Goal: Task Accomplishment & Management: Complete application form

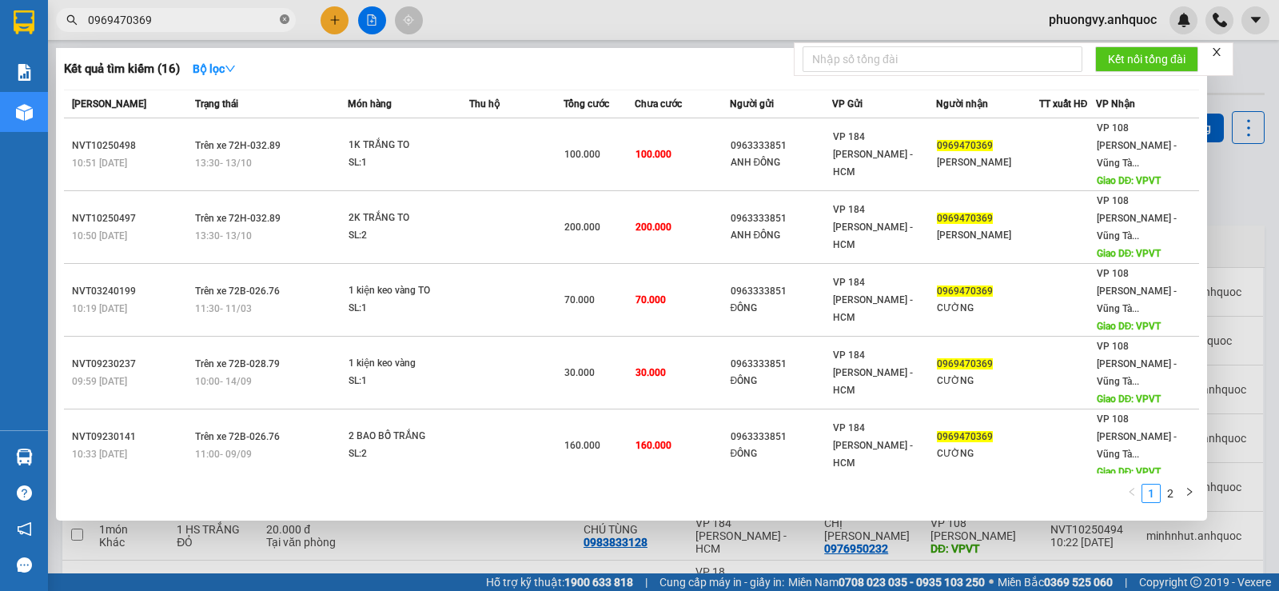
click at [285, 17] on icon "close-circle" at bounding box center [285, 19] width 10 height 10
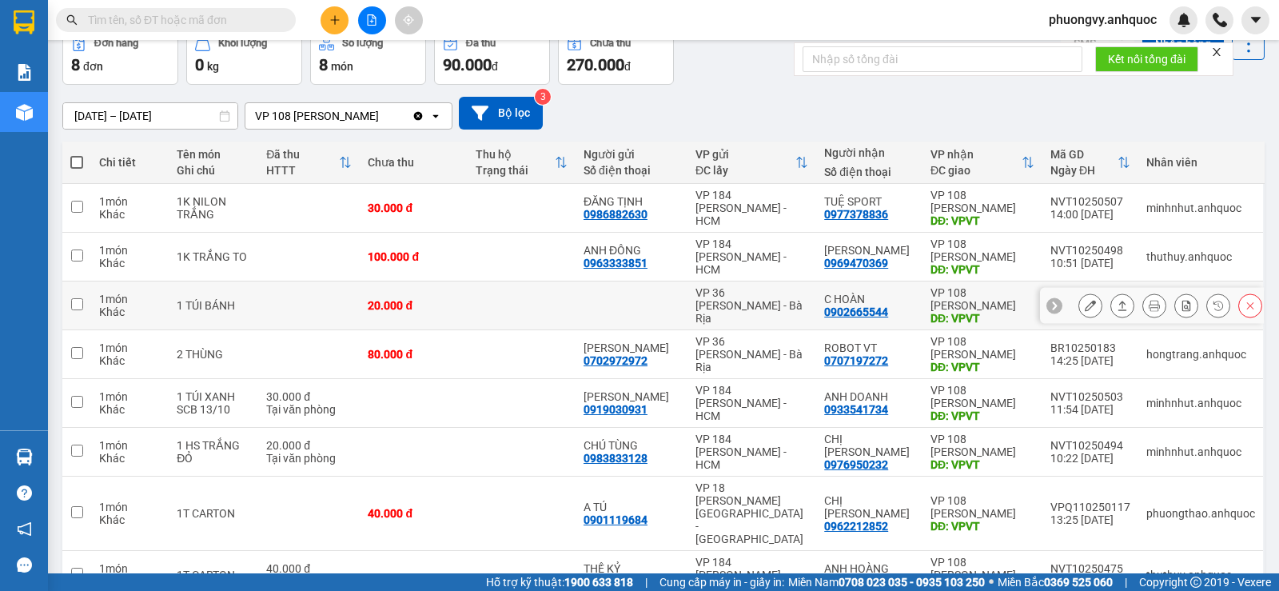
scroll to position [150, 0]
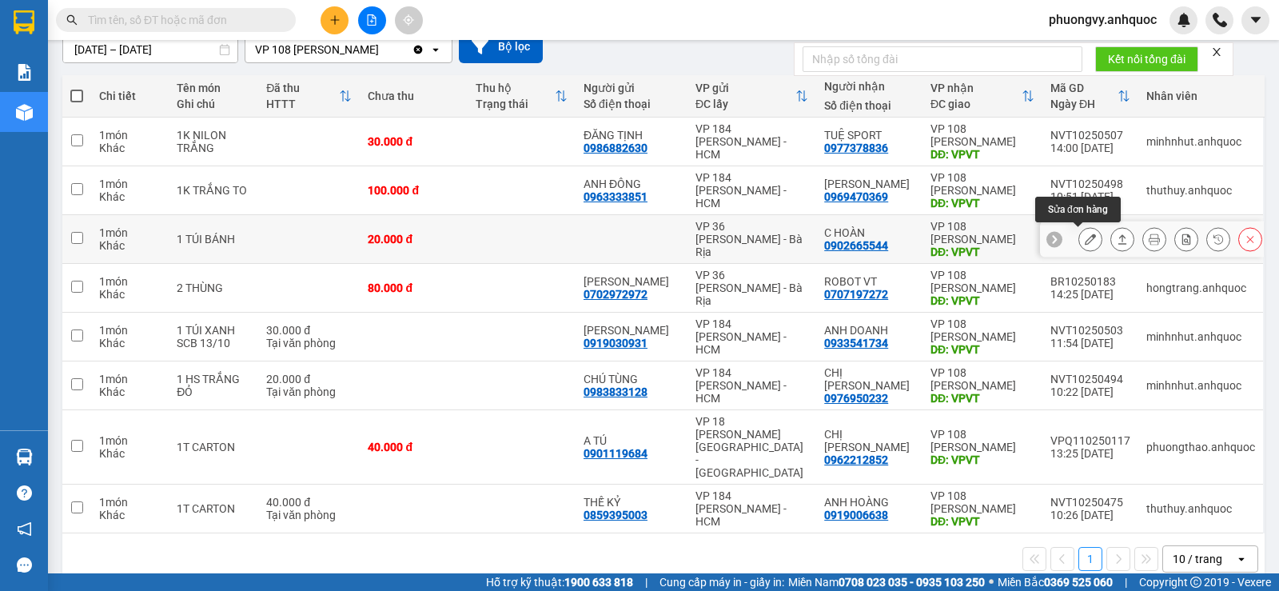
click at [1085, 239] on icon at bounding box center [1090, 238] width 11 height 11
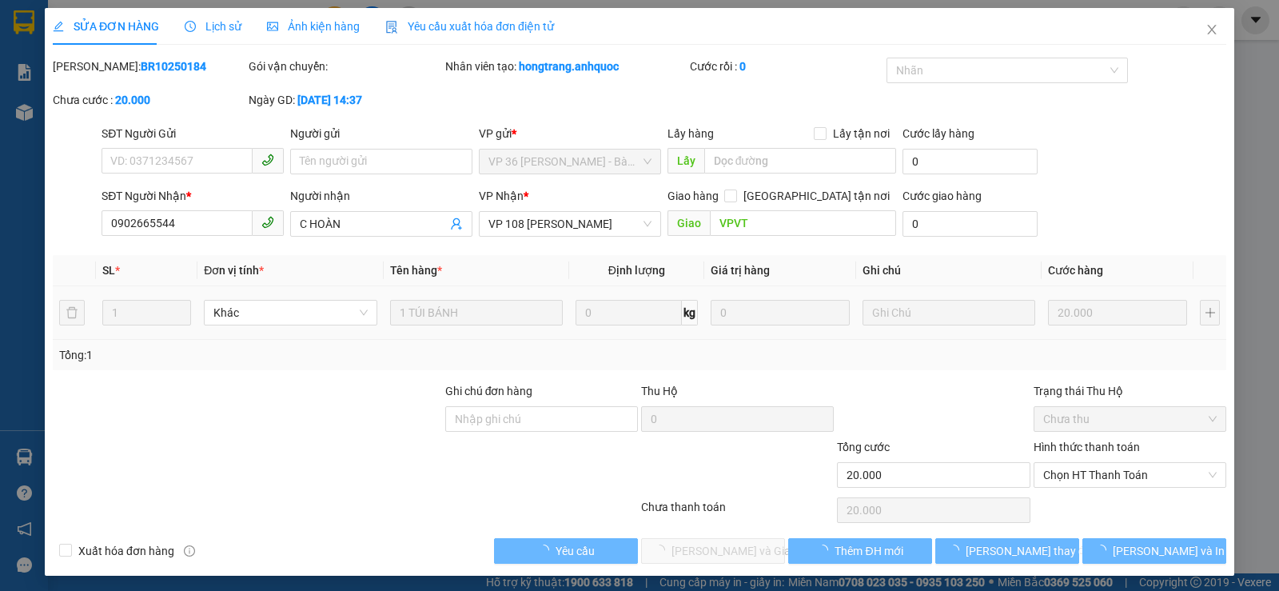
type input "0902665544"
type input "C HOÀN"
type input "VPVT"
type input "20.000"
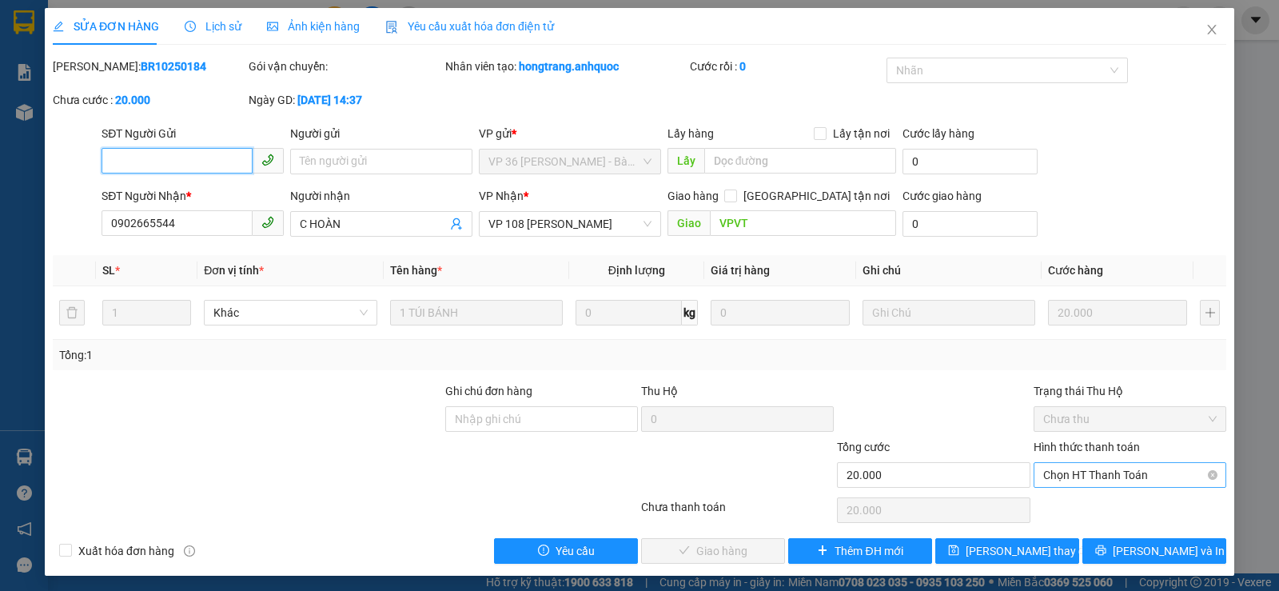
click at [1062, 480] on span "Chọn HT Thanh Toán" at bounding box center [1129, 475] width 173 height 24
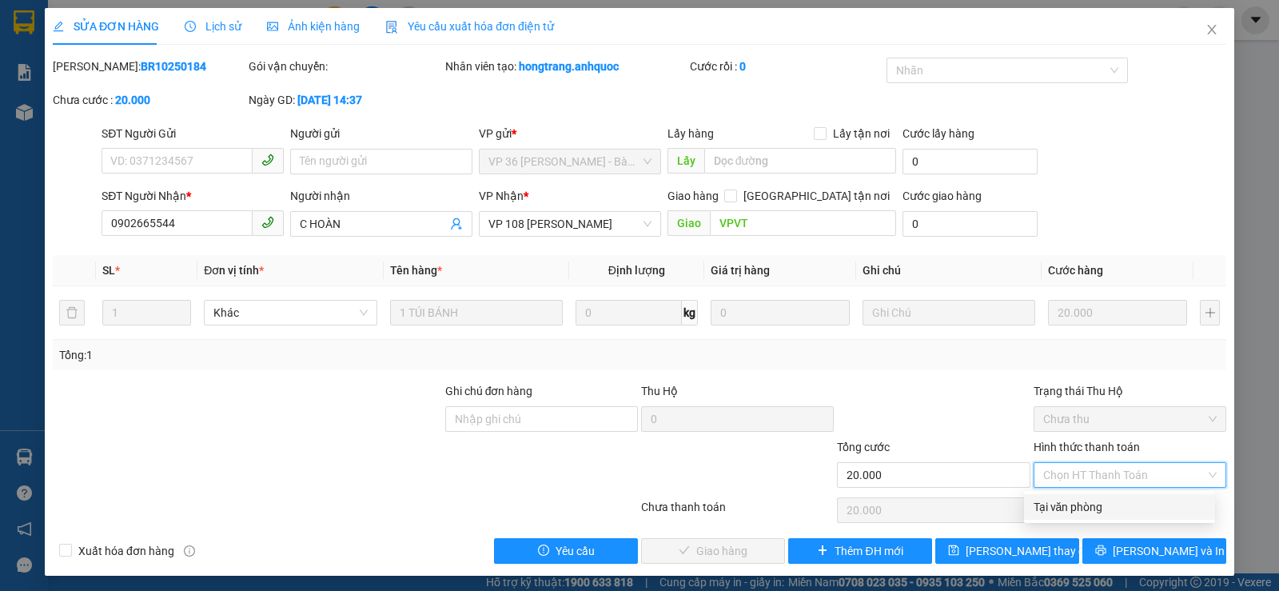
click at [1067, 508] on div "Tại văn phòng" at bounding box center [1120, 507] width 172 height 18
type input "0"
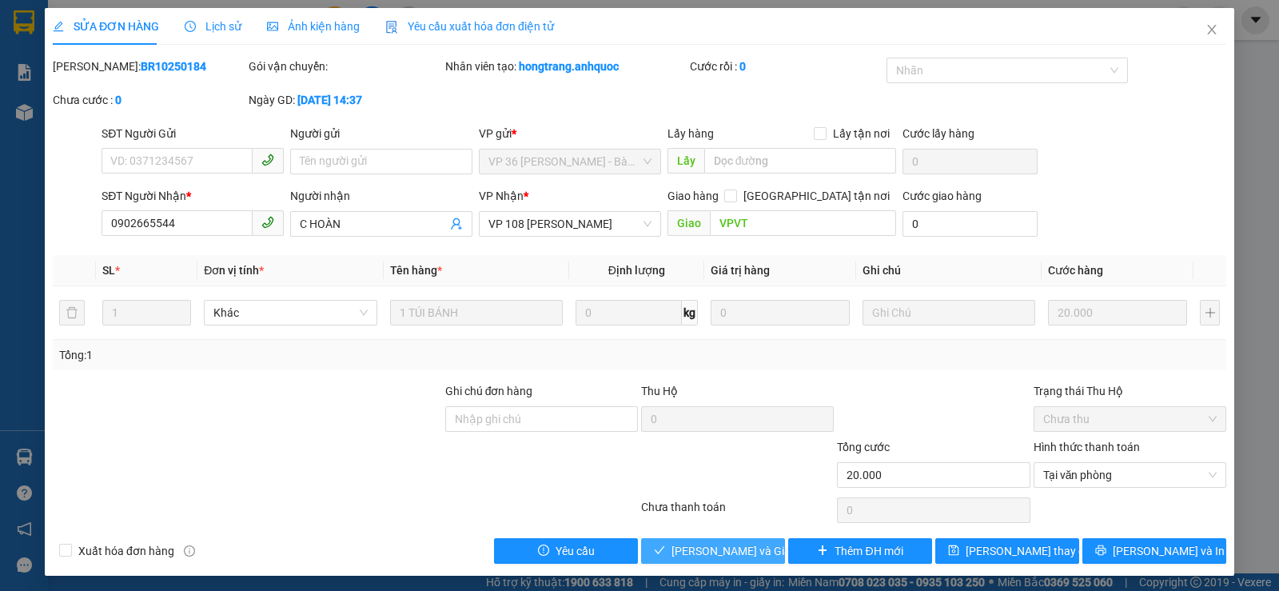
click at [704, 552] on span "Lưu và Giao hàng" at bounding box center [747, 551] width 153 height 18
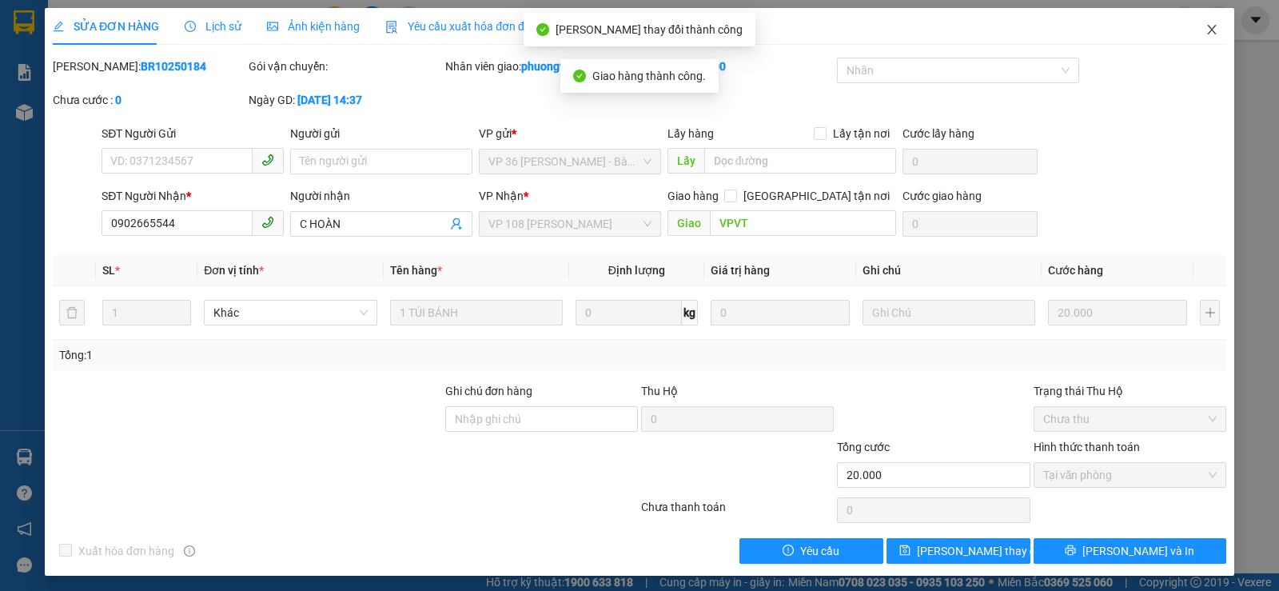
click at [1205, 30] on icon "close" at bounding box center [1211, 29] width 13 height 13
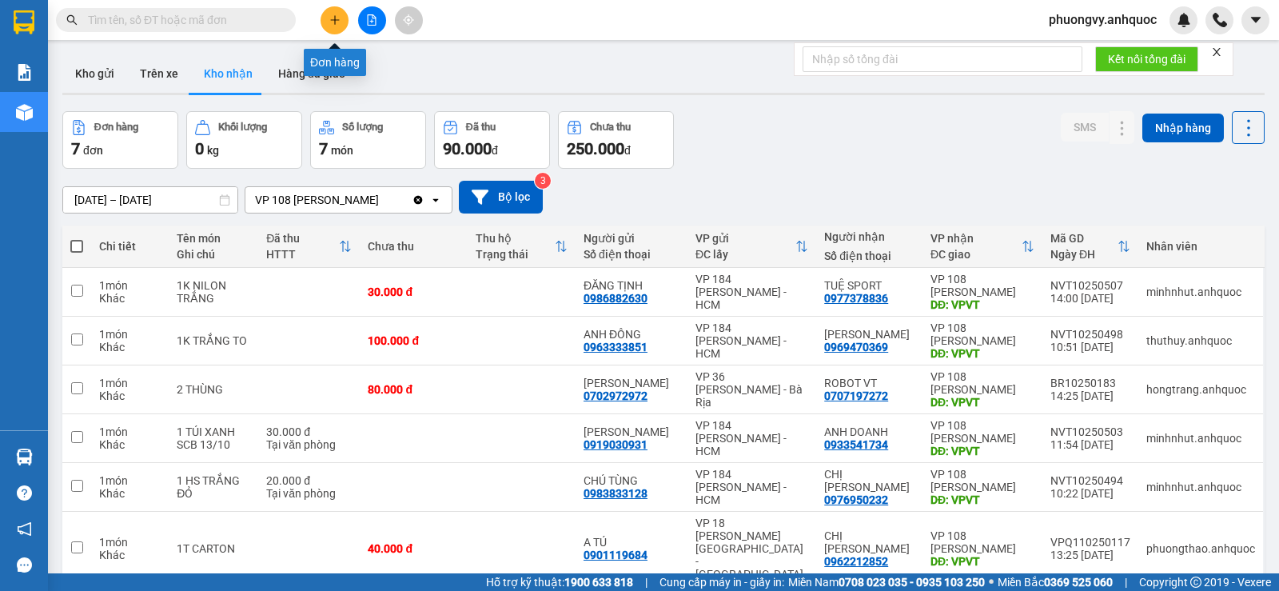
click at [338, 26] on button at bounding box center [335, 20] width 28 height 28
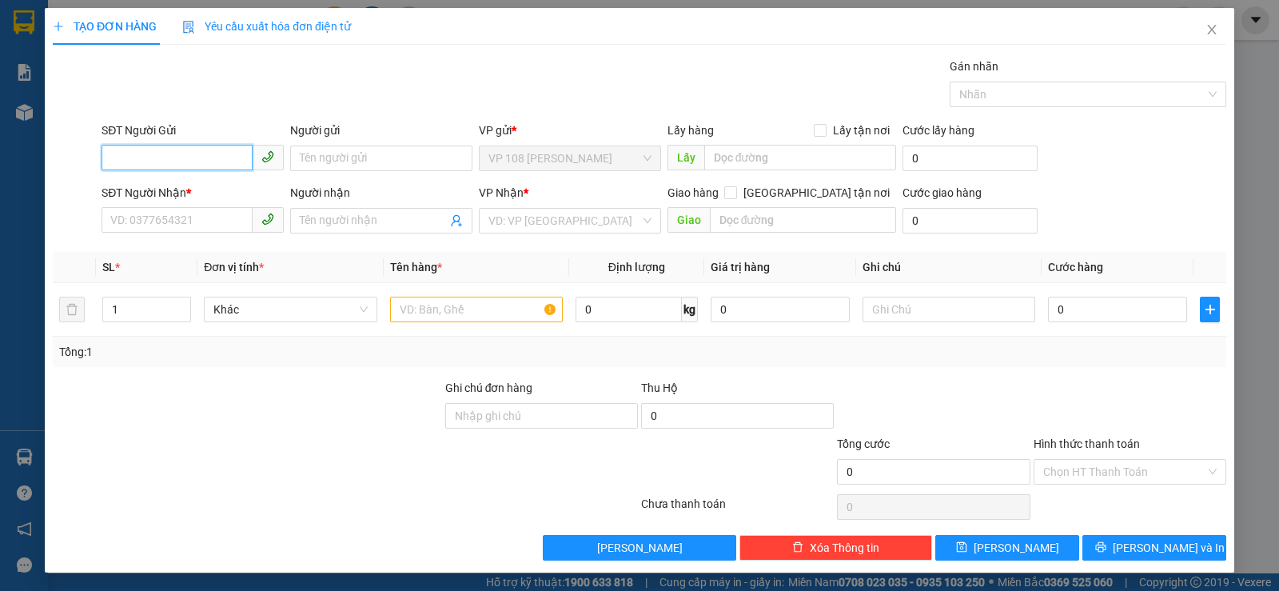
click at [154, 149] on input "SĐT Người Gửi" at bounding box center [177, 158] width 151 height 26
click at [194, 185] on div "0949131144 - C DIỄM" at bounding box center [190, 190] width 161 height 18
type input "0949131144"
type input "C DIỄM"
type input "0939788086"
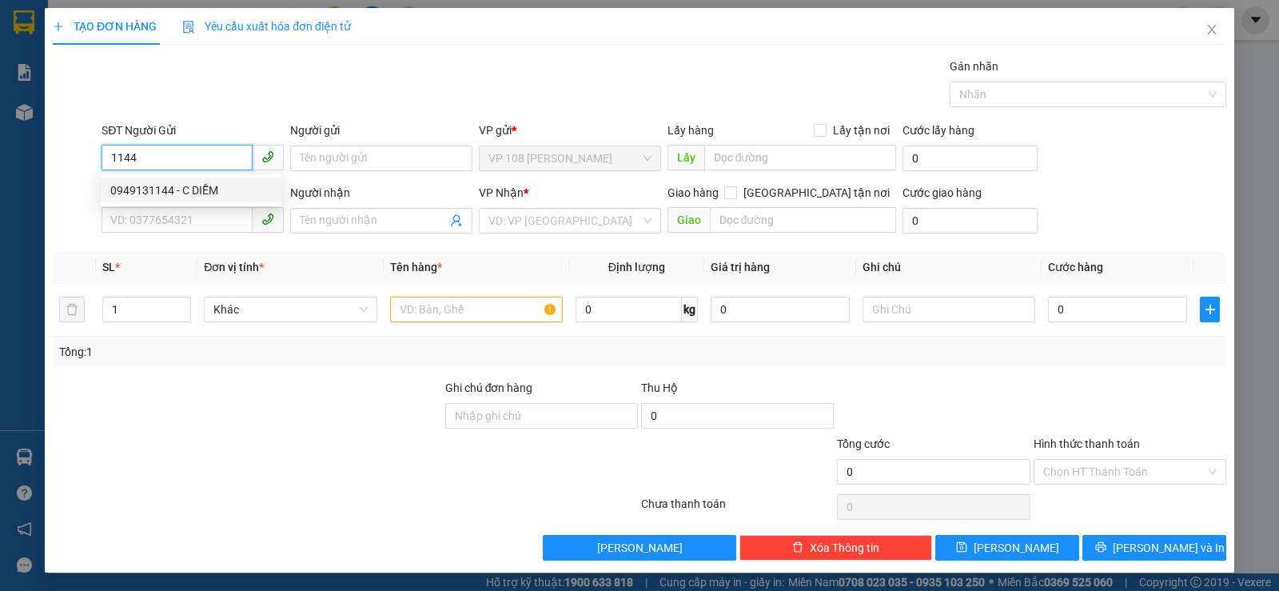
type input "[PERSON_NAME]"
type input "VP NVT"
type input "CK SCB 10/10"
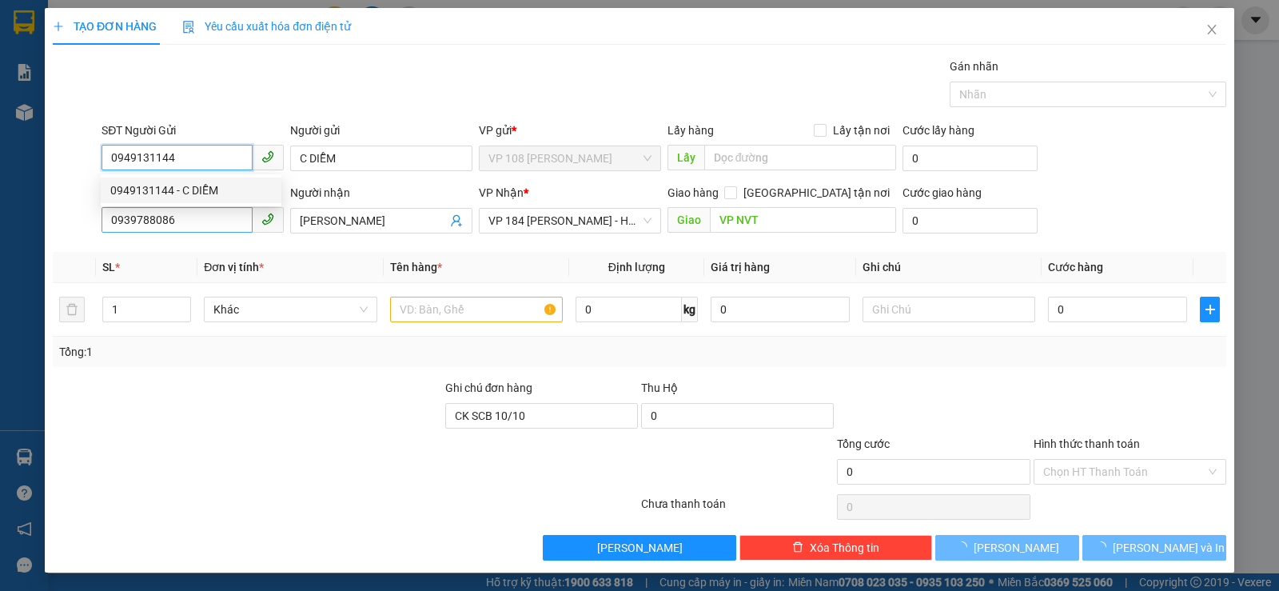
type input "20.000"
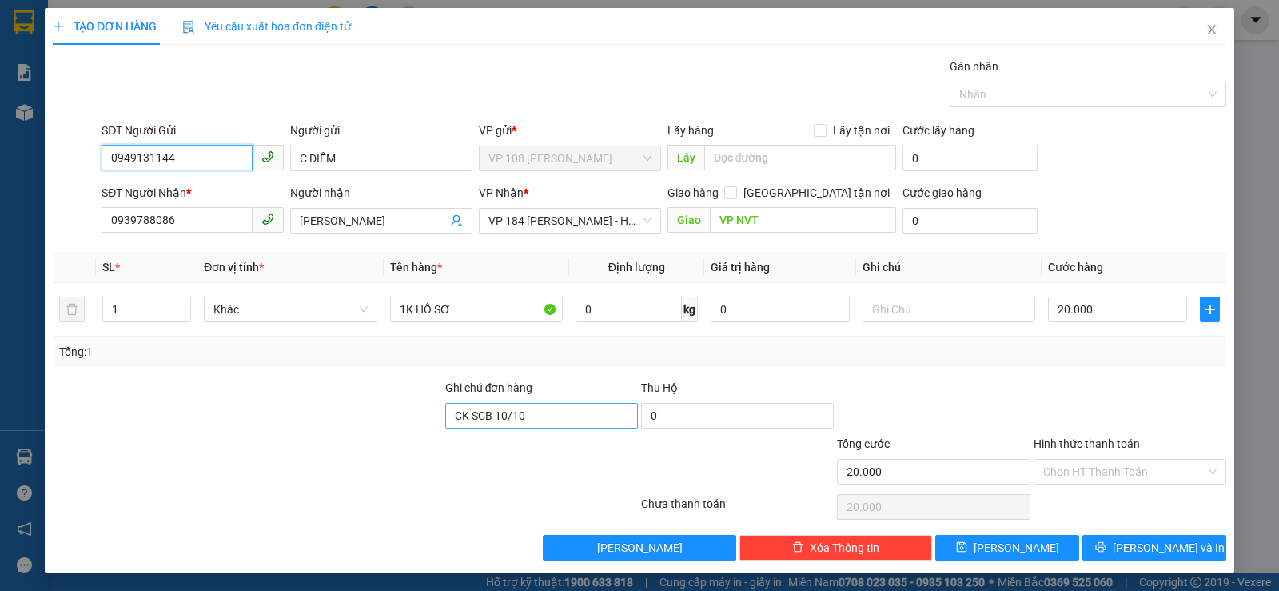
type input "0949131144"
drag, startPoint x: 531, startPoint y: 423, endPoint x: 320, endPoint y: 419, distance: 211.1
click at [320, 419] on div "Ghi chú đơn hàng CK SCB 10/10 Thu Hộ 0" at bounding box center [639, 407] width 1177 height 56
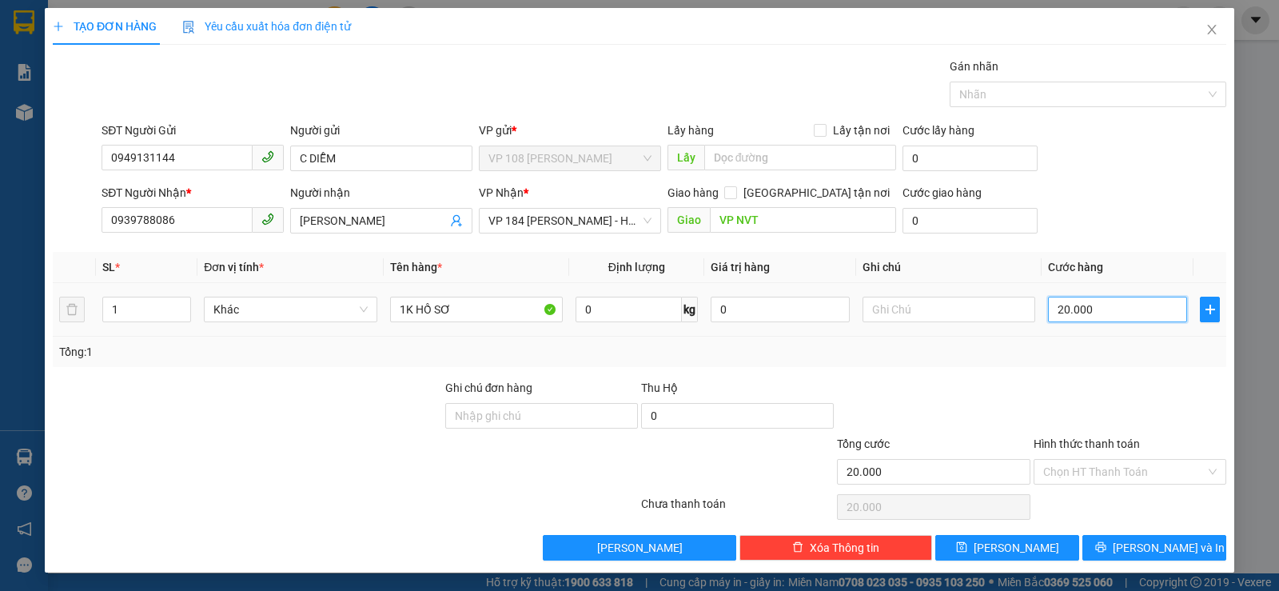
click at [1104, 305] on input "20.000" at bounding box center [1117, 310] width 139 height 26
type input "3"
type input "30"
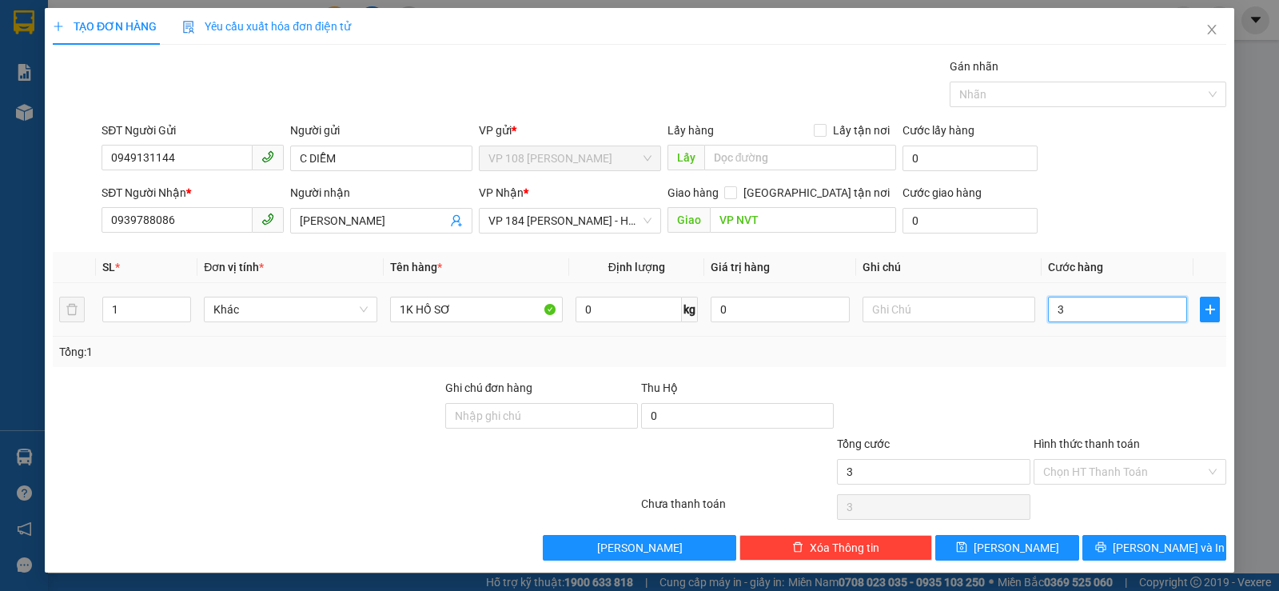
type input "30"
type input "300"
type input "3.000"
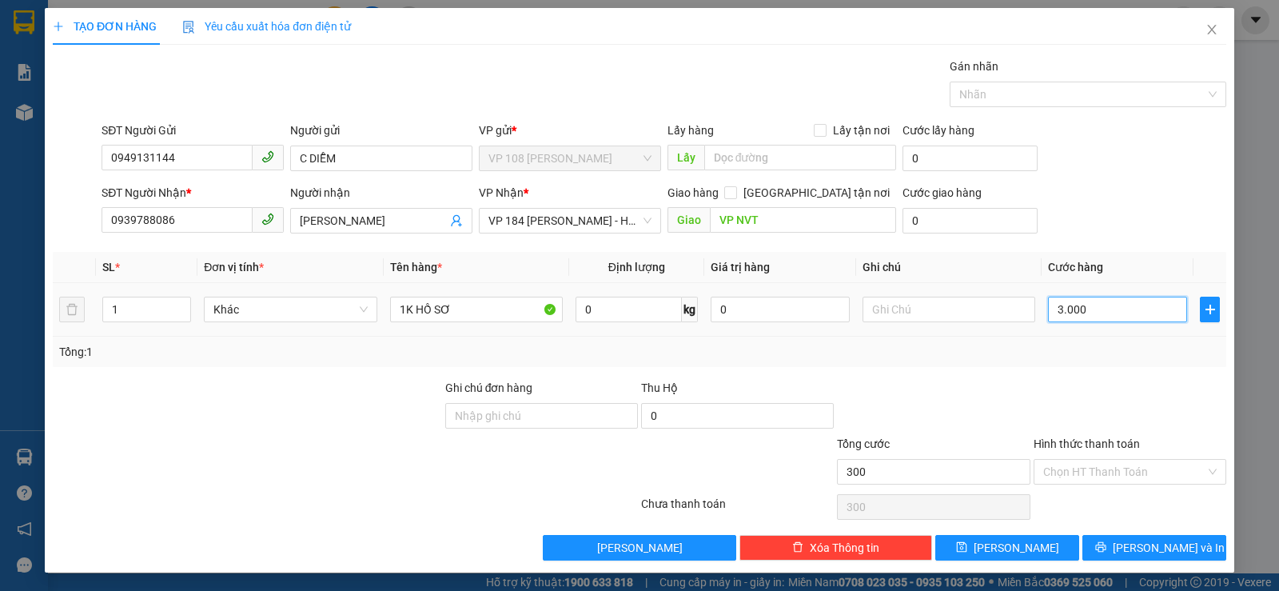
type input "3.000"
type input "30.000"
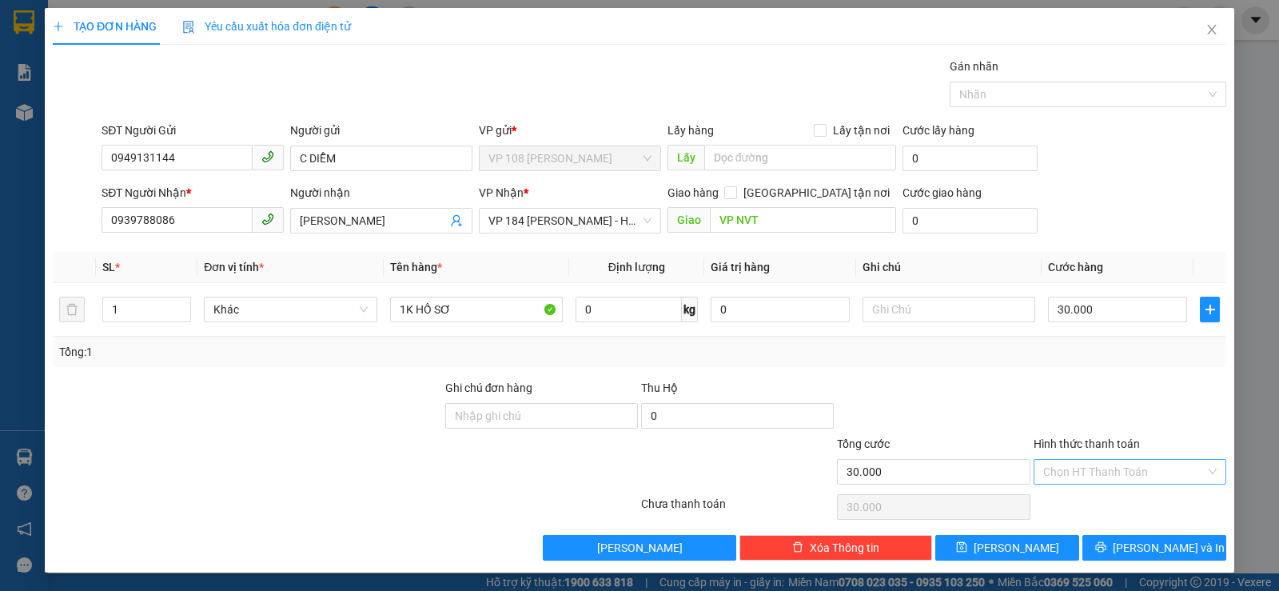
click at [1058, 476] on input "Hình thức thanh toán" at bounding box center [1124, 472] width 162 height 24
click at [902, 303] on input "text" at bounding box center [948, 310] width 173 height 26
type input "CK SCB 13/10"
click at [1133, 476] on input "Hình thức thanh toán" at bounding box center [1124, 472] width 162 height 24
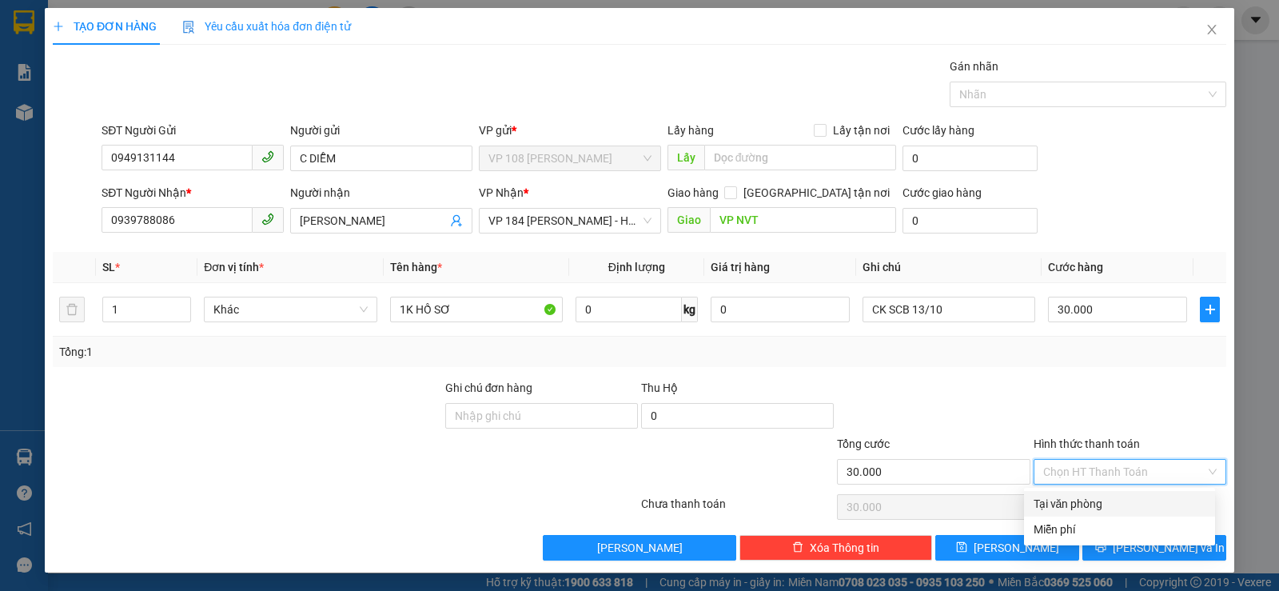
click at [1097, 507] on div "Tại văn phòng" at bounding box center [1120, 504] width 172 height 18
type input "0"
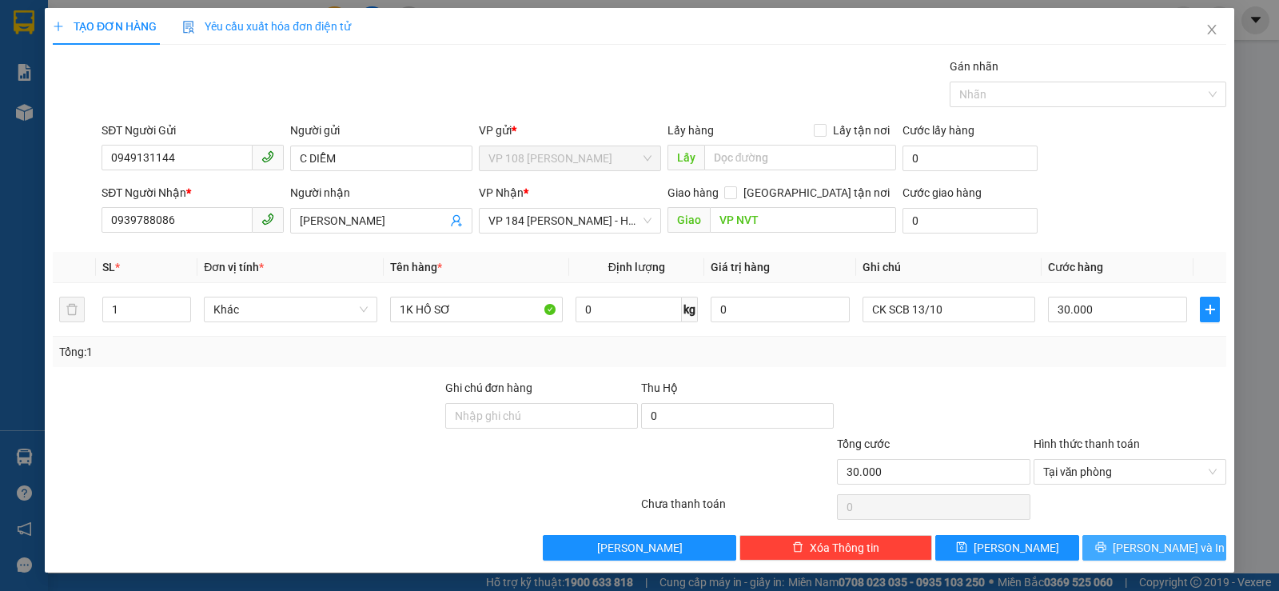
click at [1127, 545] on button "[PERSON_NAME] và In" at bounding box center [1154, 548] width 144 height 26
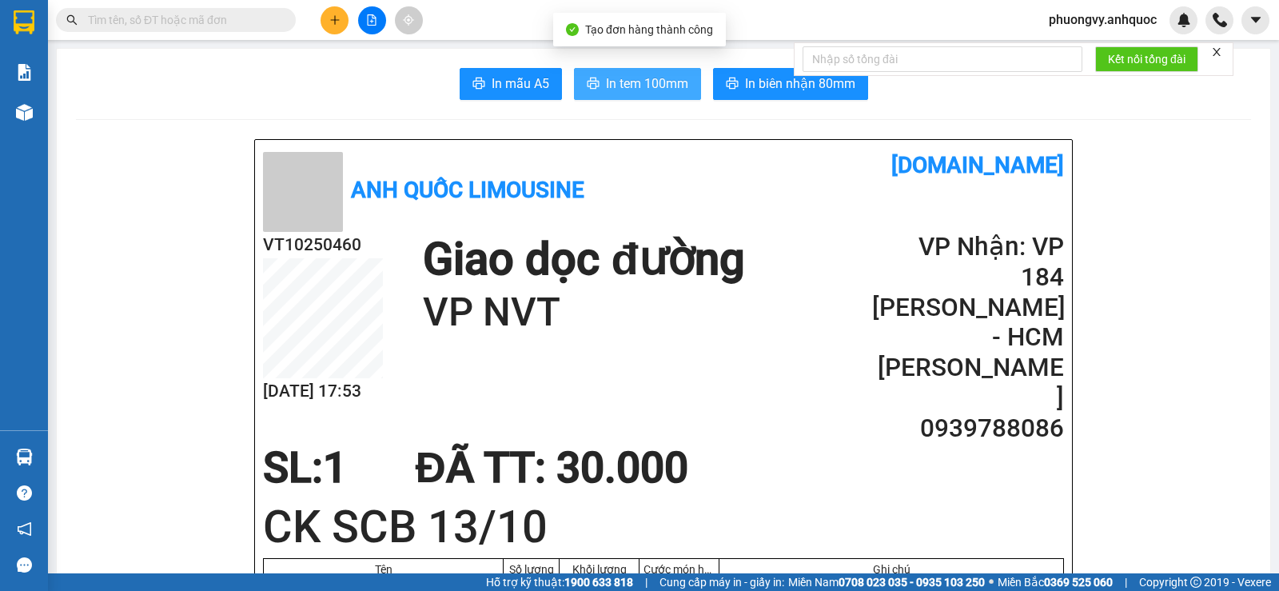
click at [635, 81] on span "In tem 100mm" at bounding box center [647, 84] width 82 height 20
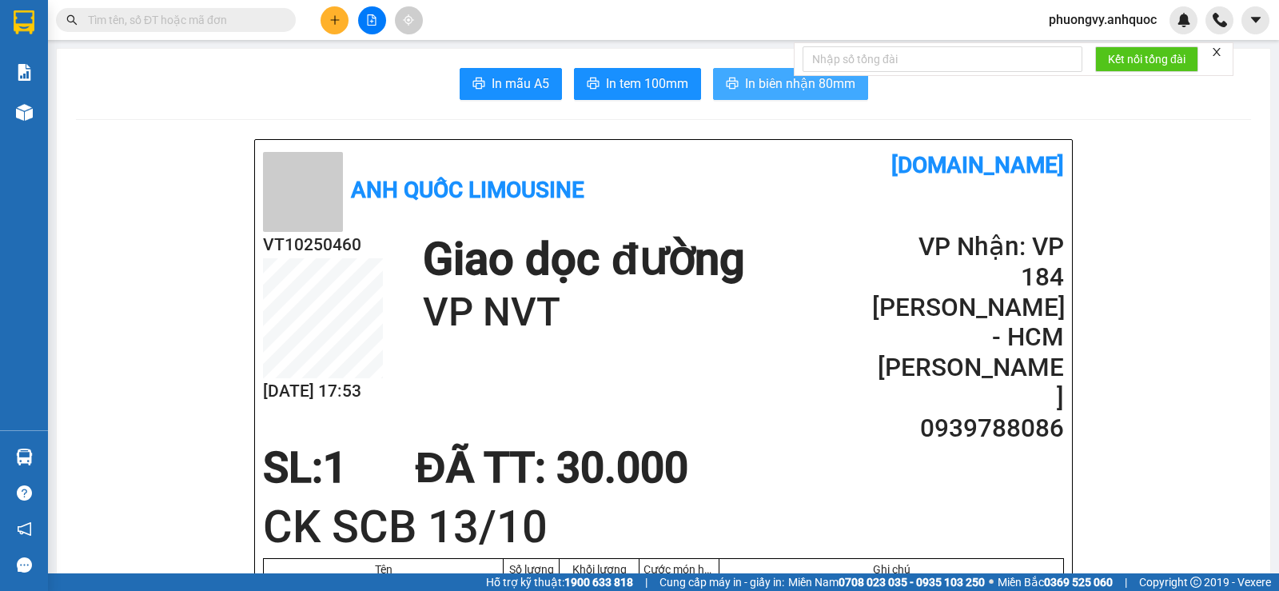
click at [770, 81] on span "In biên nhận 80mm" at bounding box center [800, 84] width 110 height 20
click at [340, 18] on icon "plus" at bounding box center [334, 19] width 11 height 11
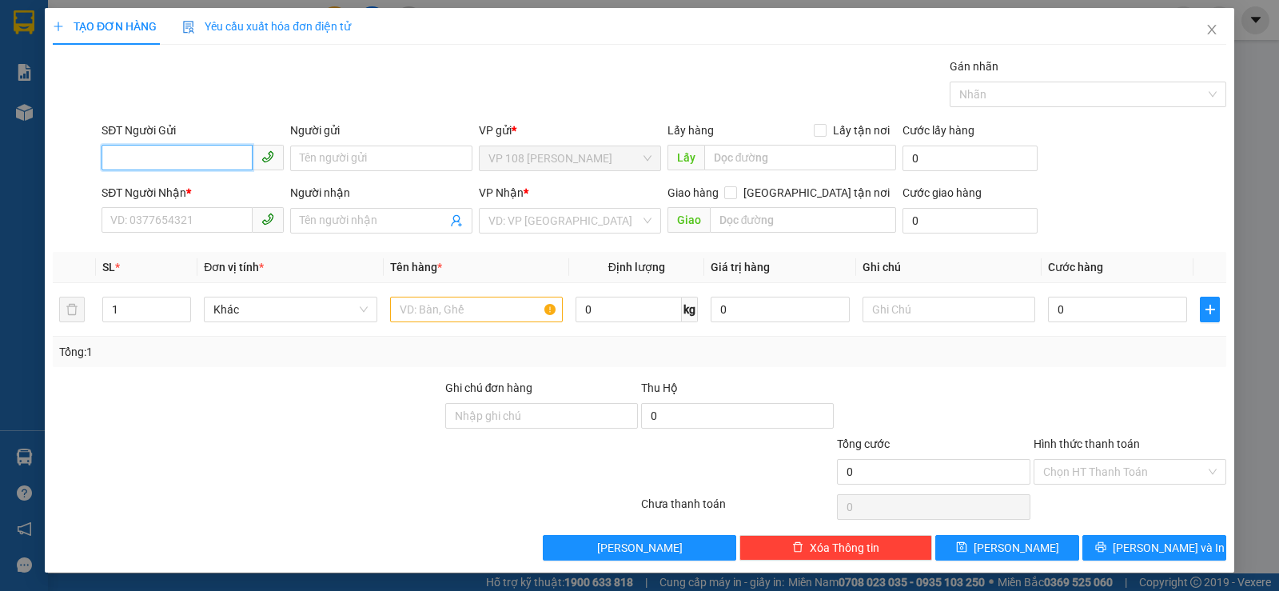
click at [191, 155] on input "SĐT Người Gửi" at bounding box center [177, 158] width 151 height 26
click at [213, 189] on div "0949131144 - C DIỄM" at bounding box center [190, 190] width 161 height 18
type input "0949131144"
type input "C DIỄM"
type input "0939788086"
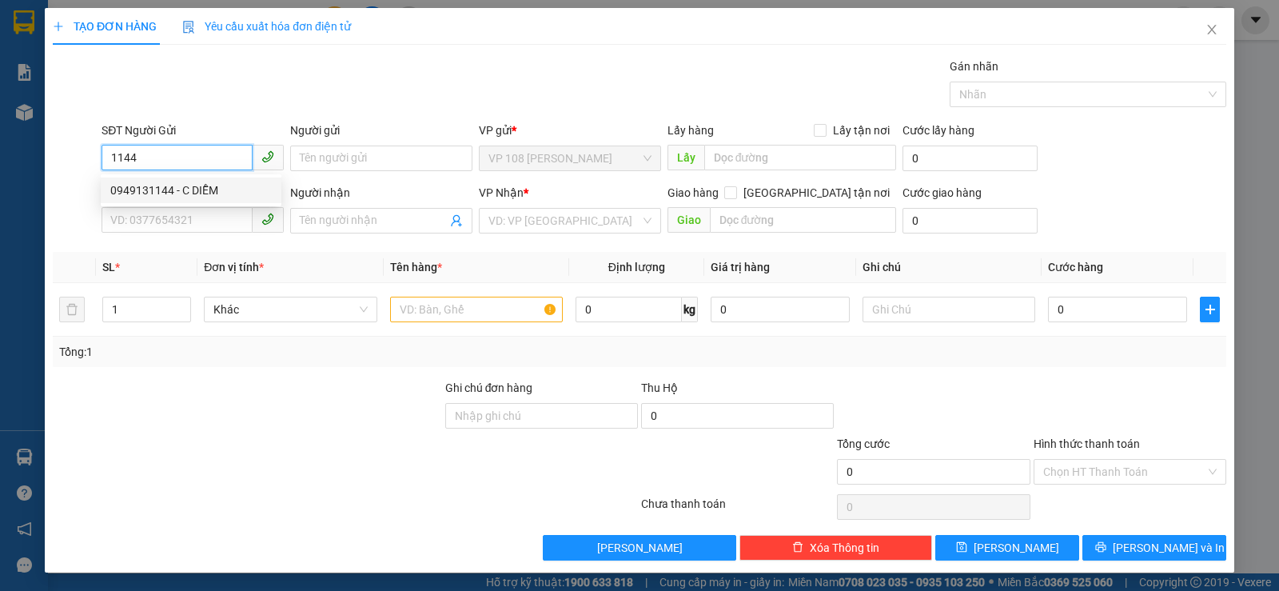
type input "[PERSON_NAME]"
type input "VP NVT"
type input "30.000"
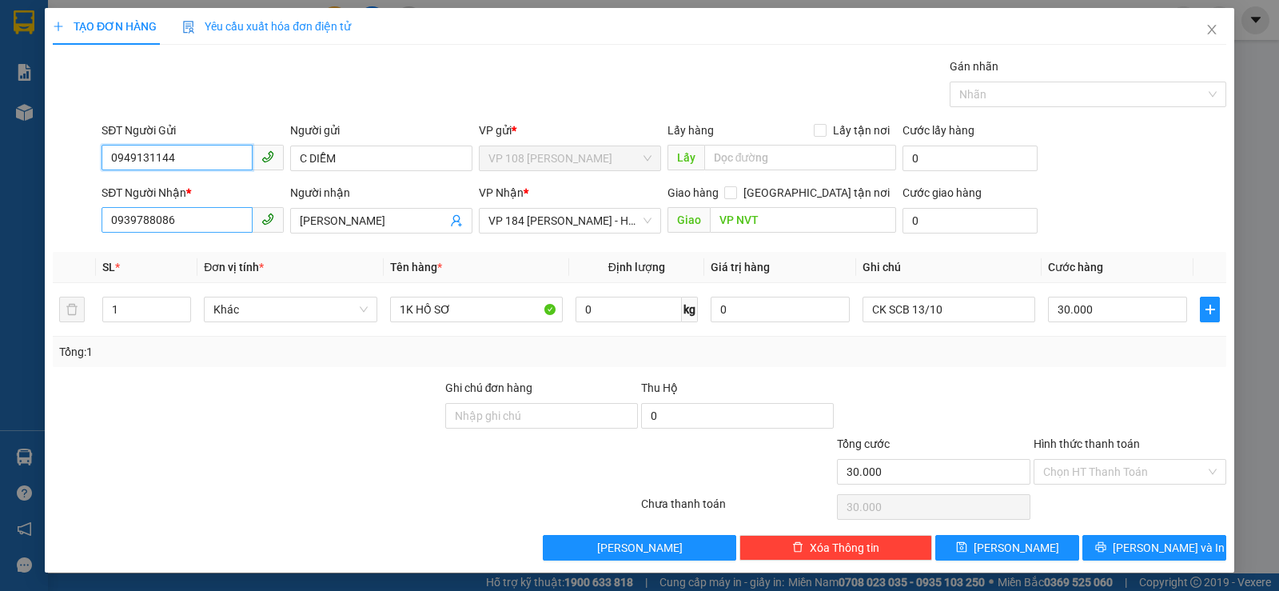
type input "0949131144"
drag, startPoint x: 198, startPoint y: 217, endPoint x: 29, endPoint y: 209, distance: 169.6
click at [36, 220] on div "TẠO ĐƠN HÀNG Yêu cầu xuất hóa đơn điện tử Transit Pickup Surcharge Ids Transit …" at bounding box center [639, 295] width 1279 height 591
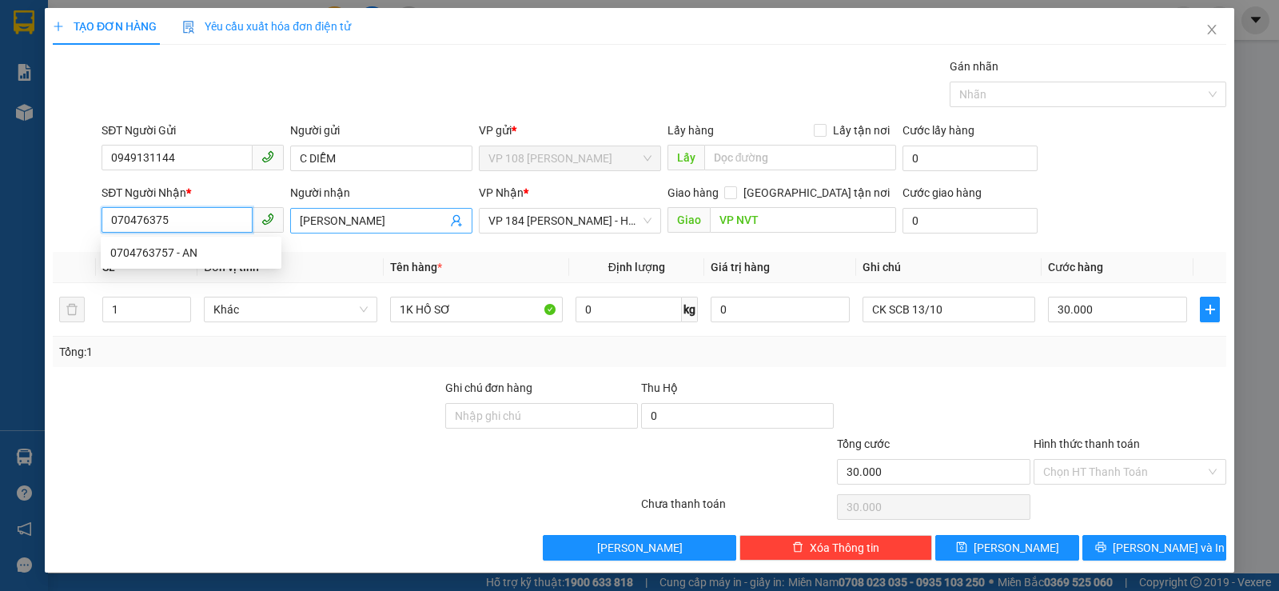
type input "0704763757"
click at [196, 248] on div "0704763757 - AN" at bounding box center [190, 253] width 161 height 18
type input "AN"
type input "VPBR"
type input "20.000"
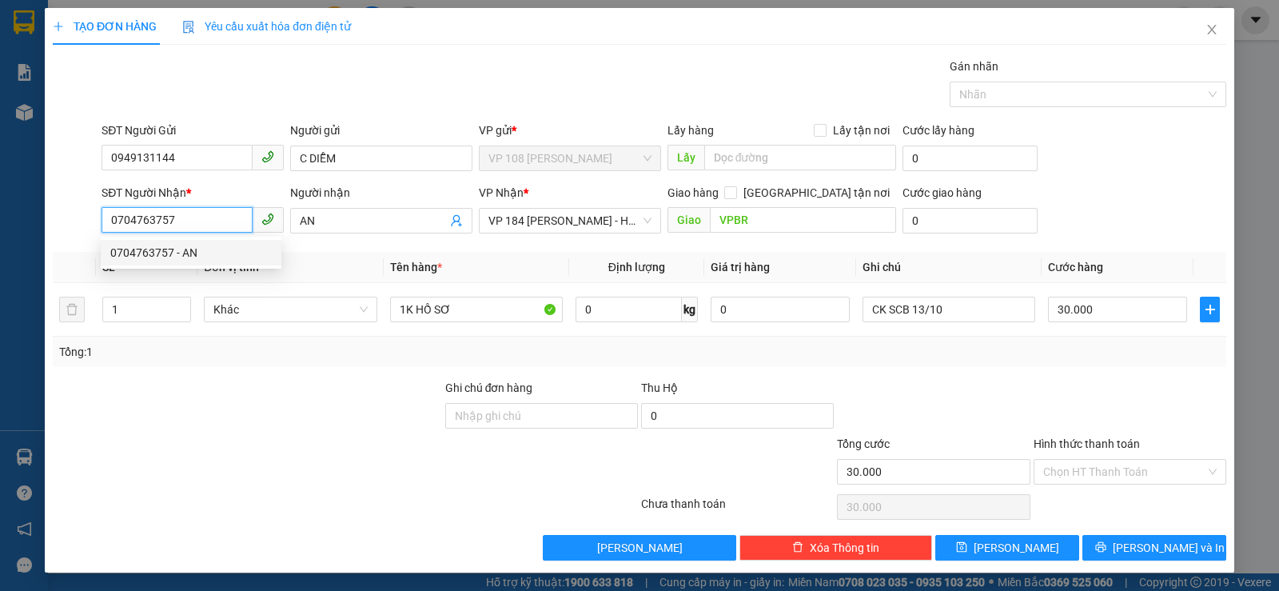
type input "20.000"
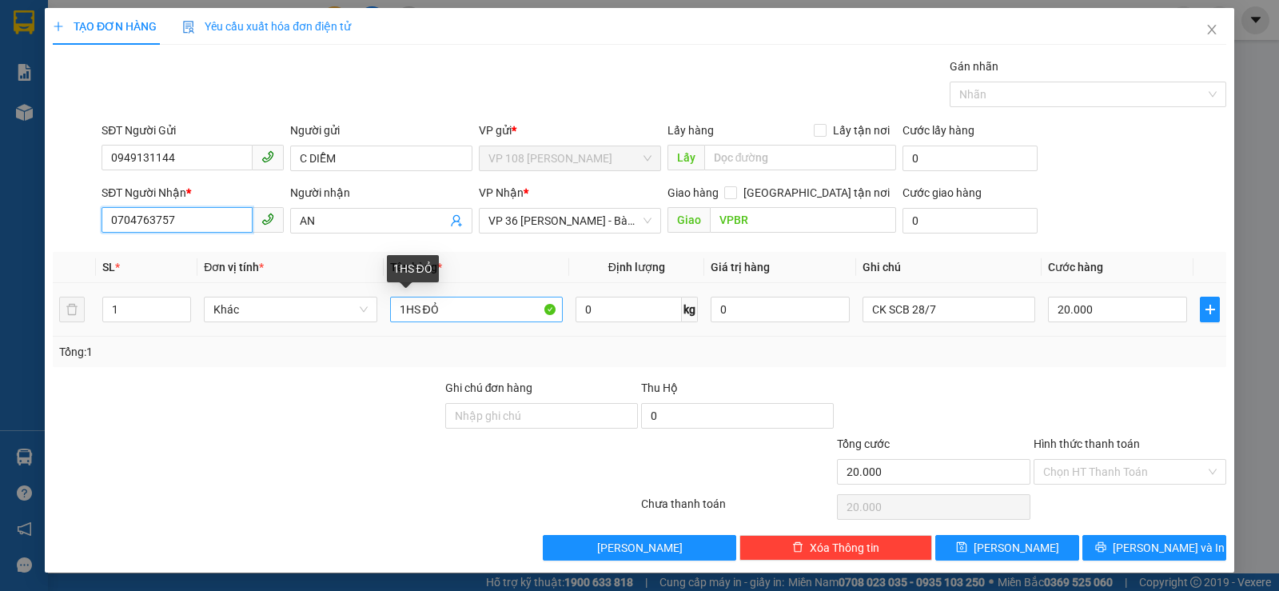
type input "0704763757"
drag, startPoint x: 458, startPoint y: 308, endPoint x: 166, endPoint y: 307, distance: 291.8
click at [237, 307] on tr "1 Khác 1HS ĐỎ 0 kg 0 CK SCB 28/7 20.000" at bounding box center [639, 310] width 1173 height 54
type input "1 GÓI NHỎ"
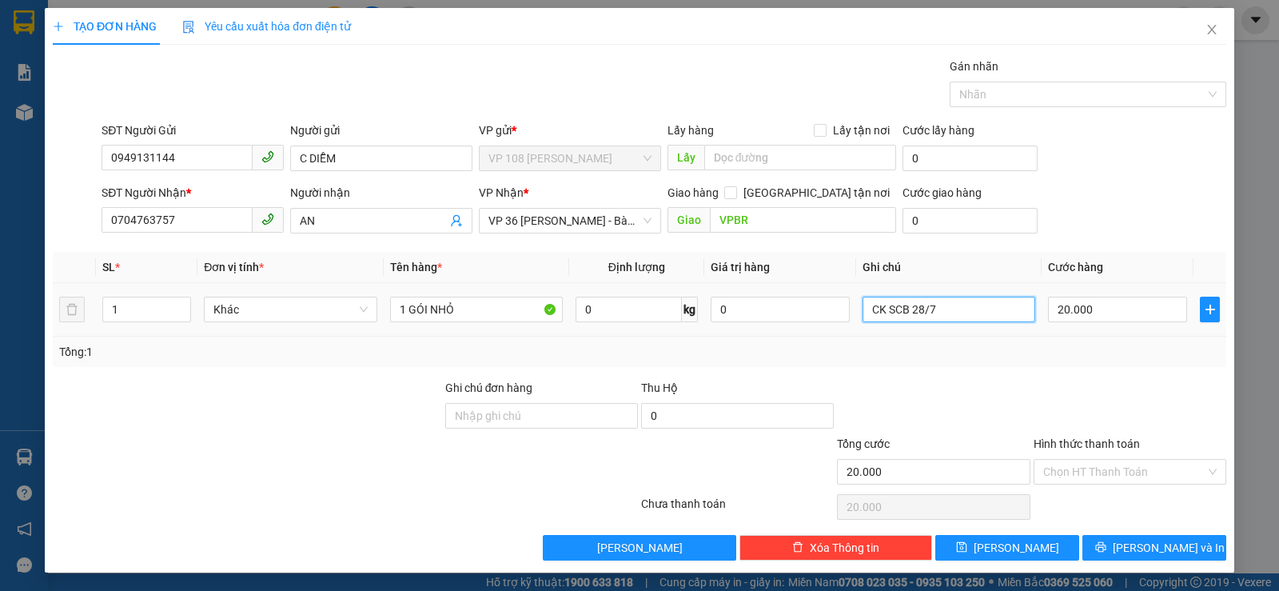
drag, startPoint x: 958, startPoint y: 309, endPoint x: 677, endPoint y: 309, distance: 281.4
click at [692, 309] on tr "1 Khác 1 GÓI NHỎ 0 kg 0 CK SCB 28/7 20.000" at bounding box center [639, 310] width 1173 height 54
type input "CK SCB 13/10"
click at [1055, 476] on input "Hình thức thanh toán" at bounding box center [1124, 472] width 162 height 24
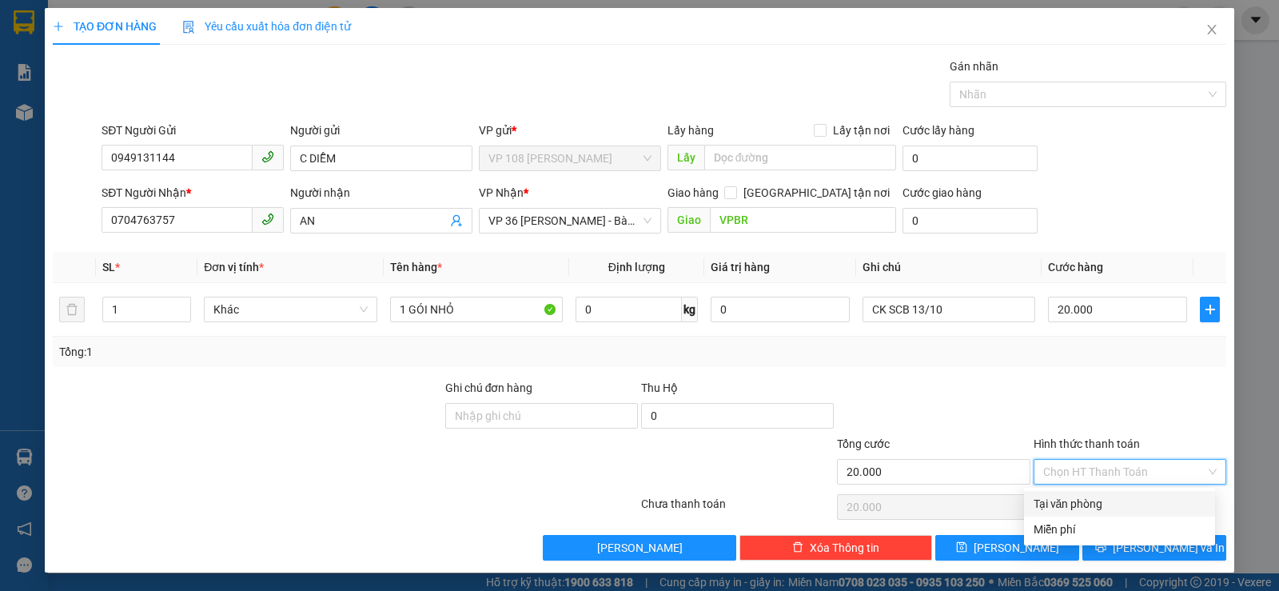
click at [1062, 500] on div "Tại văn phòng" at bounding box center [1120, 504] width 172 height 18
type input "0"
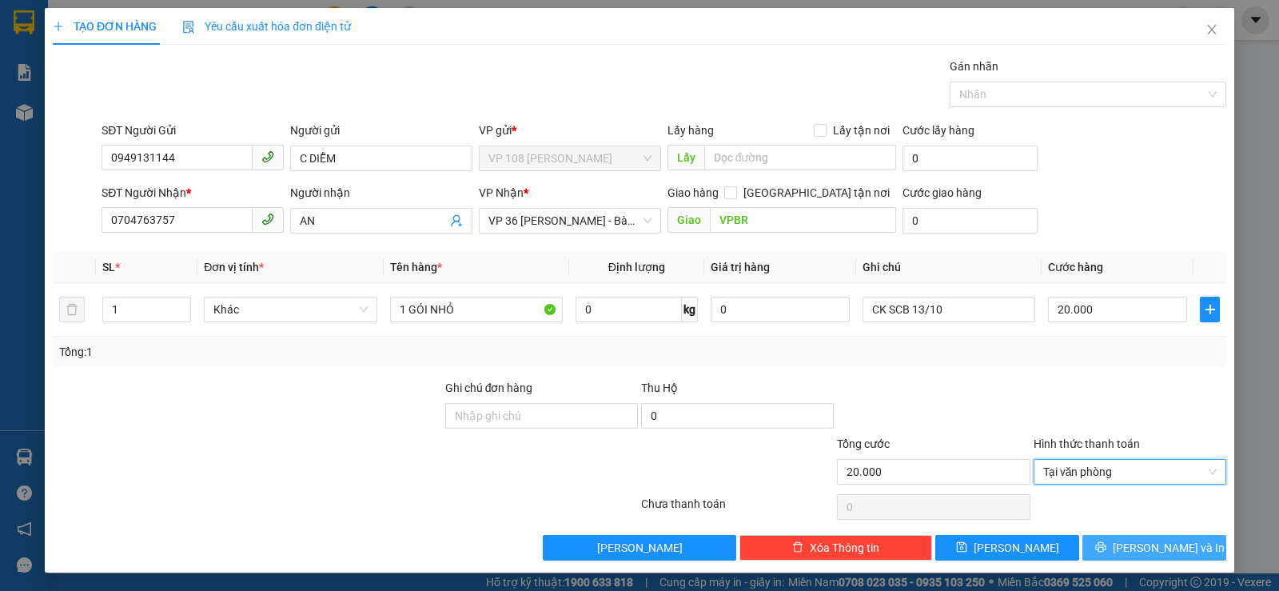
click at [1157, 554] on span "[PERSON_NAME] và In" at bounding box center [1169, 548] width 112 height 18
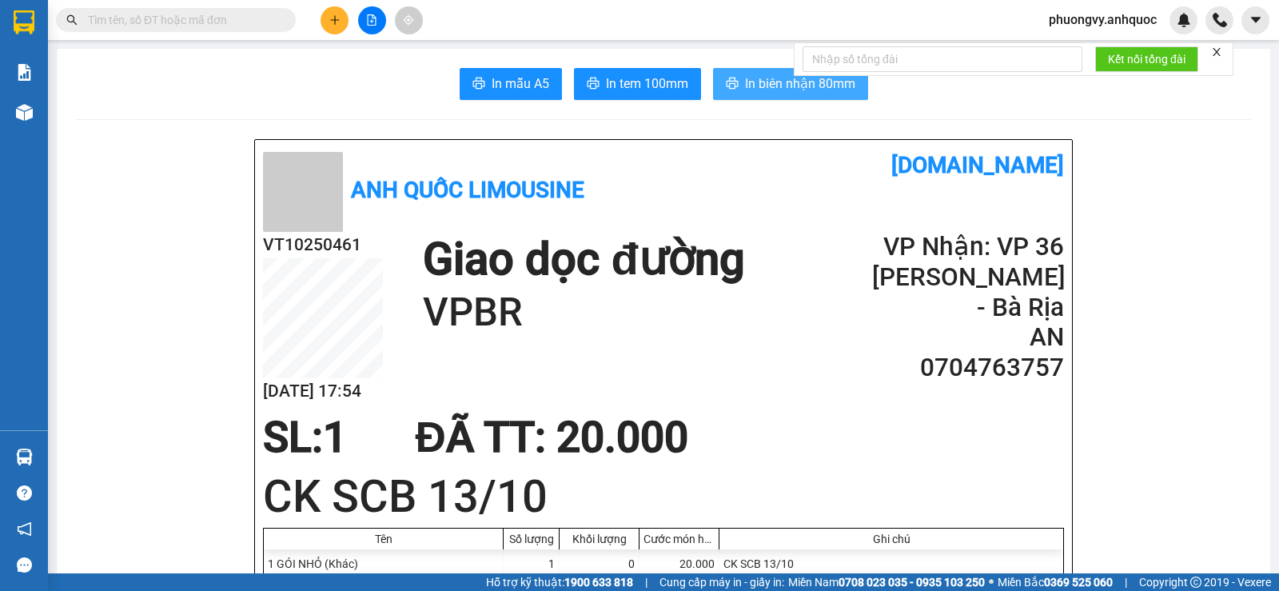
click at [775, 86] on span "In biên nhận 80mm" at bounding box center [800, 84] width 110 height 20
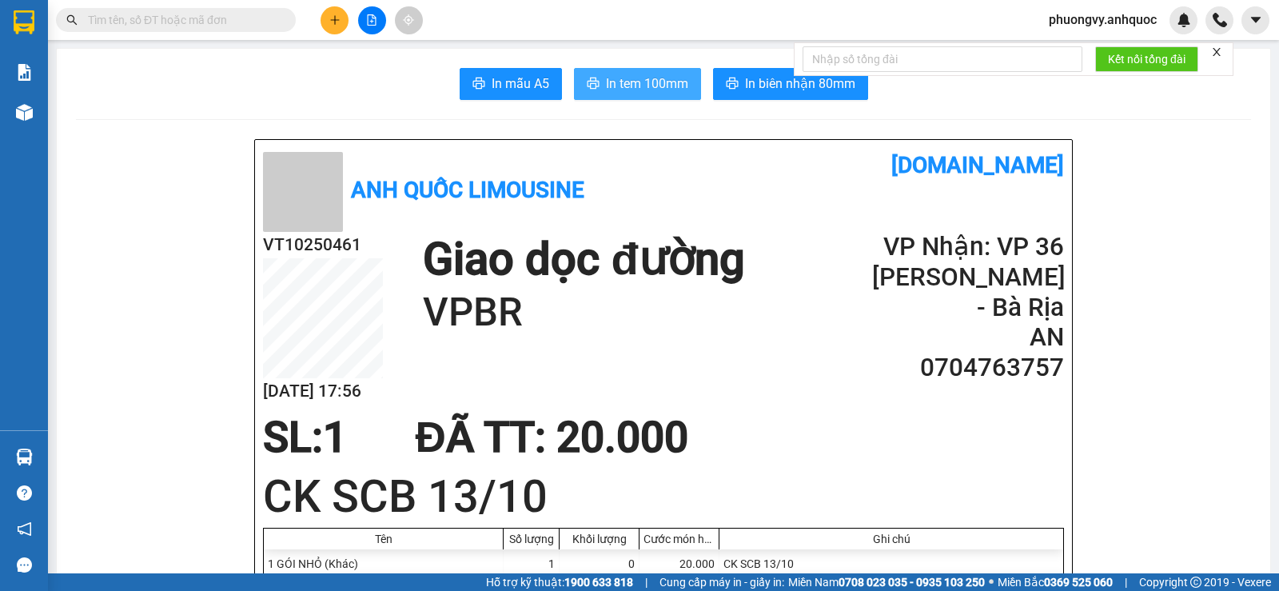
click at [624, 78] on span "In tem 100mm" at bounding box center [647, 84] width 82 height 20
click at [1119, 18] on span "phuongvy.anhquoc" at bounding box center [1102, 20] width 133 height 20
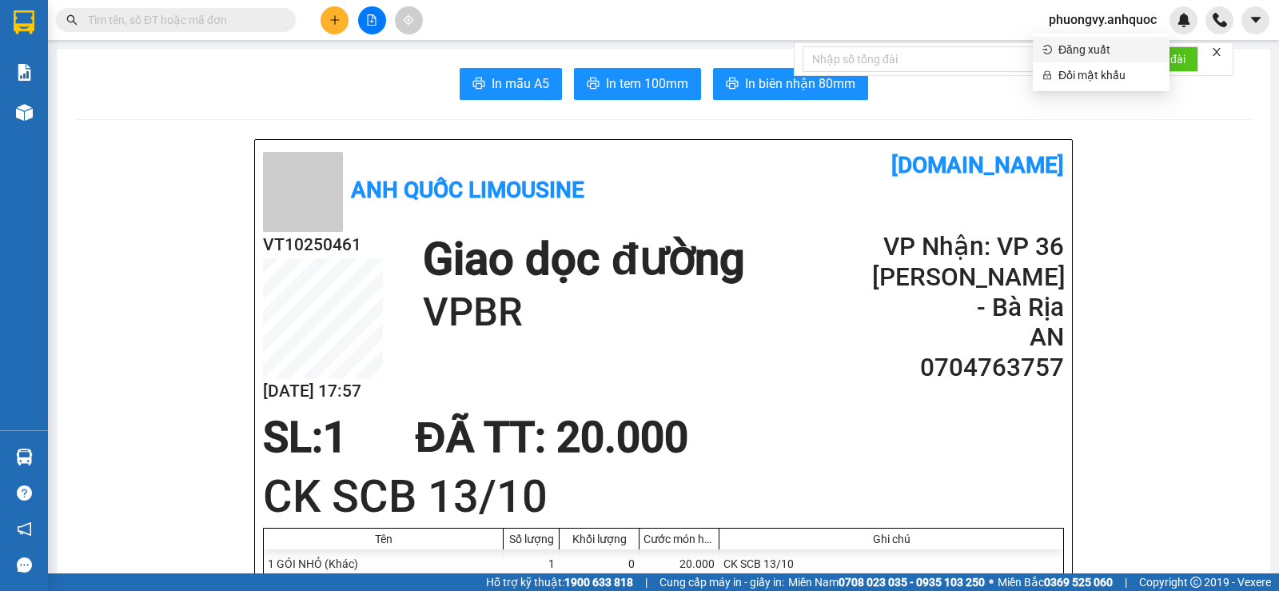
click at [1100, 54] on span "Đăng xuất" at bounding box center [1109, 50] width 102 height 18
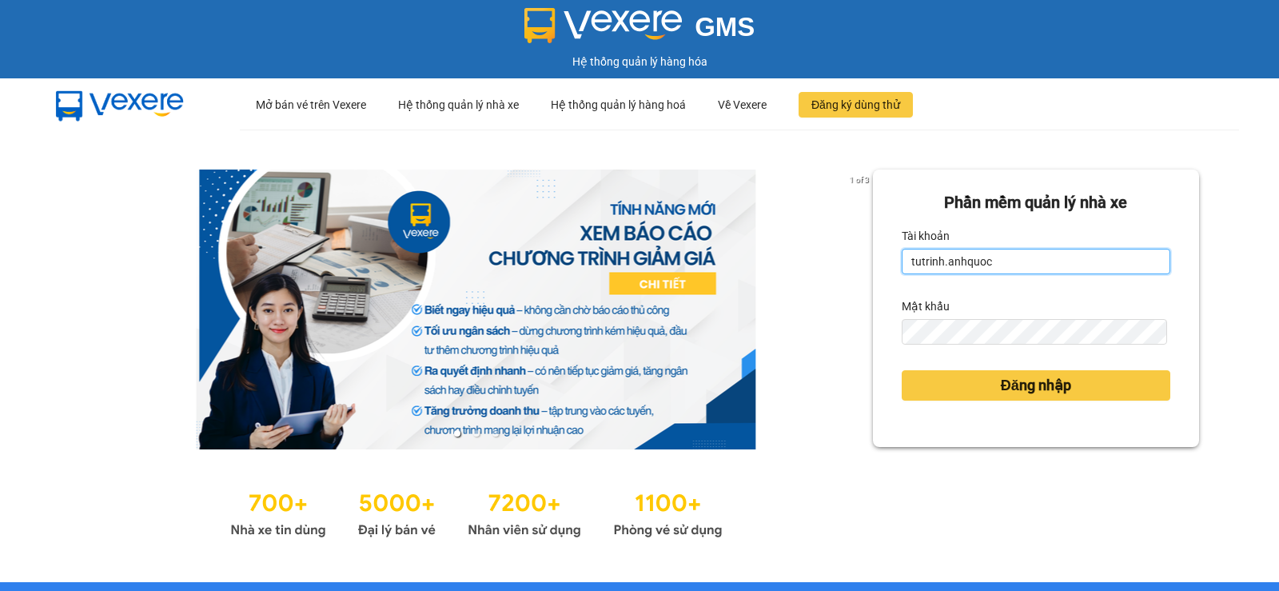
click at [1072, 266] on input "tutrinh.anhquoc" at bounding box center [1036, 262] width 269 height 26
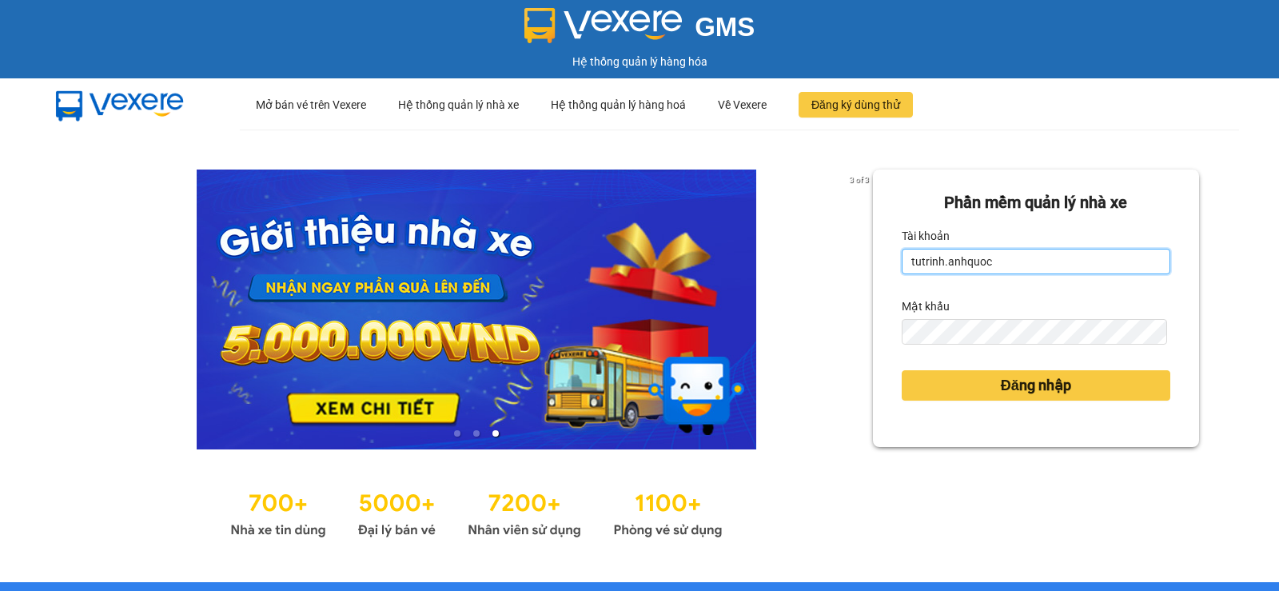
type input "phung.anhquoc"
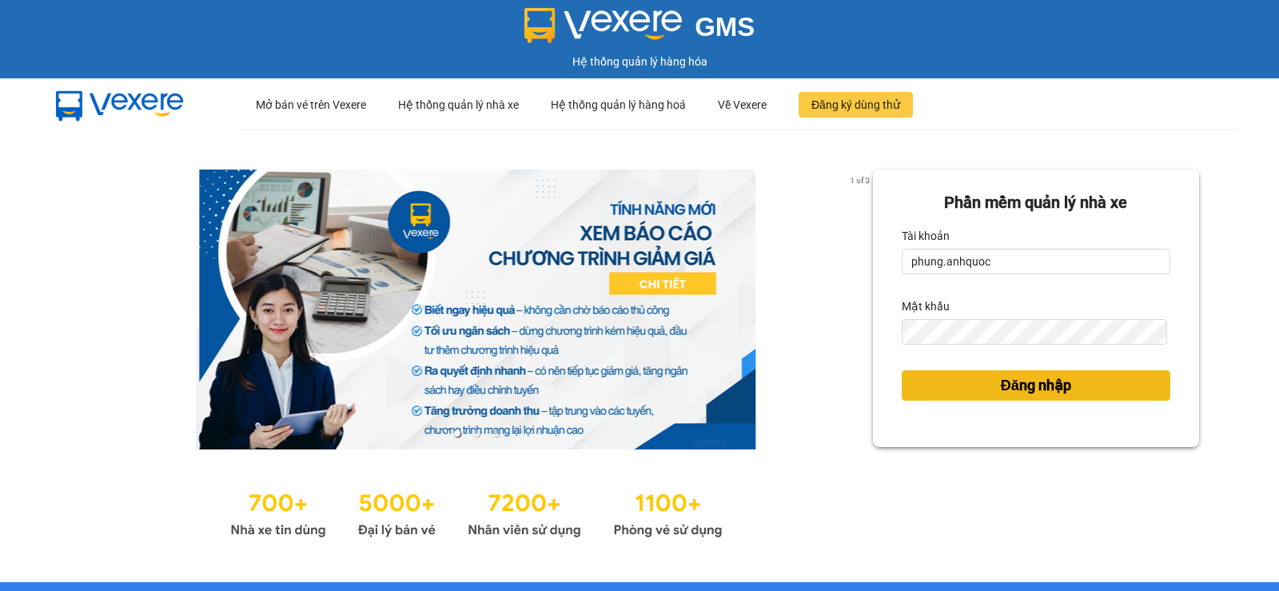
click at [1034, 384] on span "Đăng nhập" at bounding box center [1036, 385] width 70 height 22
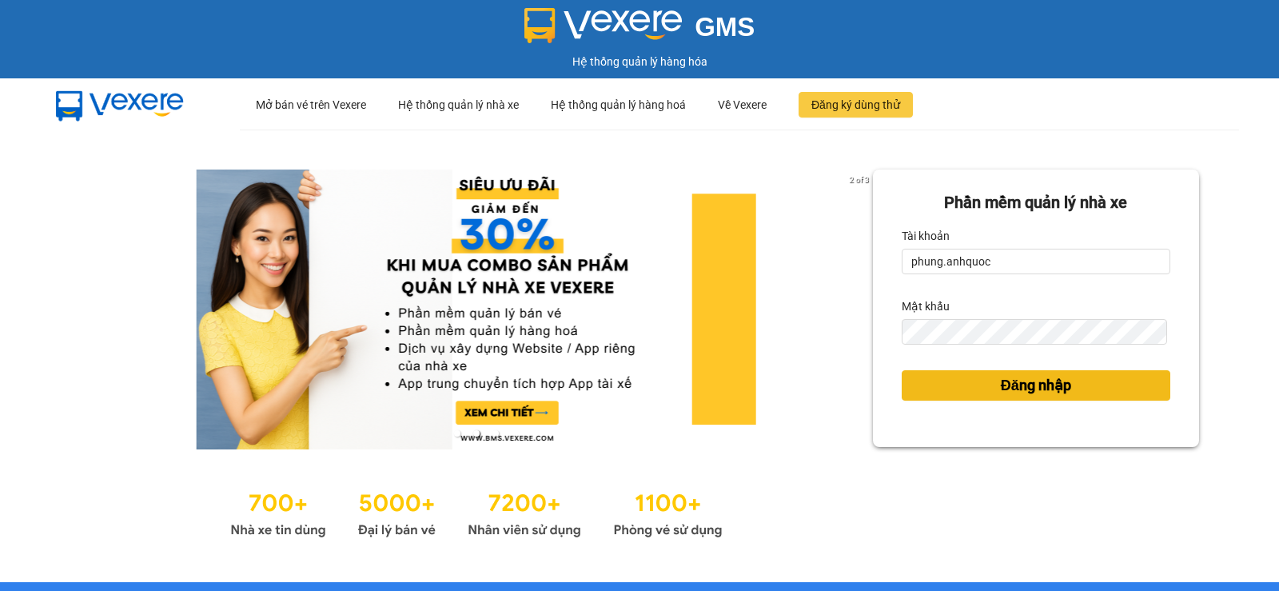
click at [1043, 389] on span "Đăng nhập" at bounding box center [1036, 385] width 70 height 22
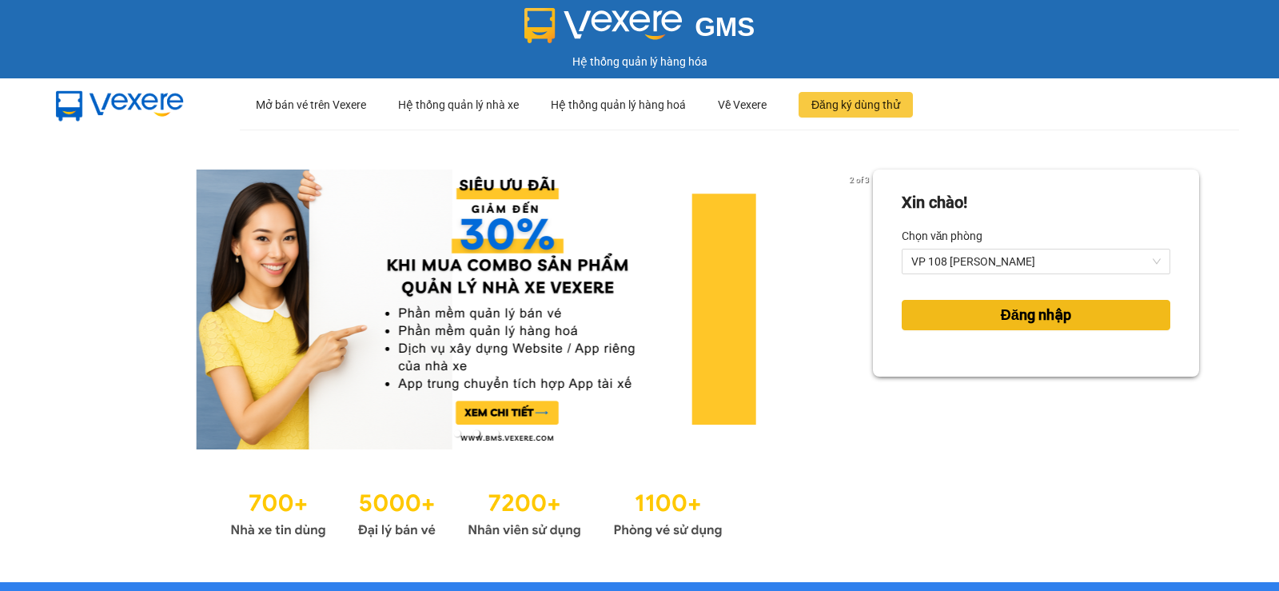
click at [1029, 317] on span "Đăng nhập" at bounding box center [1036, 315] width 70 height 22
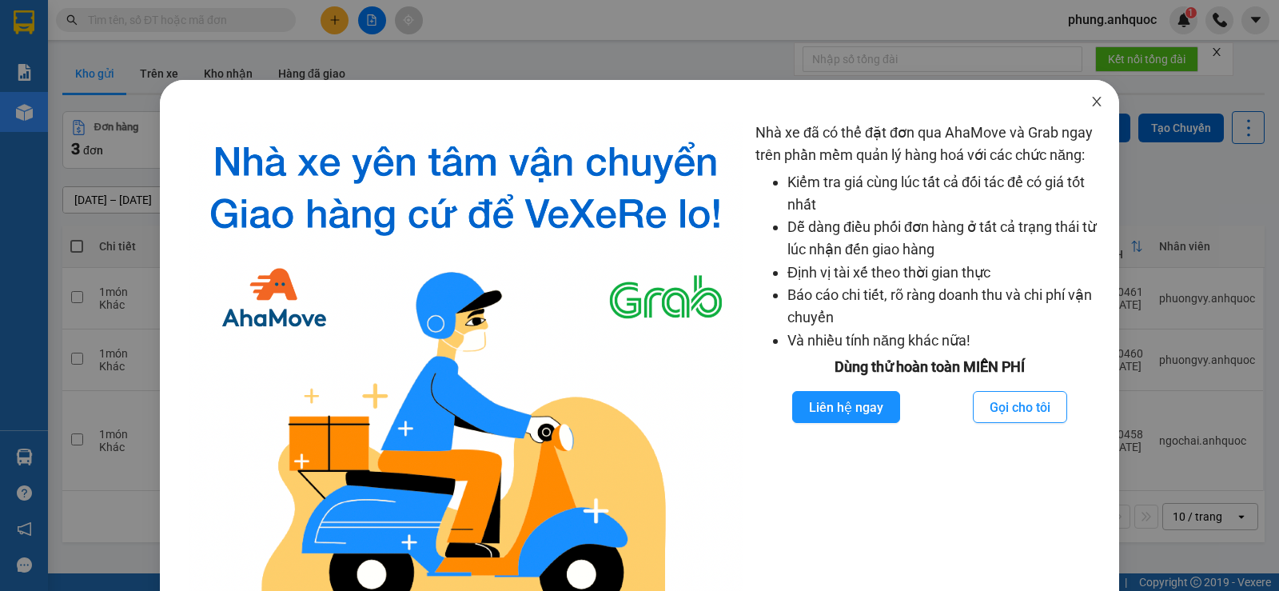
click at [1092, 103] on icon "close" at bounding box center [1096, 102] width 9 height 10
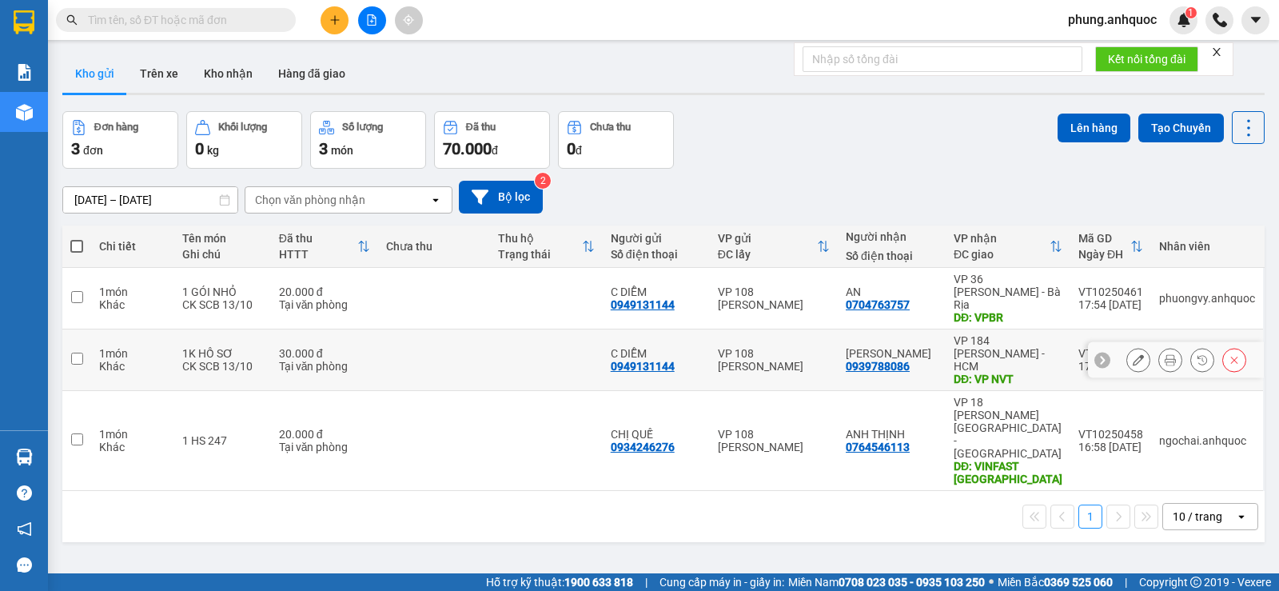
click at [1133, 354] on icon at bounding box center [1138, 359] width 11 height 11
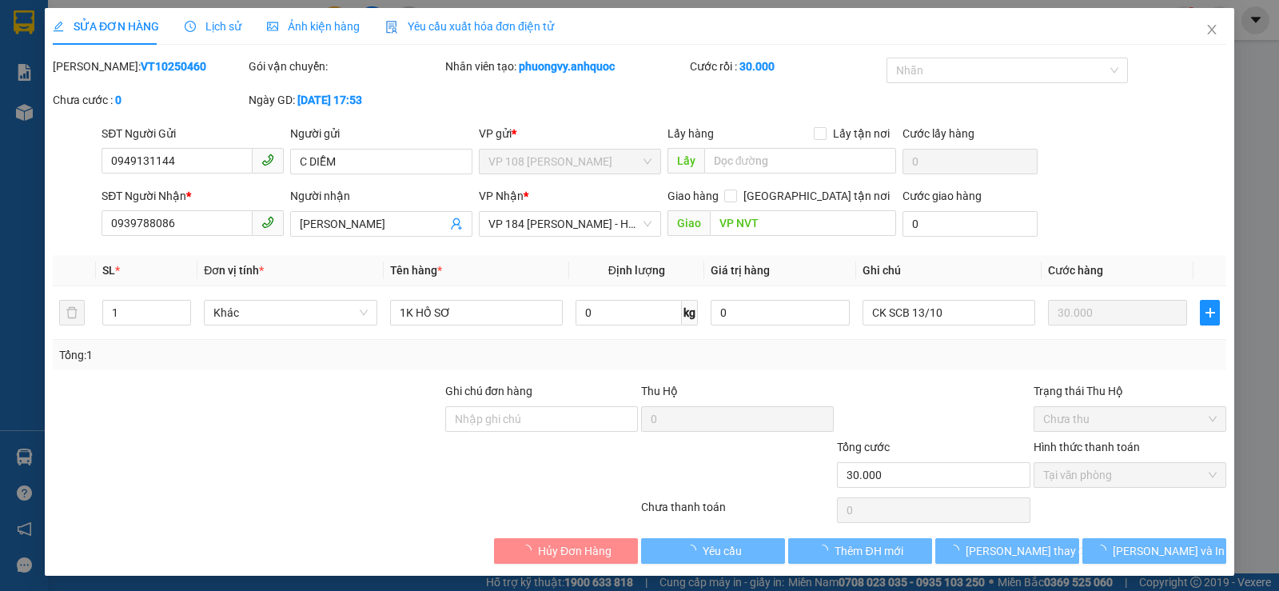
type input "0949131144"
type input "C DIỄM"
type input "0939788086"
type input "[PERSON_NAME]"
type input "VP NVT"
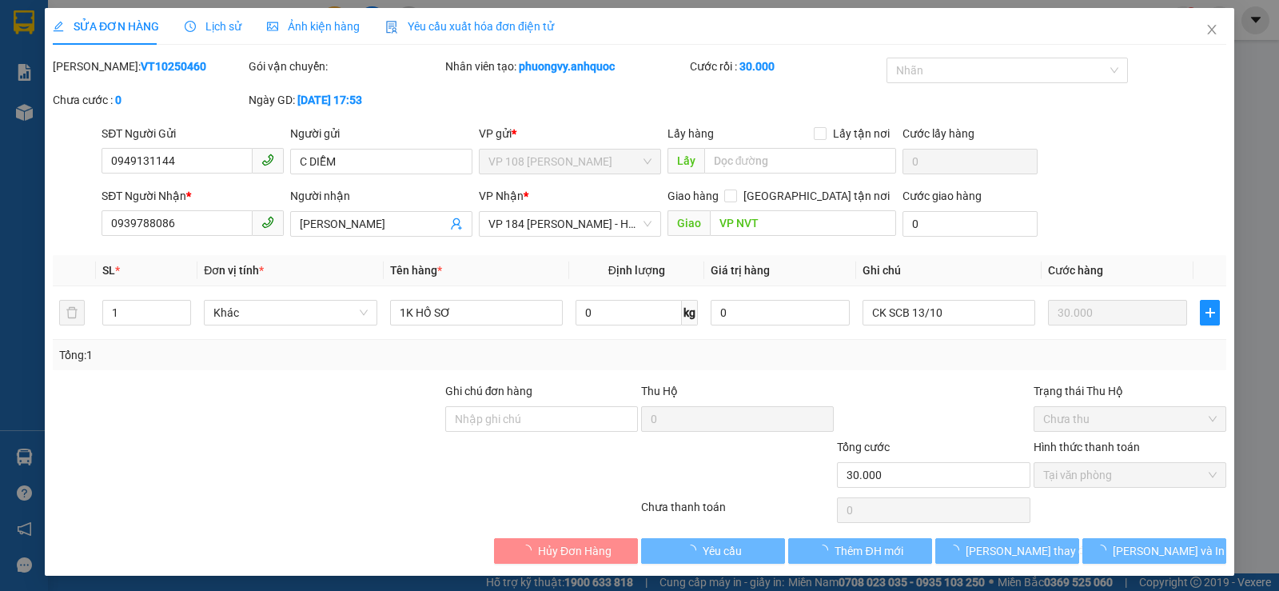
type input "30.000"
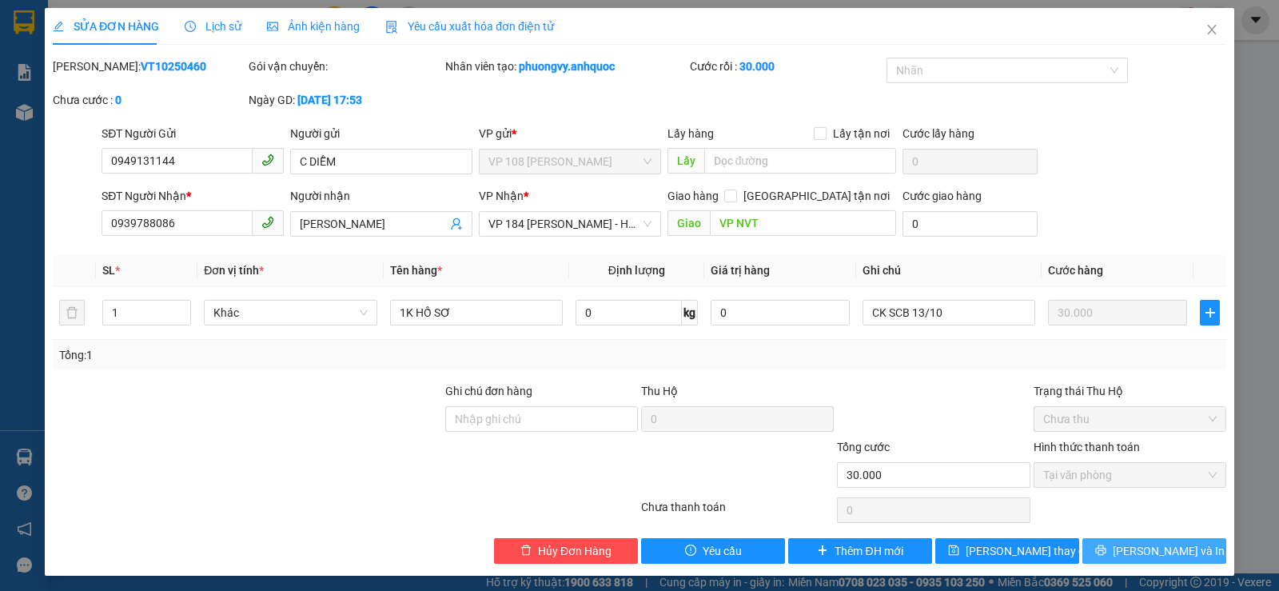
click at [1105, 550] on icon "printer" at bounding box center [1100, 550] width 10 height 10
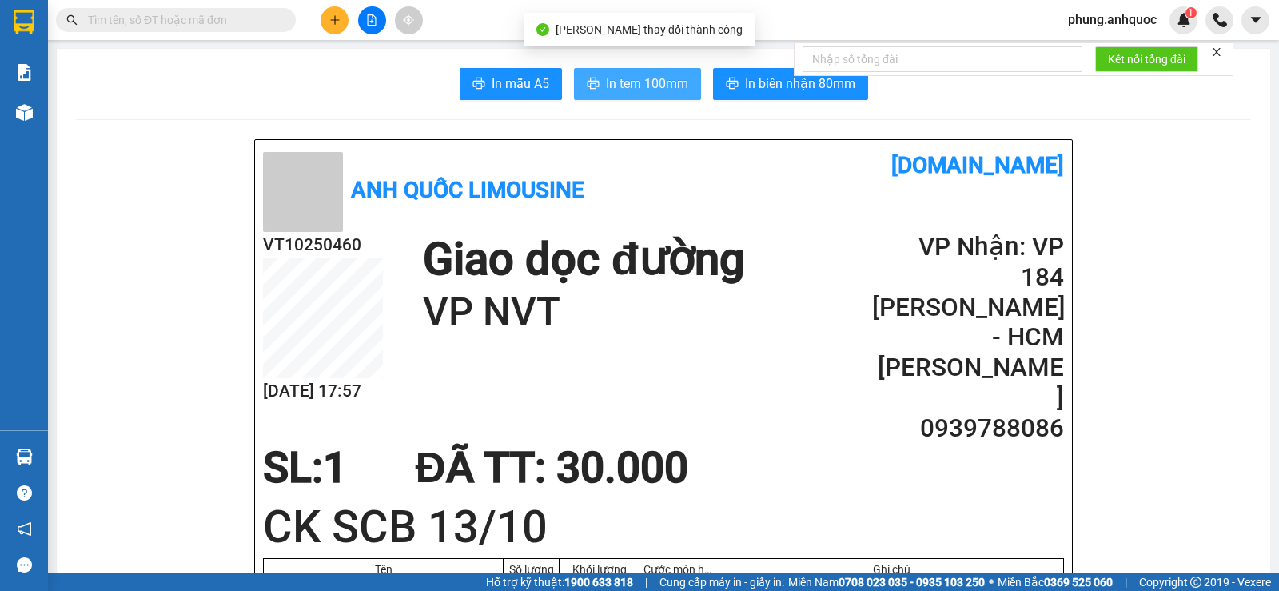
click at [641, 90] on span "In tem 100mm" at bounding box center [647, 84] width 82 height 20
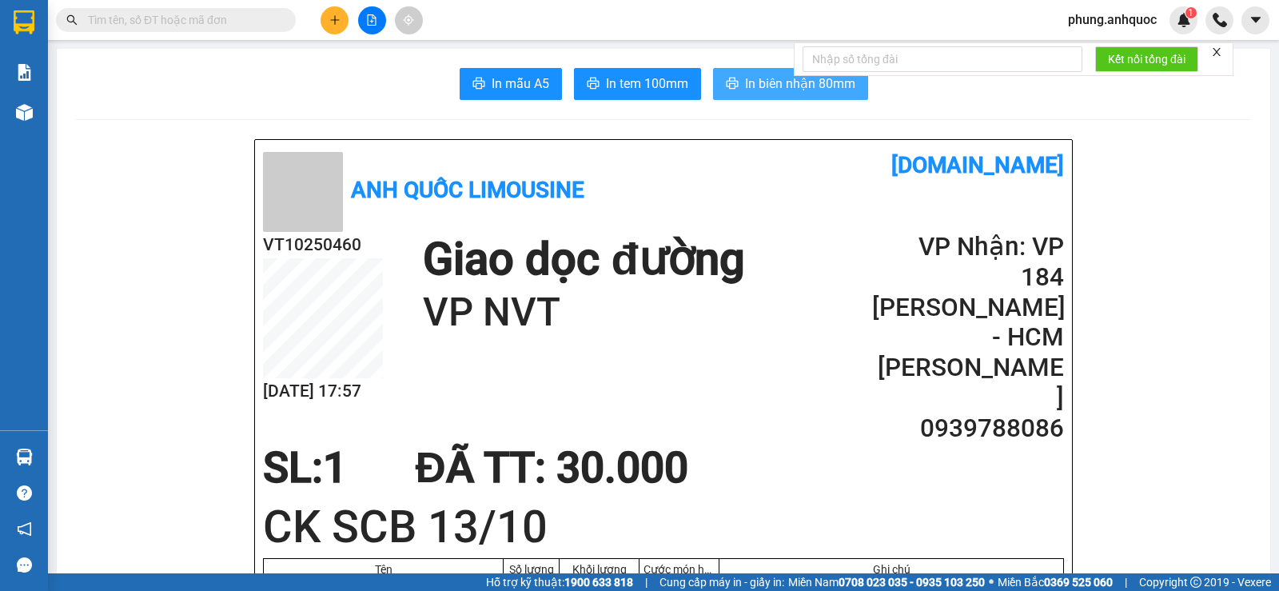
click at [746, 92] on span "In biên nhận 80mm" at bounding box center [800, 84] width 110 height 20
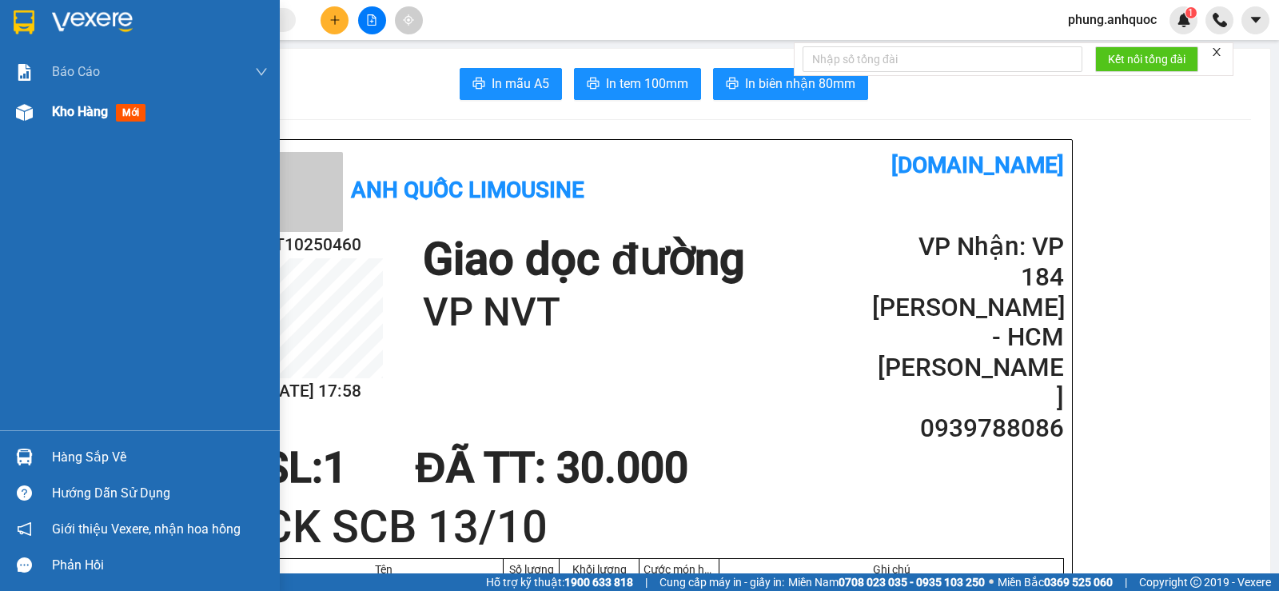
click at [30, 107] on img at bounding box center [24, 112] width 17 height 17
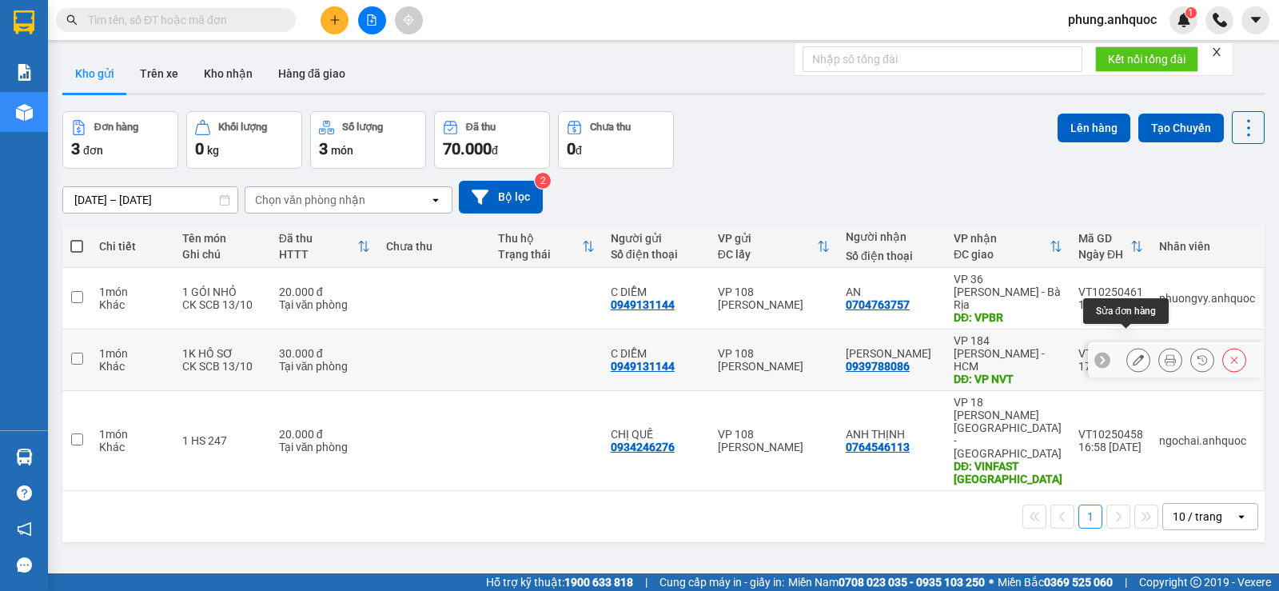
click at [1133, 354] on icon at bounding box center [1138, 359] width 11 height 11
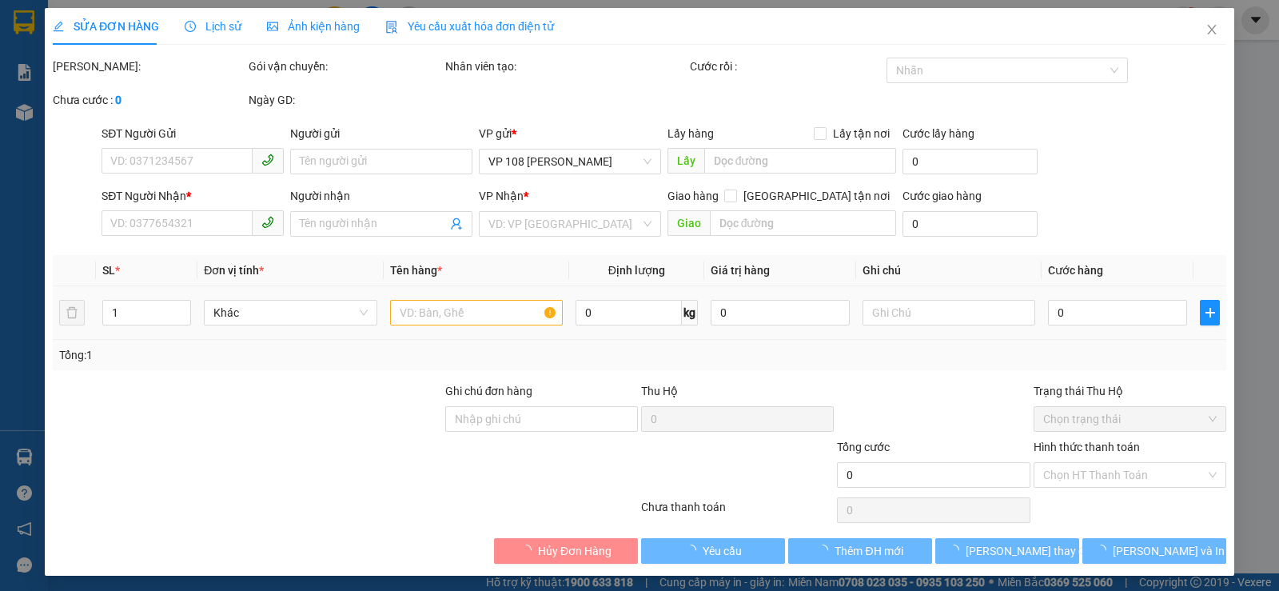
type input "0949131144"
type input "C DIỄM"
type input "0939788086"
type input "[PERSON_NAME]"
type input "VP NVT"
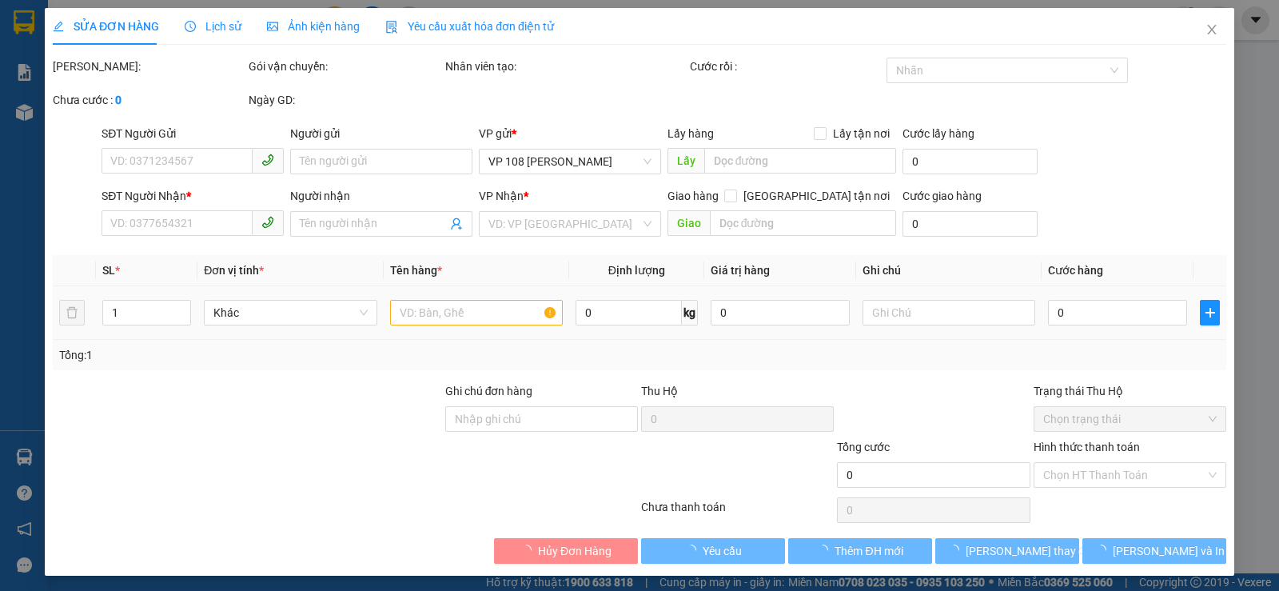
type input "30.000"
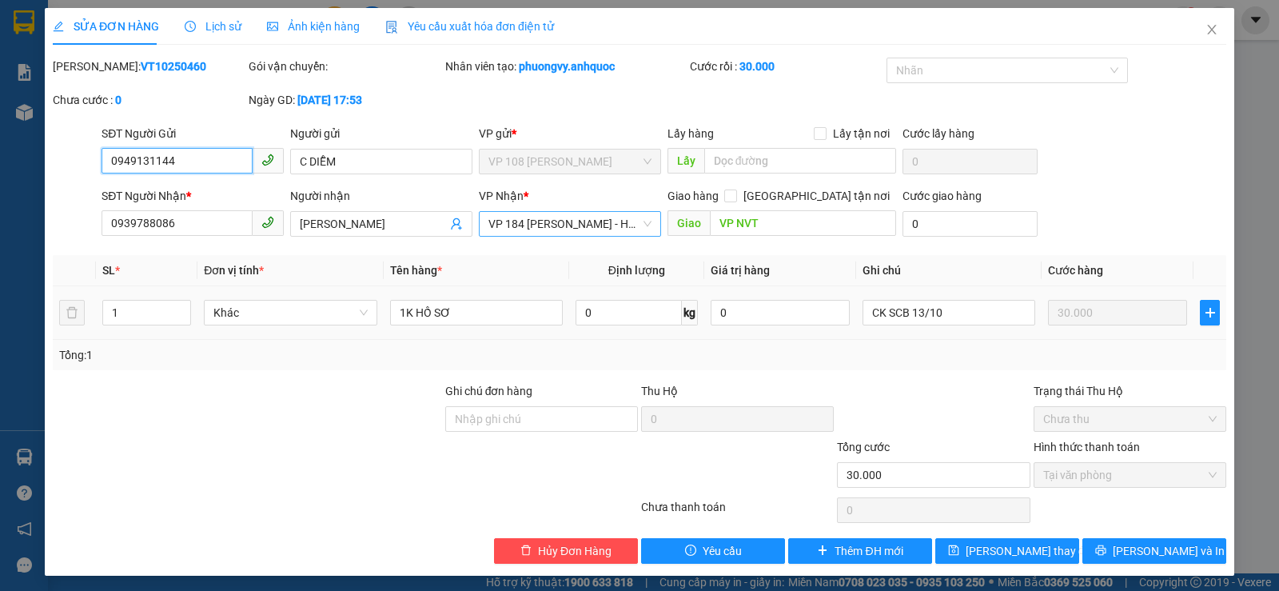
click at [526, 219] on span "VP 184 [PERSON_NAME] - HCM" at bounding box center [569, 224] width 163 height 24
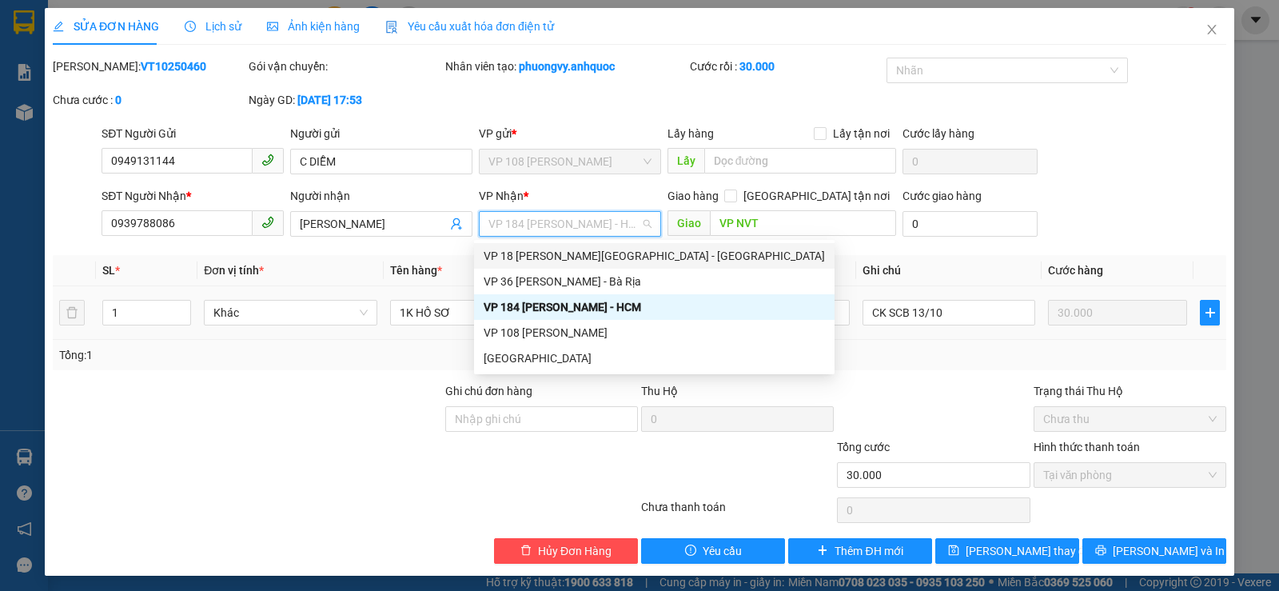
click at [537, 257] on div "VP 18 [PERSON_NAME][GEOGRAPHIC_DATA] - [GEOGRAPHIC_DATA]" at bounding box center [654, 256] width 341 height 18
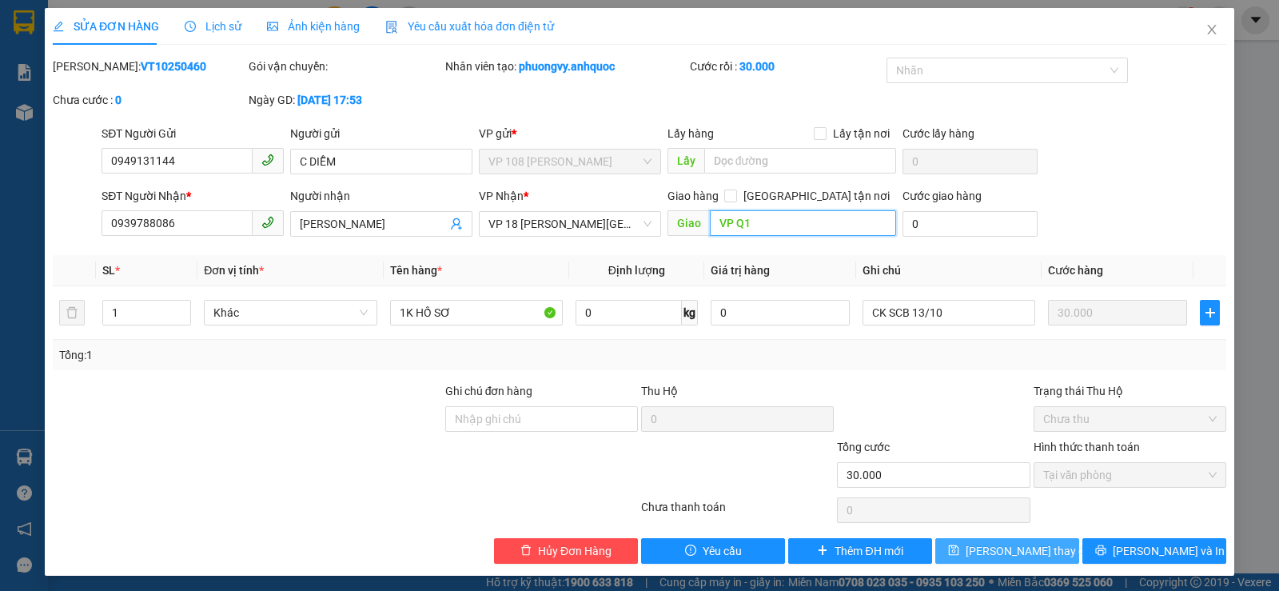
type input "VP Q1"
click at [1011, 553] on span "[PERSON_NAME] thay đổi" at bounding box center [1030, 551] width 128 height 18
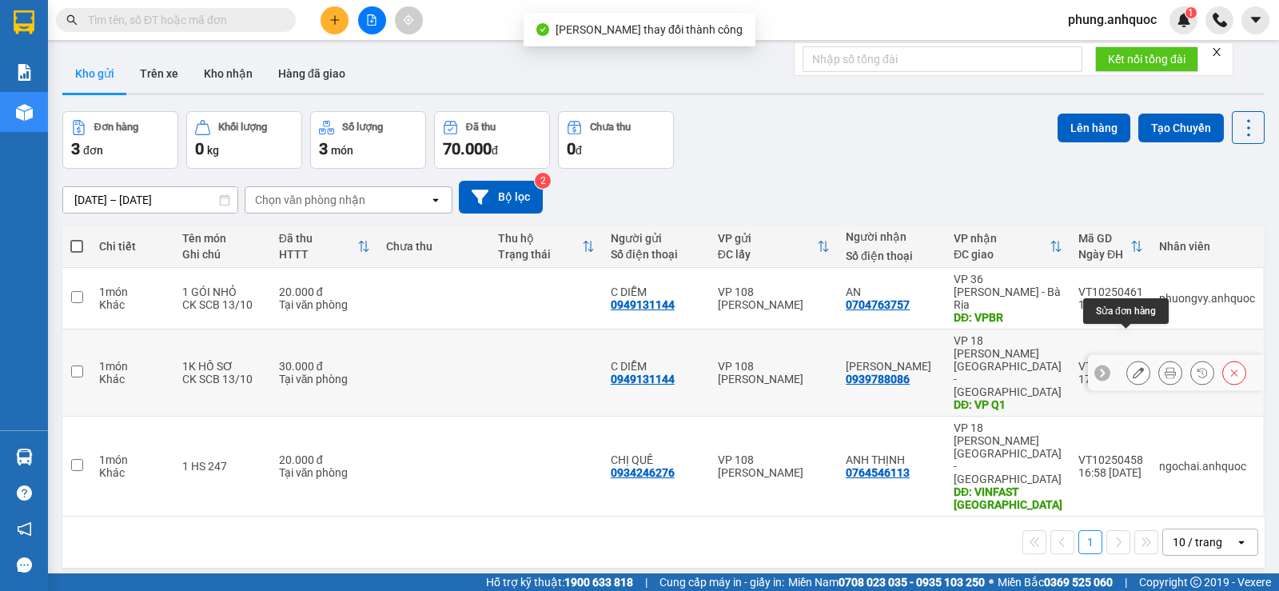
click at [1133, 367] on icon at bounding box center [1138, 372] width 11 height 11
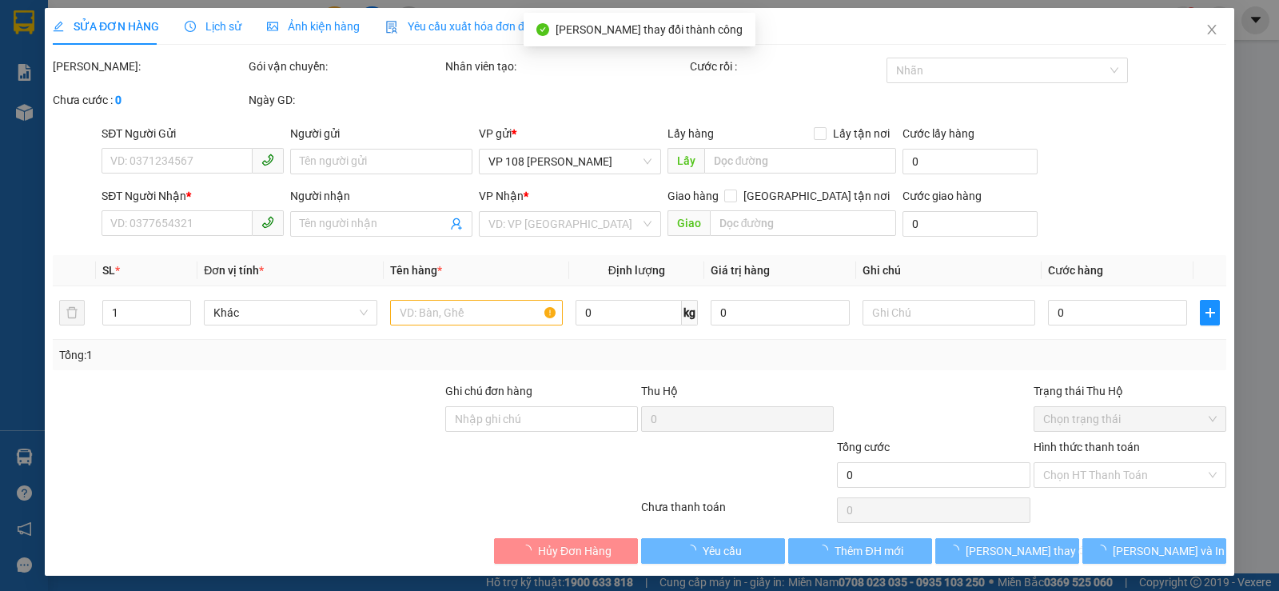
type input "0949131144"
type input "C DIỄM"
type input "0939788086"
type input "[PERSON_NAME]"
type input "VP Q1"
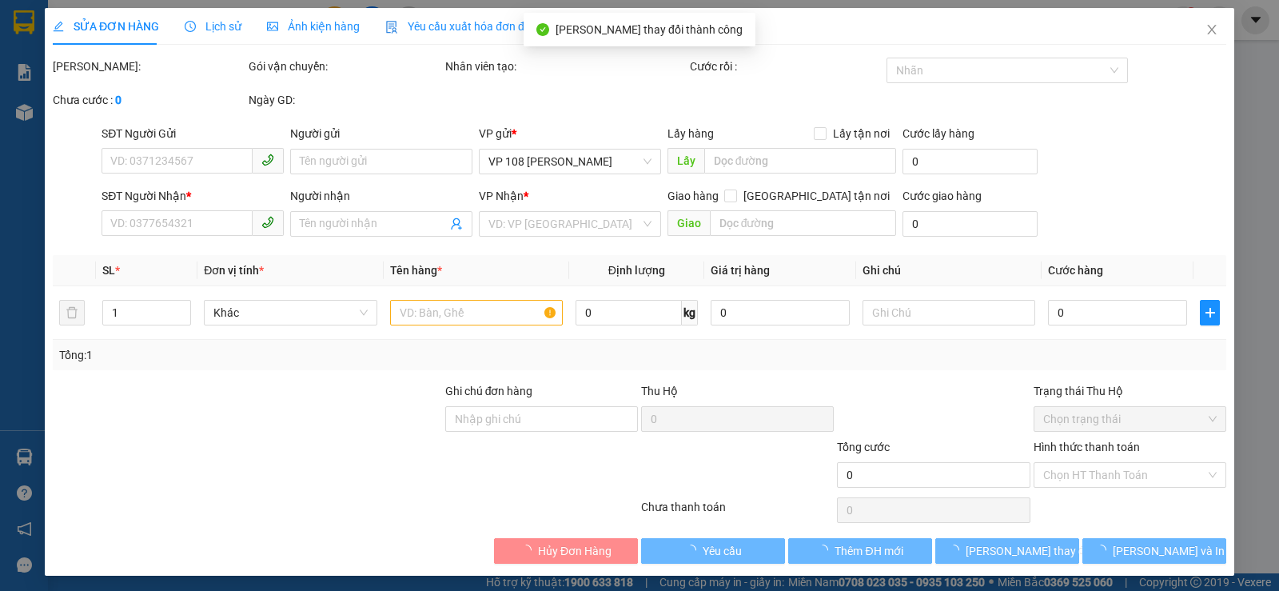
type input "30.000"
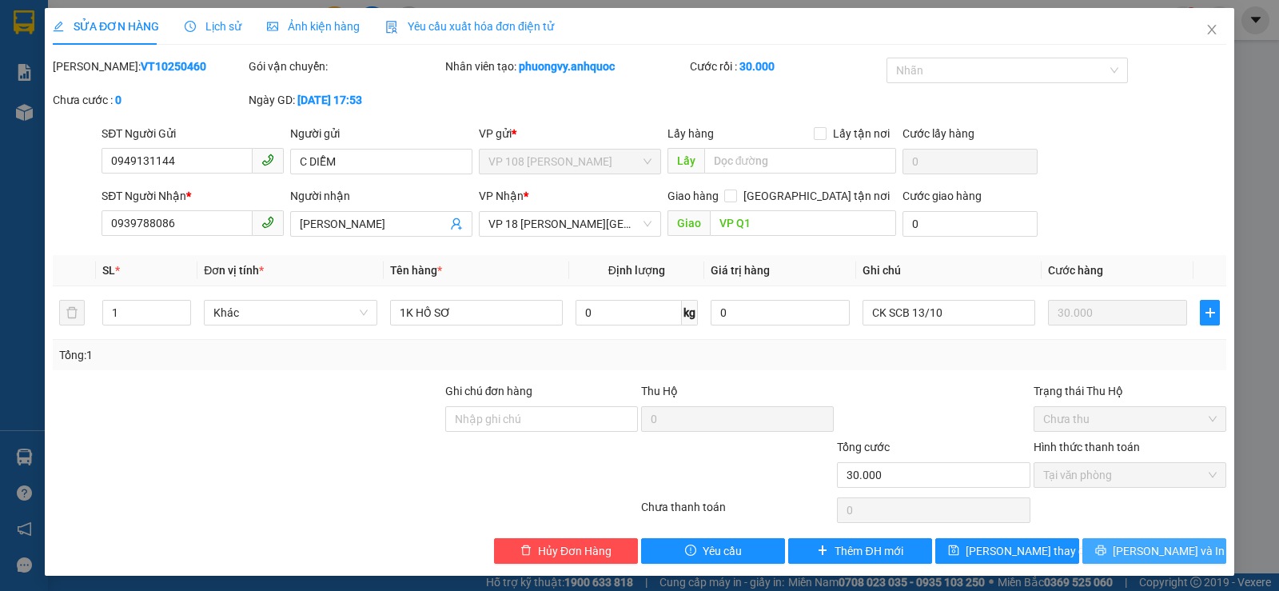
drag, startPoint x: 1141, startPoint y: 551, endPoint x: 1108, endPoint y: 548, distance: 32.9
click at [1140, 551] on span "[PERSON_NAME] và In" at bounding box center [1169, 551] width 112 height 18
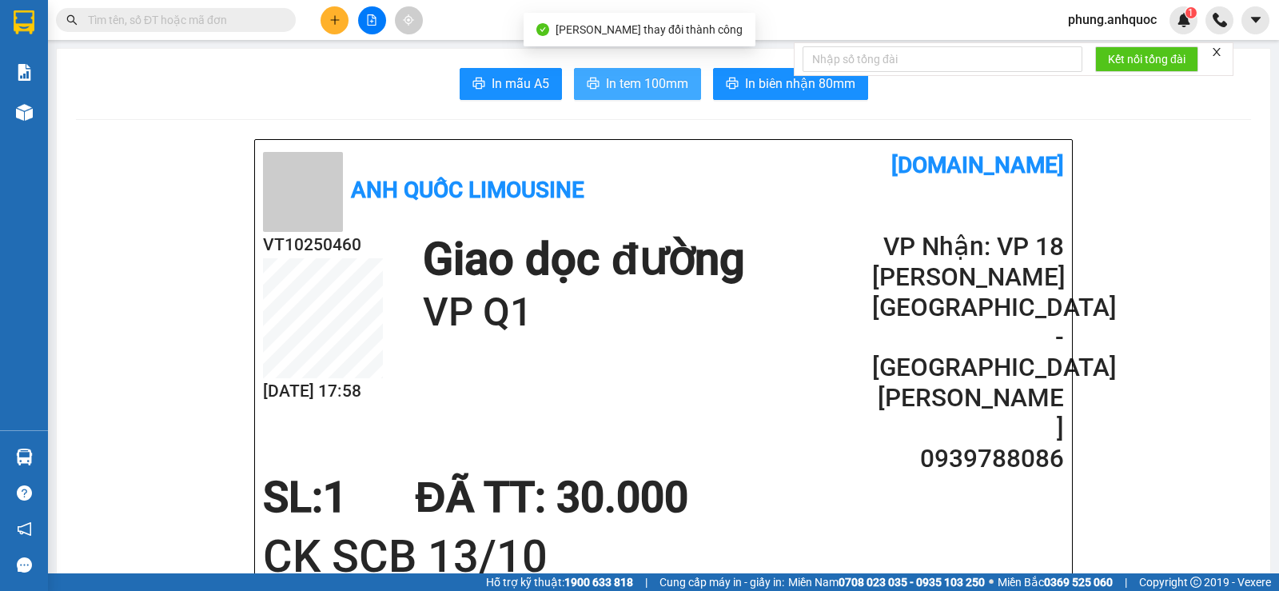
click at [638, 93] on span "In tem 100mm" at bounding box center [647, 84] width 82 height 20
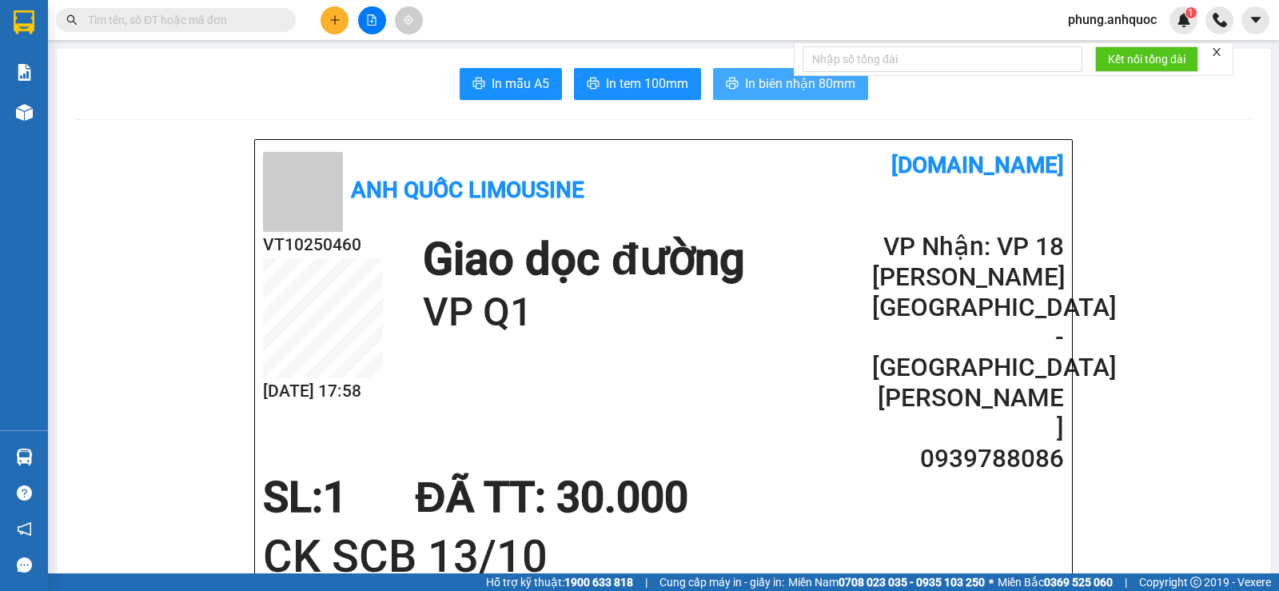
click at [769, 78] on span "In biên nhận 80mm" at bounding box center [800, 84] width 110 height 20
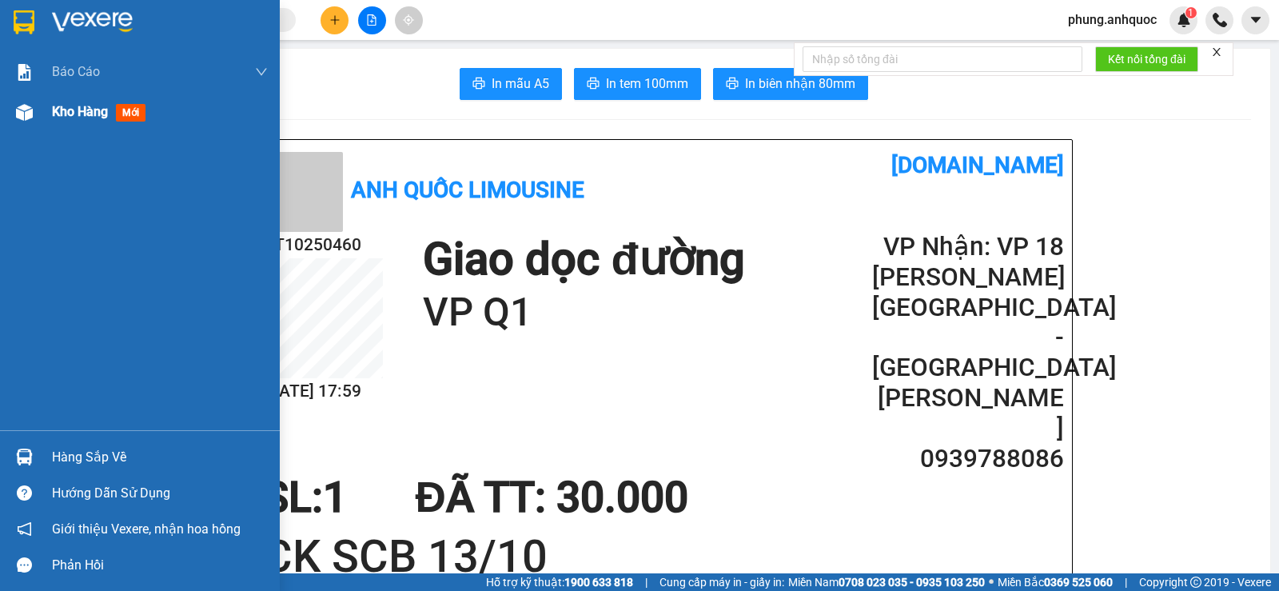
click at [23, 109] on img at bounding box center [24, 112] width 17 height 17
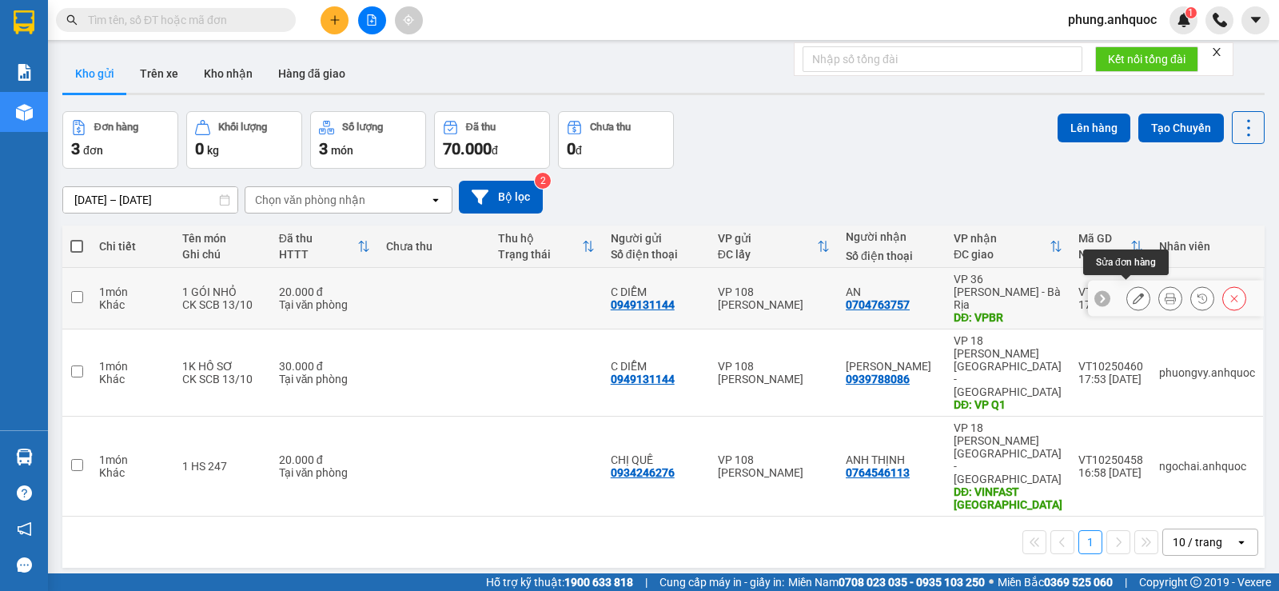
click at [1133, 294] on icon at bounding box center [1138, 298] width 11 height 11
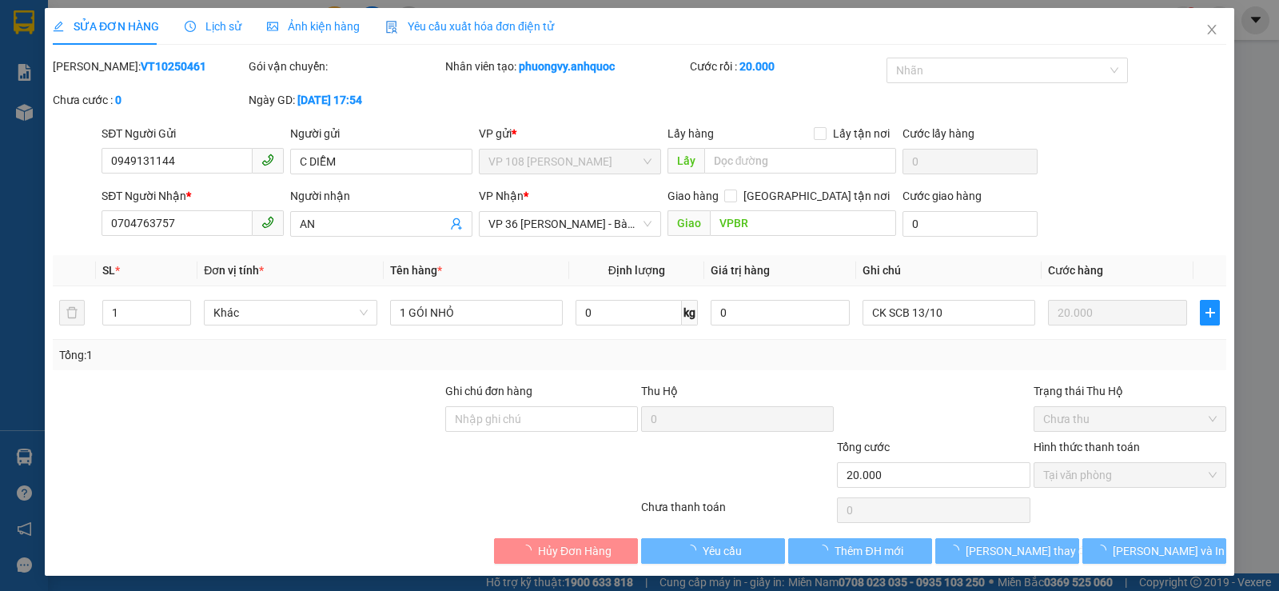
type input "0949131144"
type input "C DIỄM"
type input "0704763757"
type input "AN"
type input "VPBR"
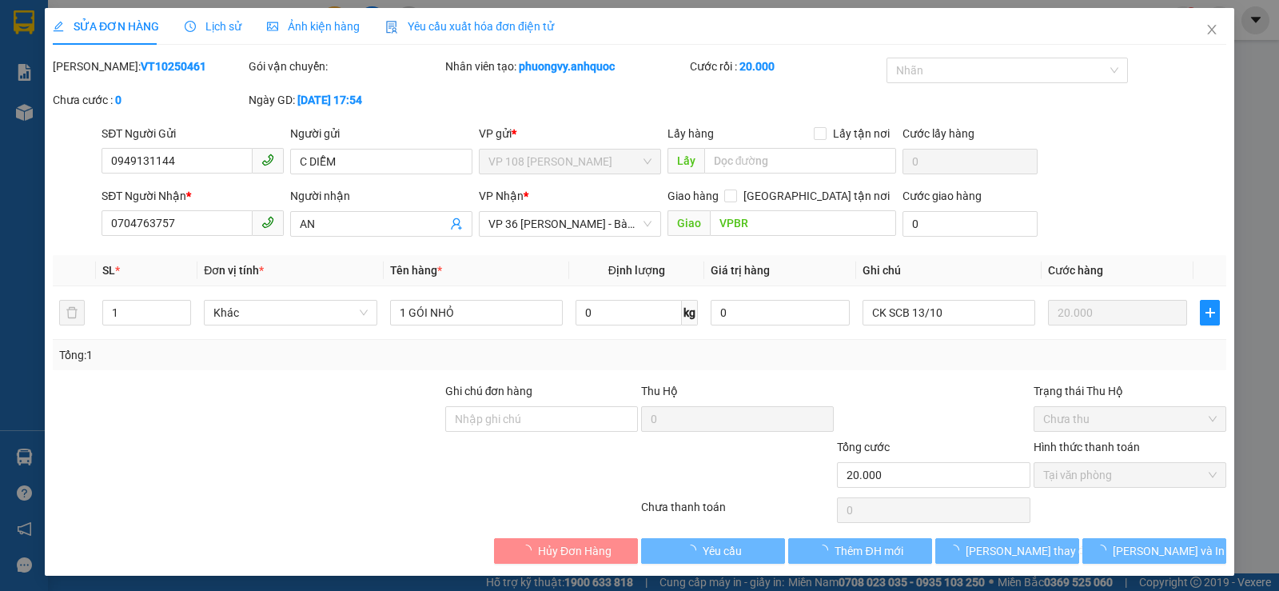
type input "20.000"
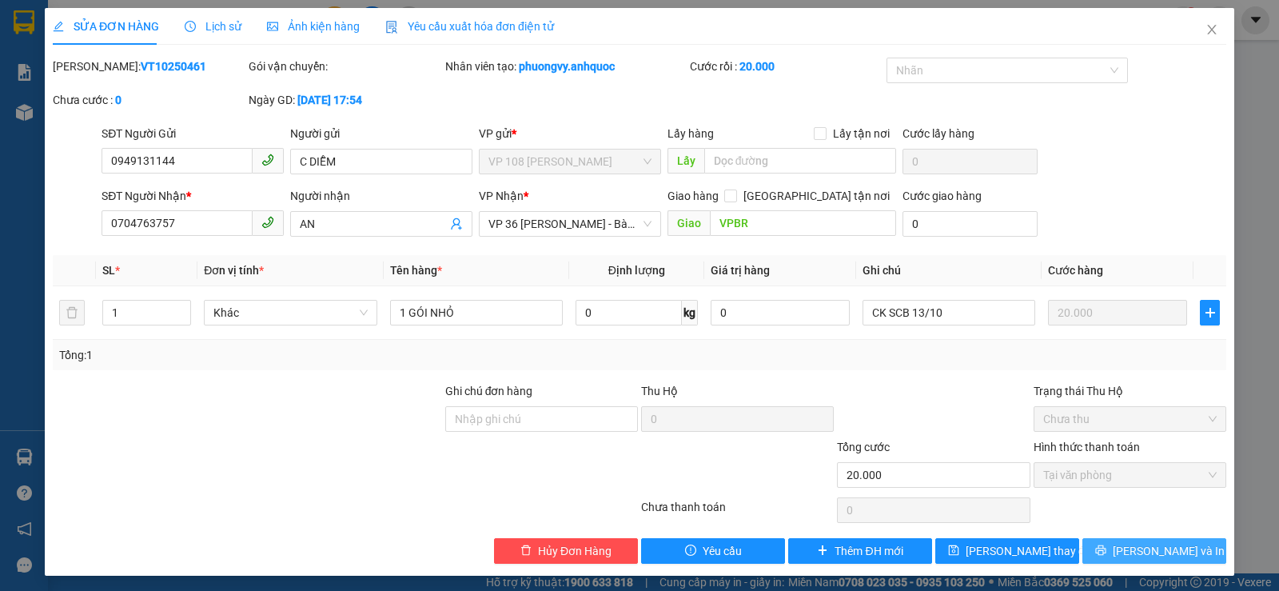
click at [1141, 551] on span "[PERSON_NAME] và In" at bounding box center [1169, 551] width 112 height 18
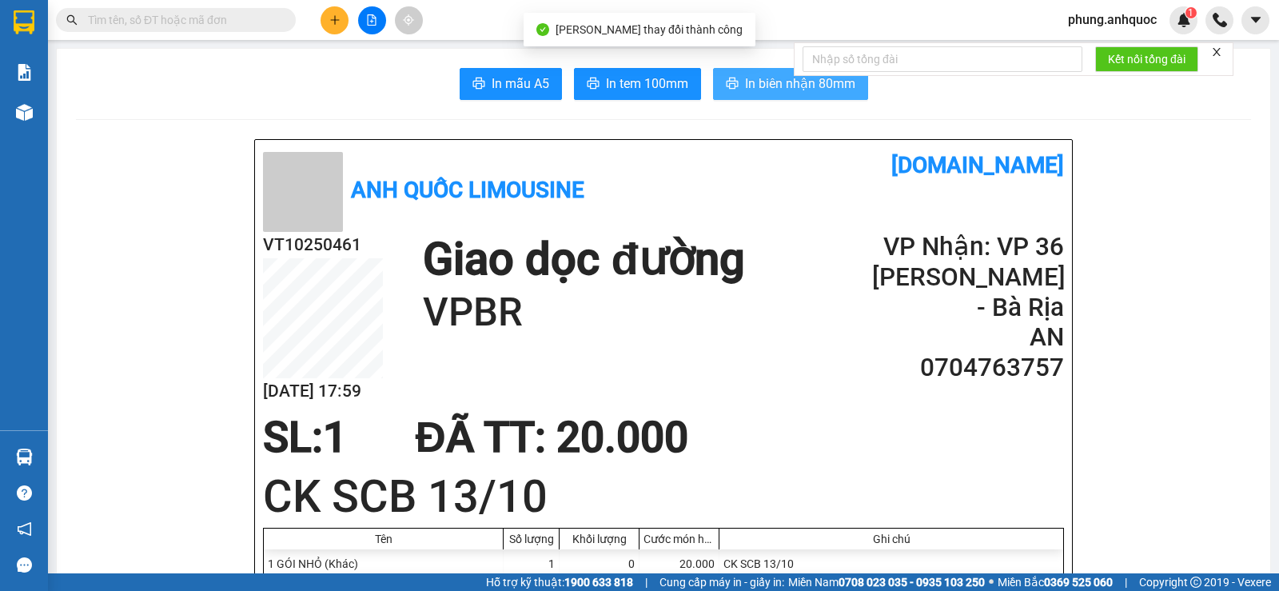
click at [778, 87] on span "In biên nhận 80mm" at bounding box center [800, 84] width 110 height 20
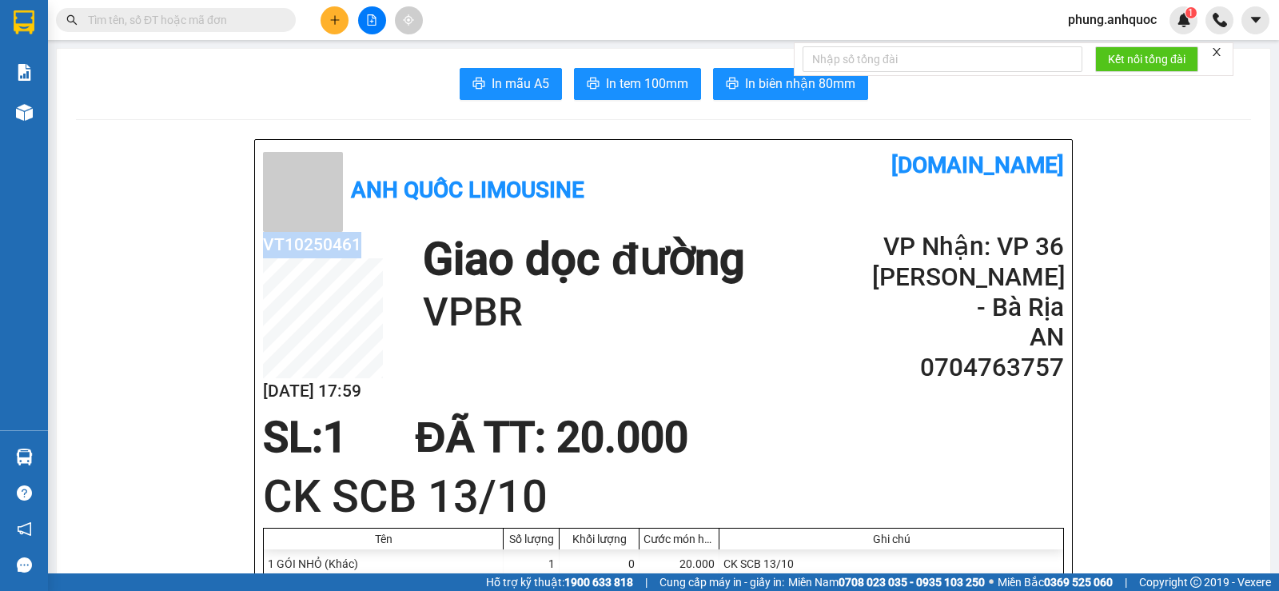
drag, startPoint x: 354, startPoint y: 242, endPoint x: 241, endPoint y: 253, distance: 113.2
copy h2 "VT10250461"
click at [376, 237] on h2 "VT10250461" at bounding box center [323, 245] width 120 height 26
drag, startPoint x: 364, startPoint y: 240, endPoint x: 248, endPoint y: 248, distance: 117.0
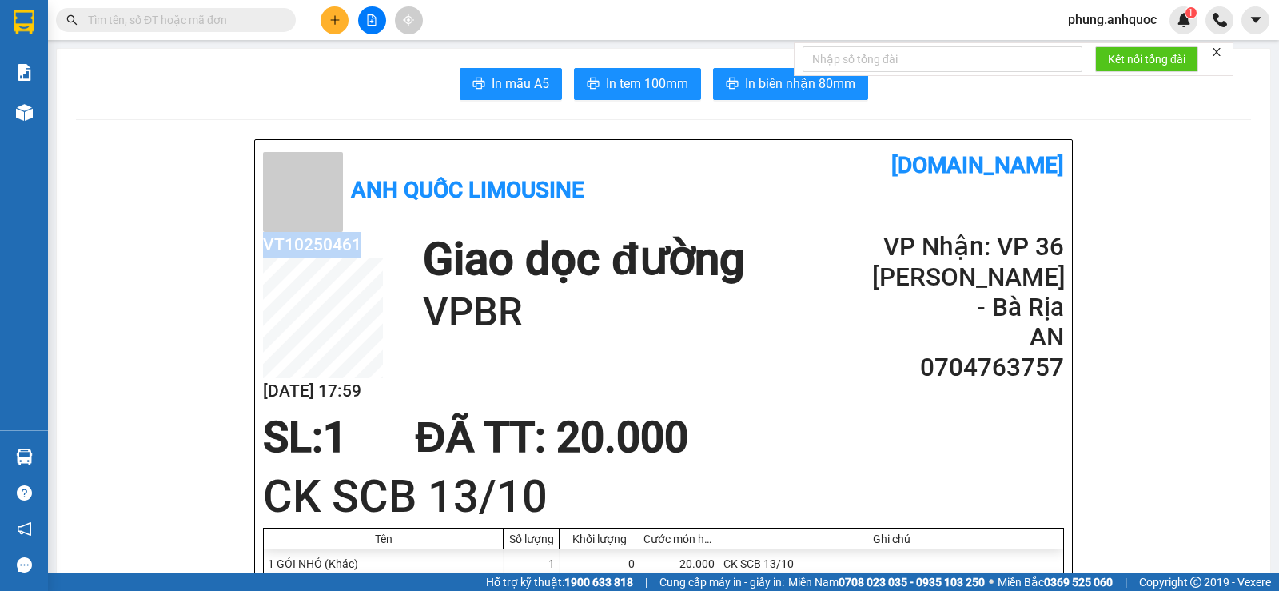
click at [254, 248] on div "Anh Quốc Limousine [DOMAIN_NAME] VT10250461 [DATE] 17:59 Giao dọc đường VPBR VP…" at bounding box center [663, 415] width 819 height 552
copy h2 "VT10250461"
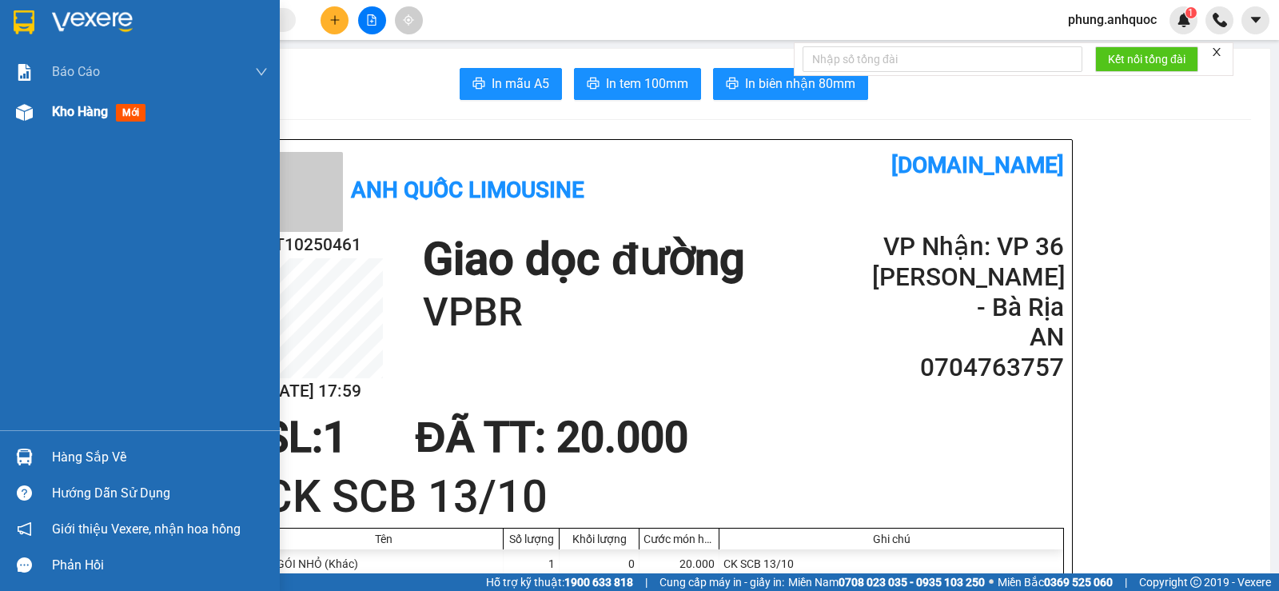
click at [34, 106] on div at bounding box center [24, 112] width 28 height 28
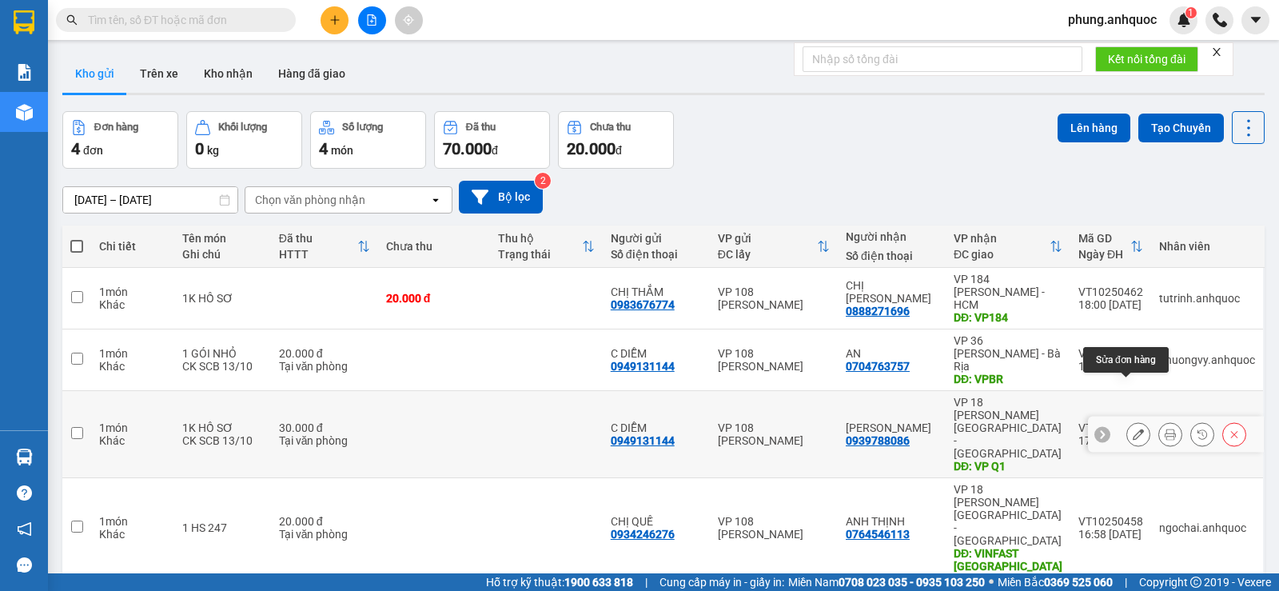
click at [1133, 420] on button at bounding box center [1138, 434] width 22 height 28
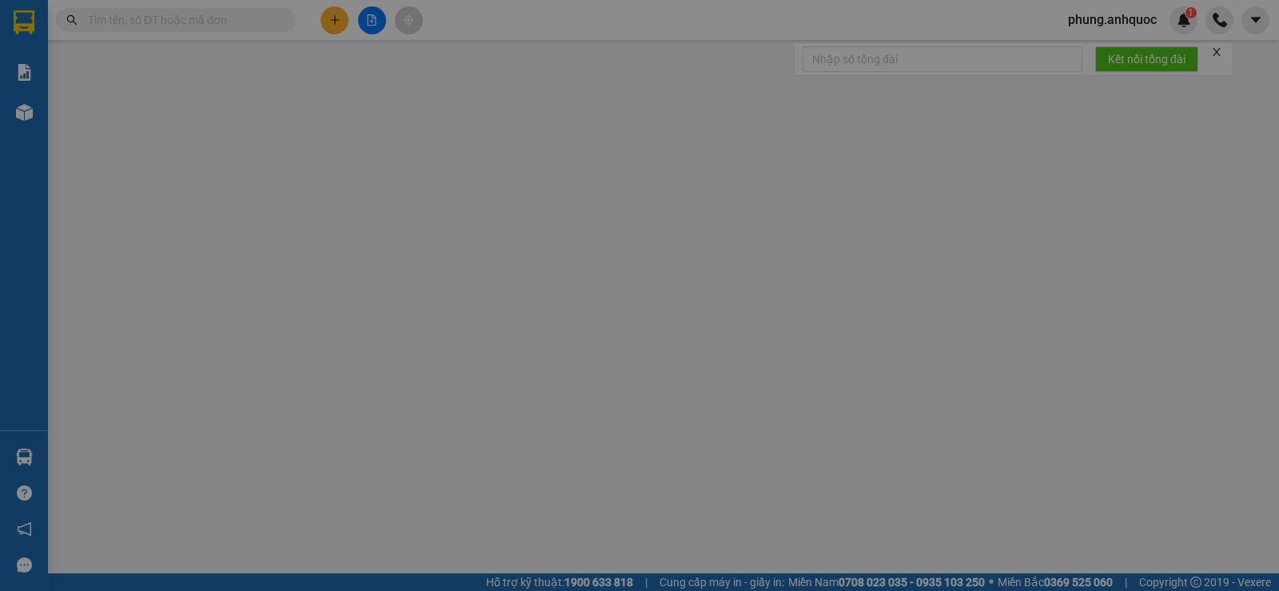
type input "0949131144"
type input "C DIỄM"
type input "0939788086"
type input "[PERSON_NAME]"
type input "VP Q1"
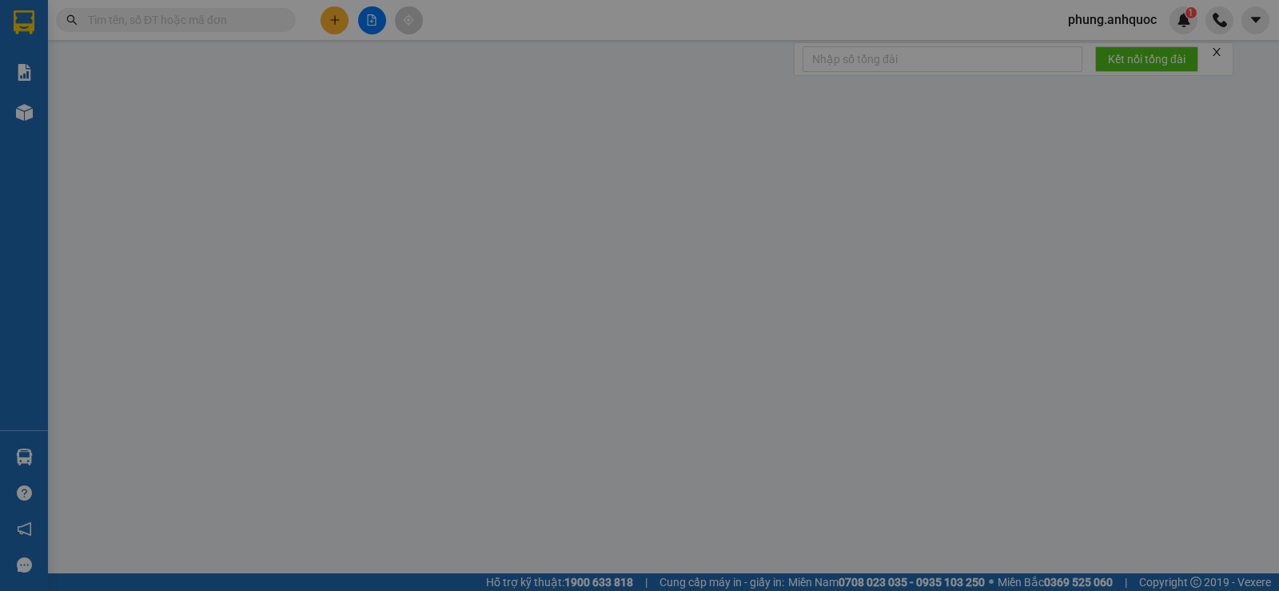
type input "30.000"
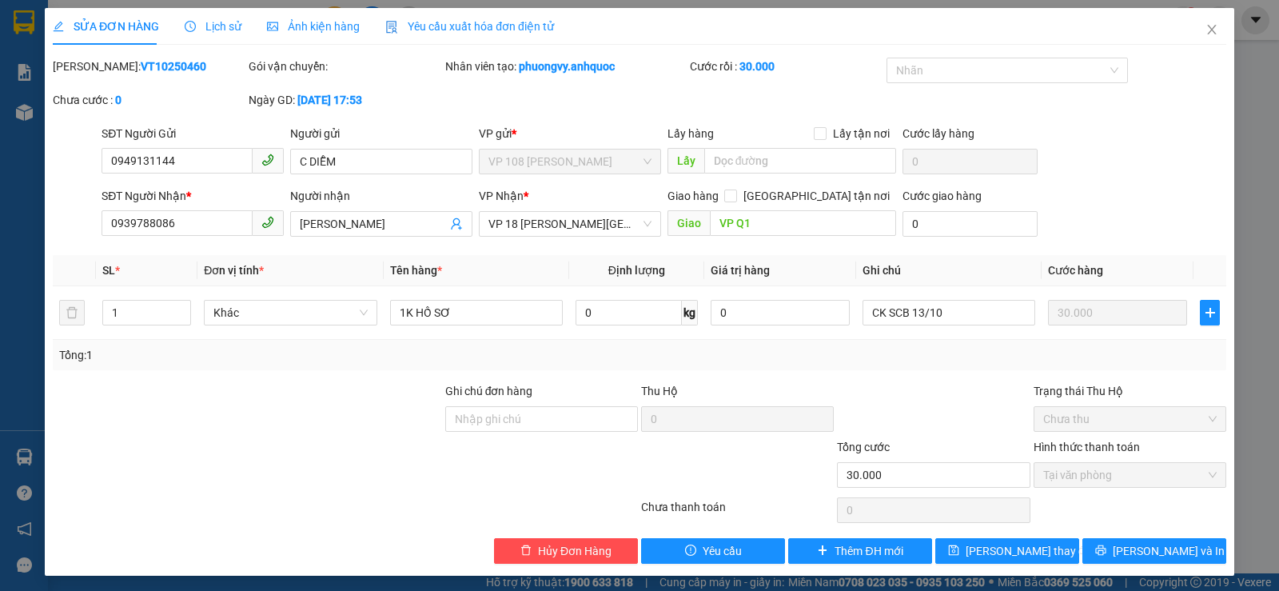
drag, startPoint x: 161, startPoint y: 65, endPoint x: 88, endPoint y: 69, distance: 72.8
click at [88, 69] on div "Mã ĐH: VT10250460" at bounding box center [149, 67] width 193 height 18
copy div ": VT10250460"
click at [1205, 33] on icon "close" at bounding box center [1211, 29] width 13 height 13
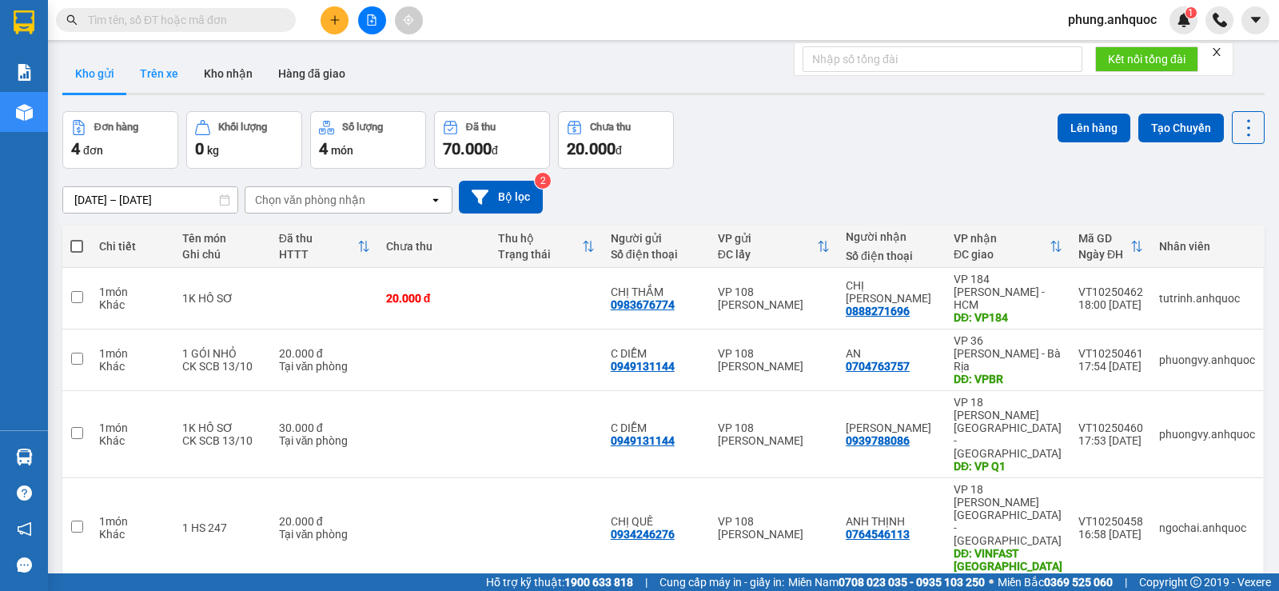
click at [152, 85] on button "Trên xe" at bounding box center [159, 73] width 64 height 38
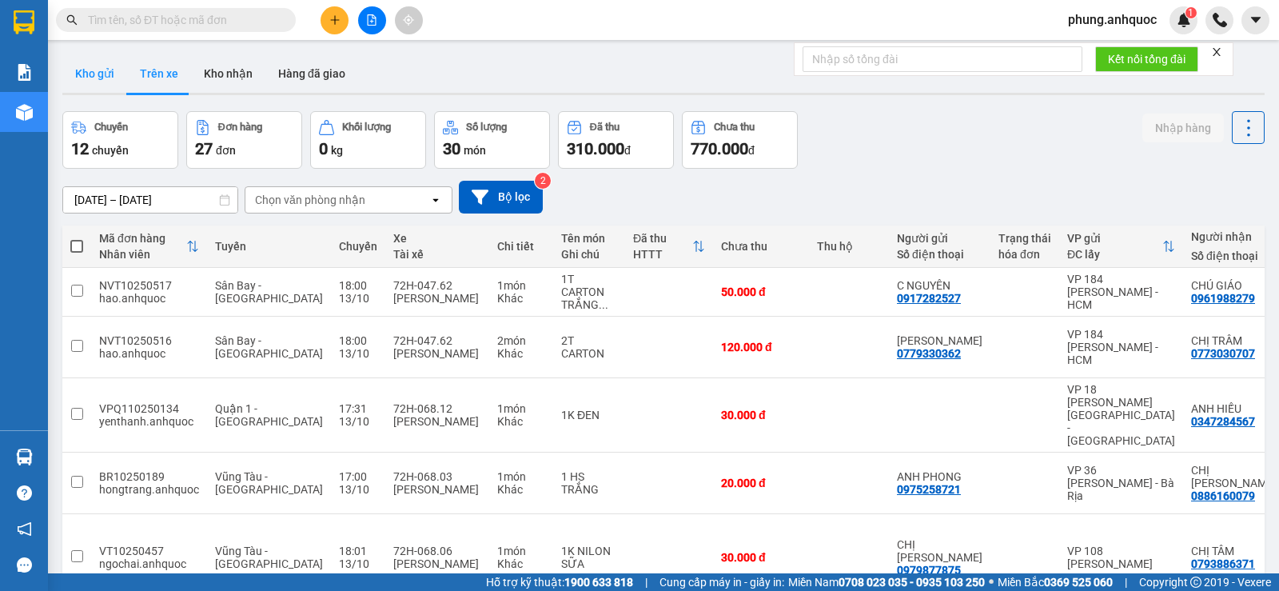
click at [103, 86] on button "Kho gửi" at bounding box center [94, 73] width 65 height 38
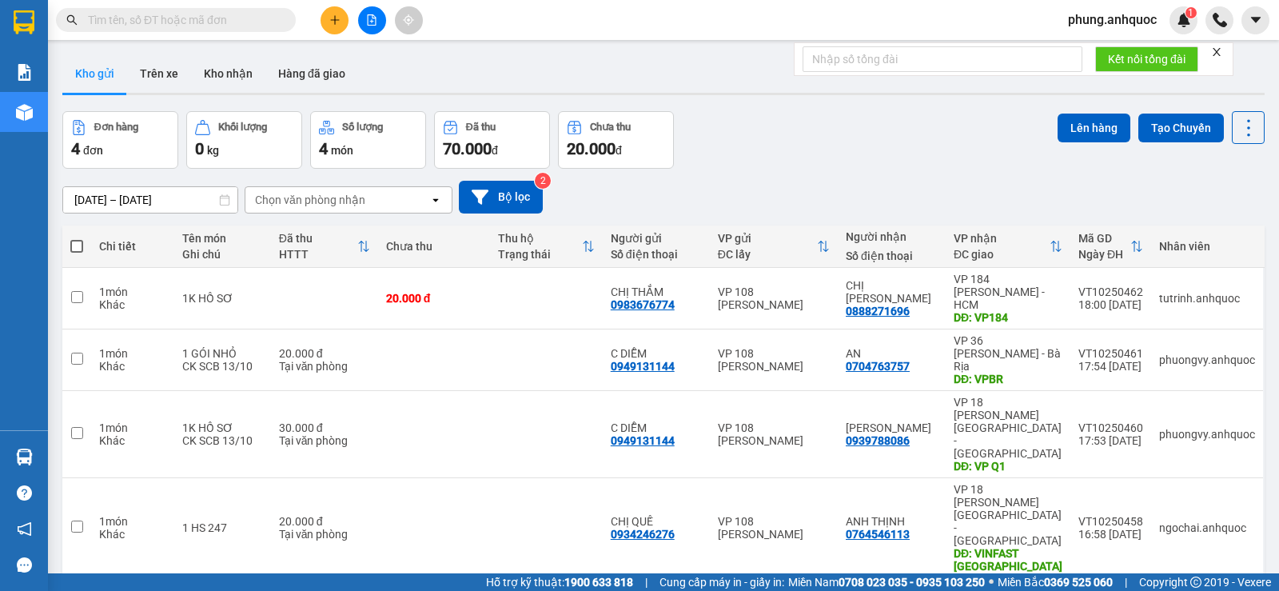
click at [334, 22] on icon "plus" at bounding box center [334, 19] width 11 height 11
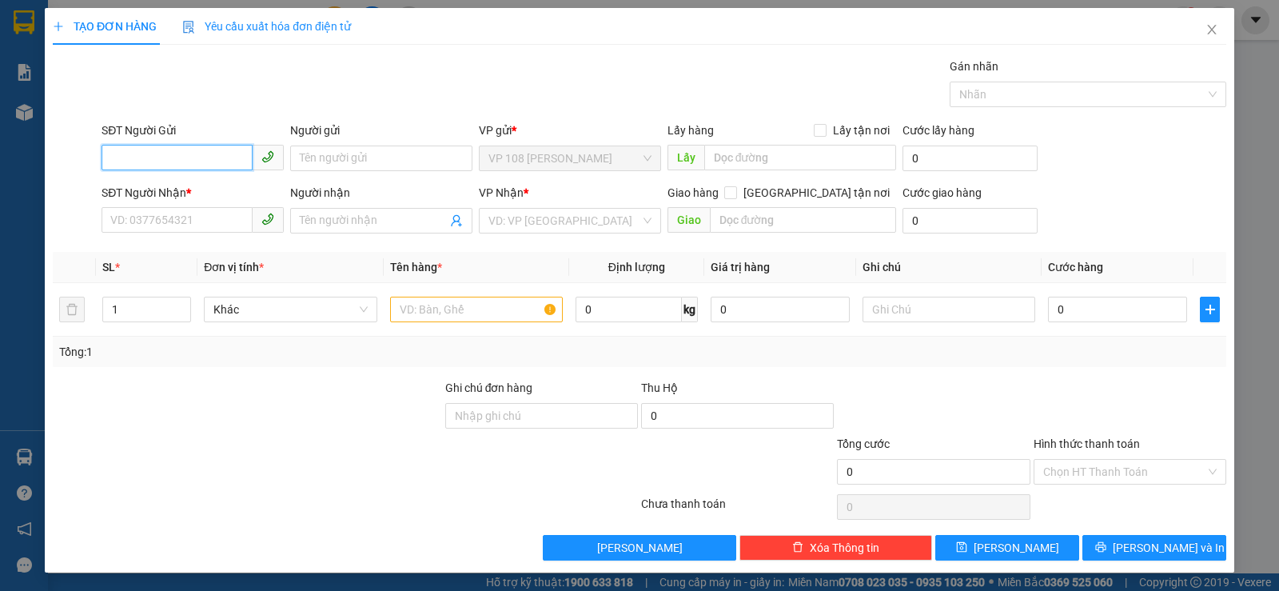
click at [198, 153] on input "SĐT Người Gửi" at bounding box center [177, 158] width 151 height 26
click at [221, 189] on div "0919006638 - [PERSON_NAME]" at bounding box center [190, 190] width 161 height 18
type input "0919006638"
type input "ANH HOÀNG"
type input "0939788086"
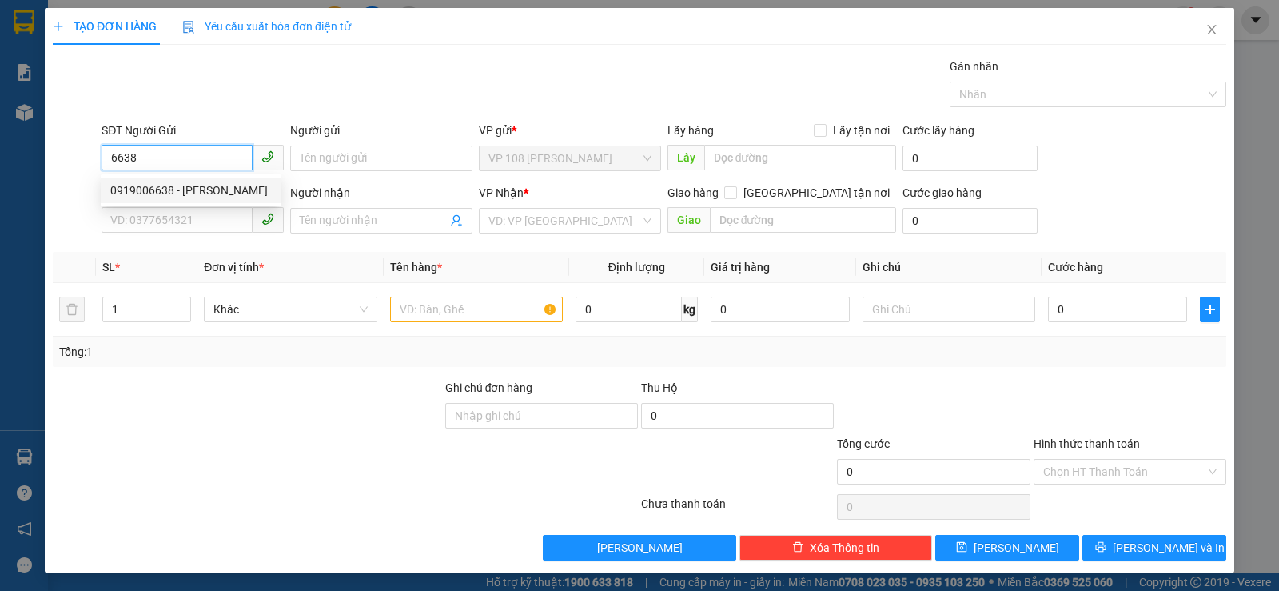
type input "[PERSON_NAME]"
type input "VP NVT"
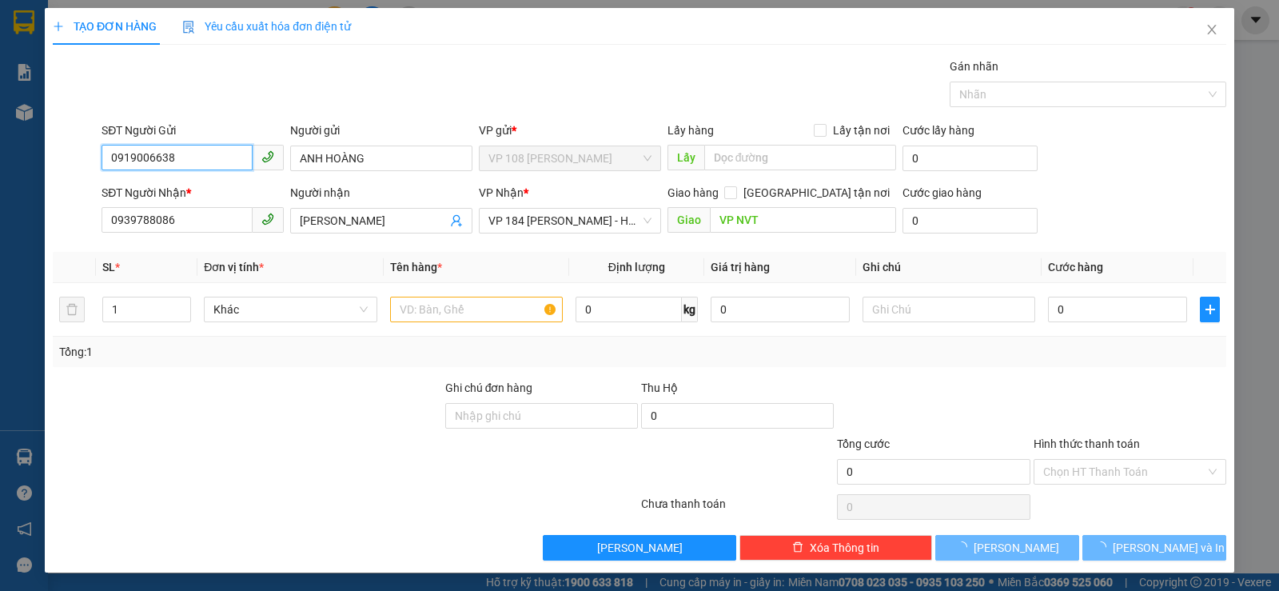
type input "30.000"
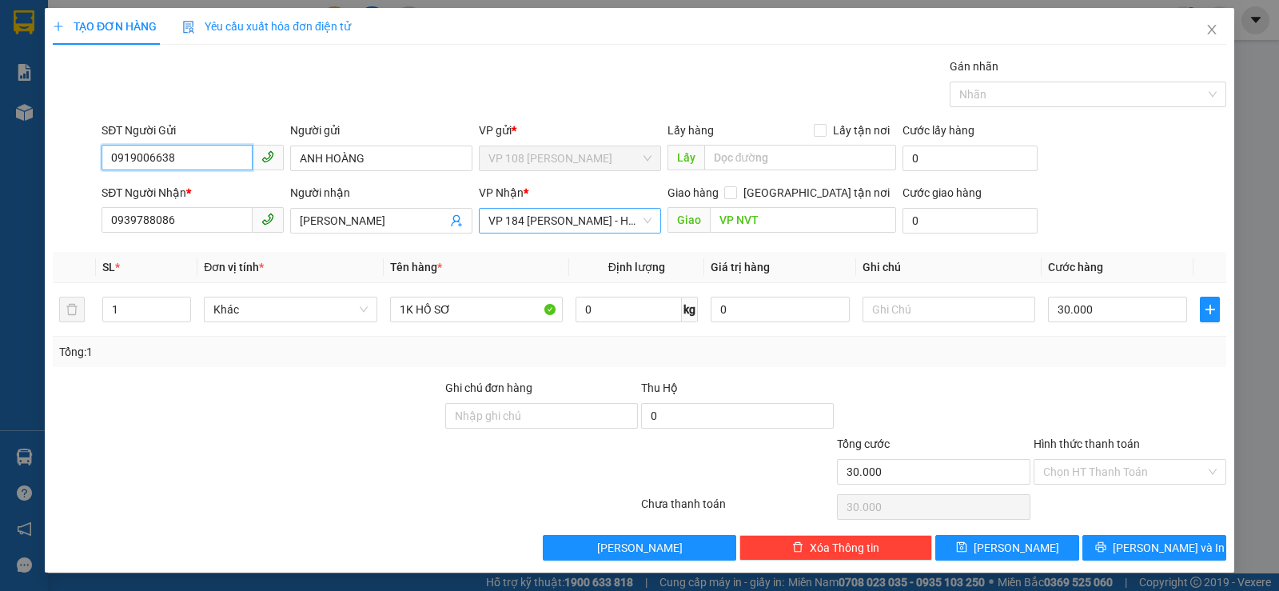
click at [576, 223] on span "VP 184 [PERSON_NAME] - HCM" at bounding box center [569, 221] width 163 height 24
type input "0919006638"
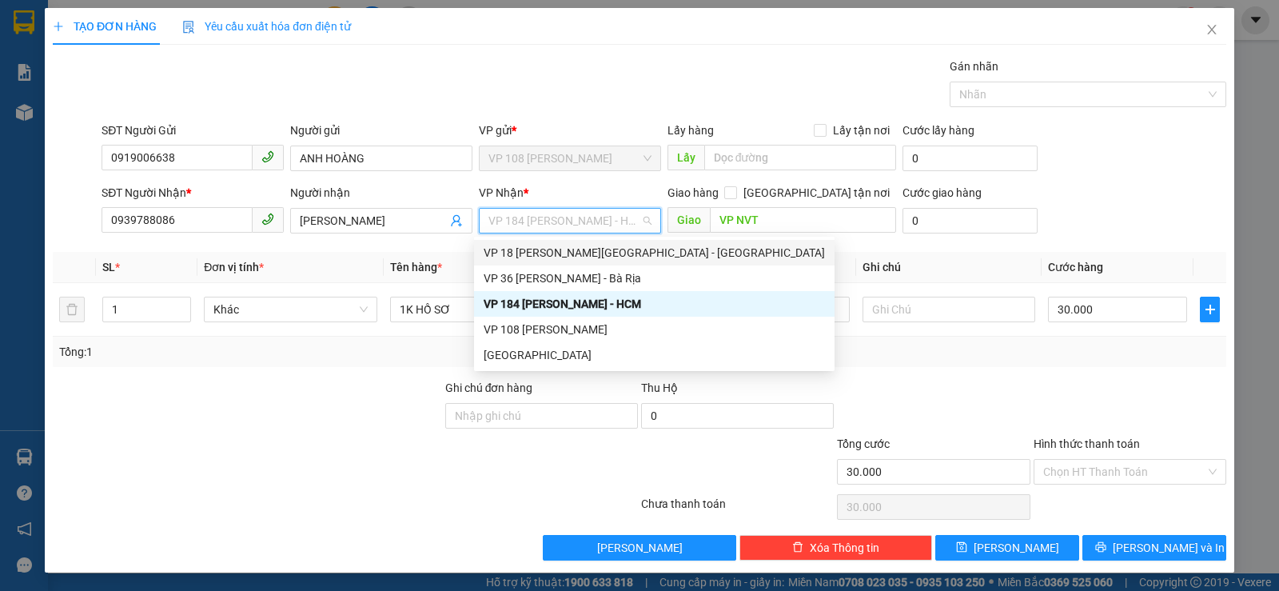
click at [549, 259] on div "VP 18 [PERSON_NAME][GEOGRAPHIC_DATA] - [GEOGRAPHIC_DATA]" at bounding box center [654, 253] width 341 height 18
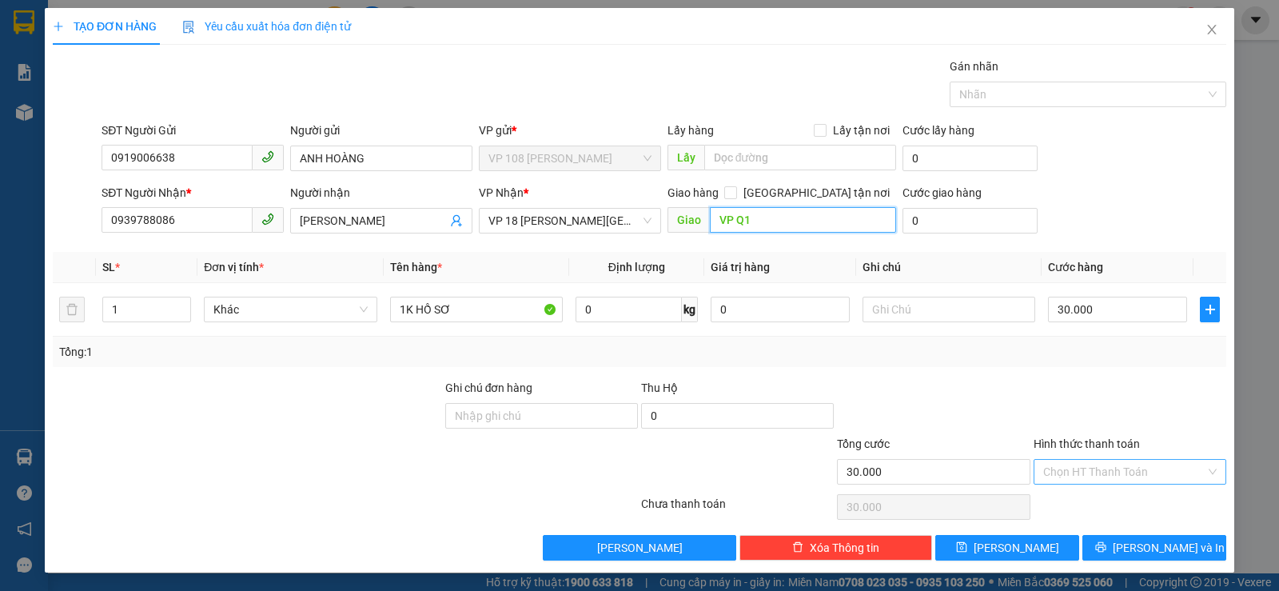
type input "VP Q1"
click at [1096, 471] on input "Hình thức thanh toán" at bounding box center [1124, 472] width 162 height 24
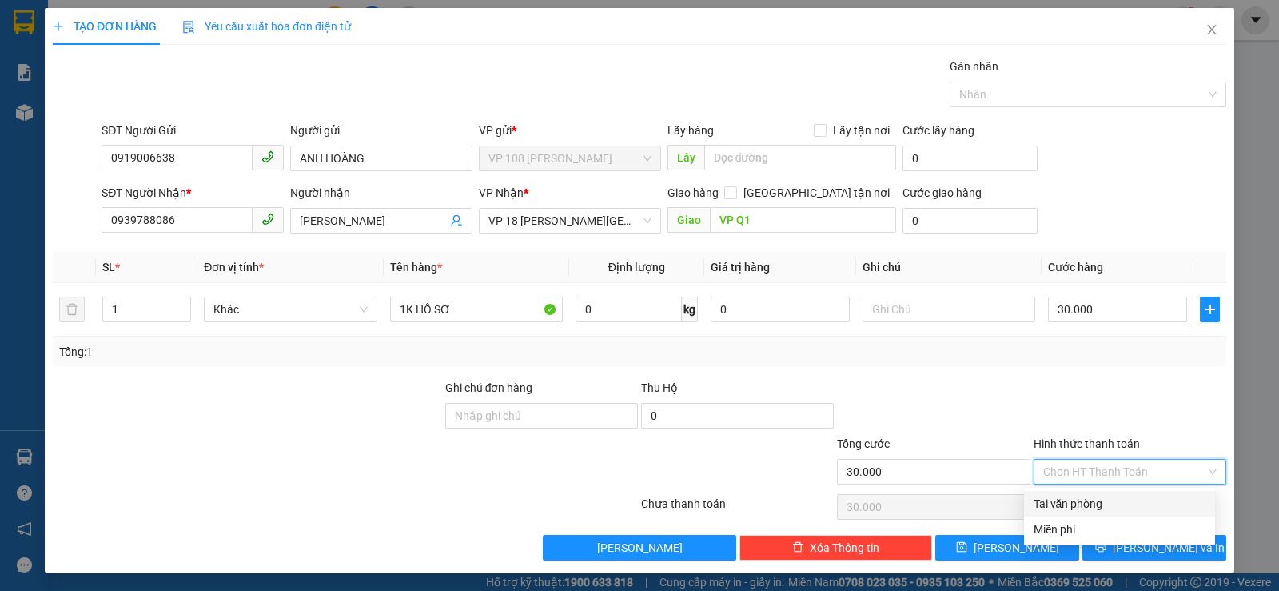
click at [1069, 501] on div "Tại văn phòng" at bounding box center [1120, 504] width 172 height 18
type input "0"
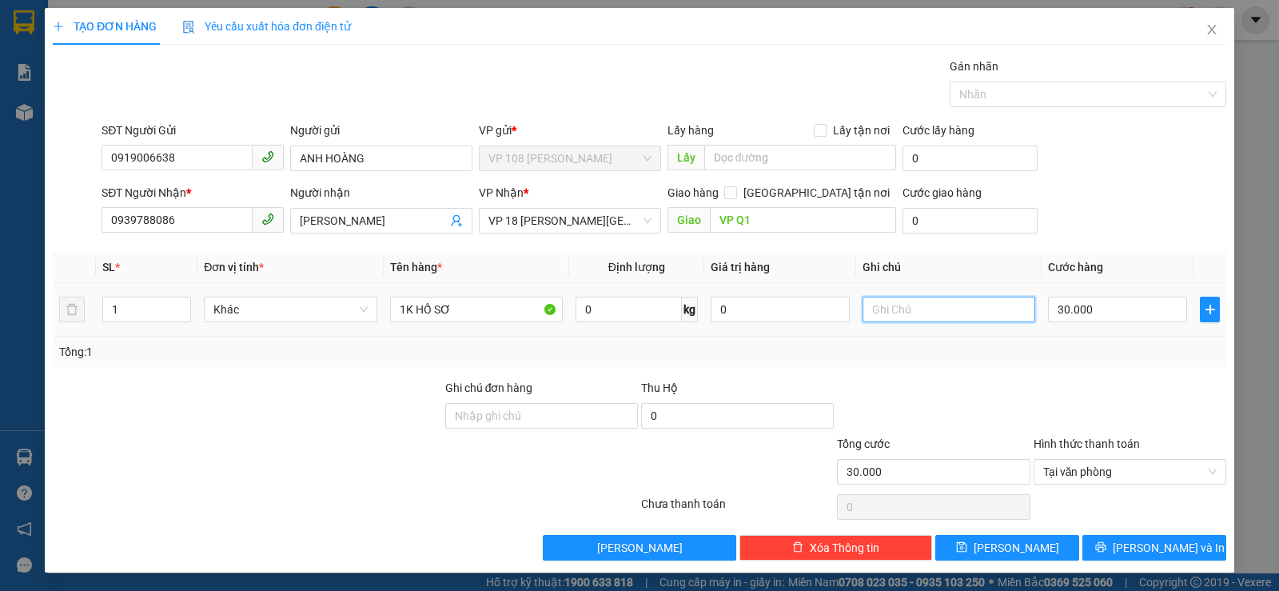
click at [886, 312] on input "text" at bounding box center [948, 310] width 173 height 26
type input "CK SCB 13/10"
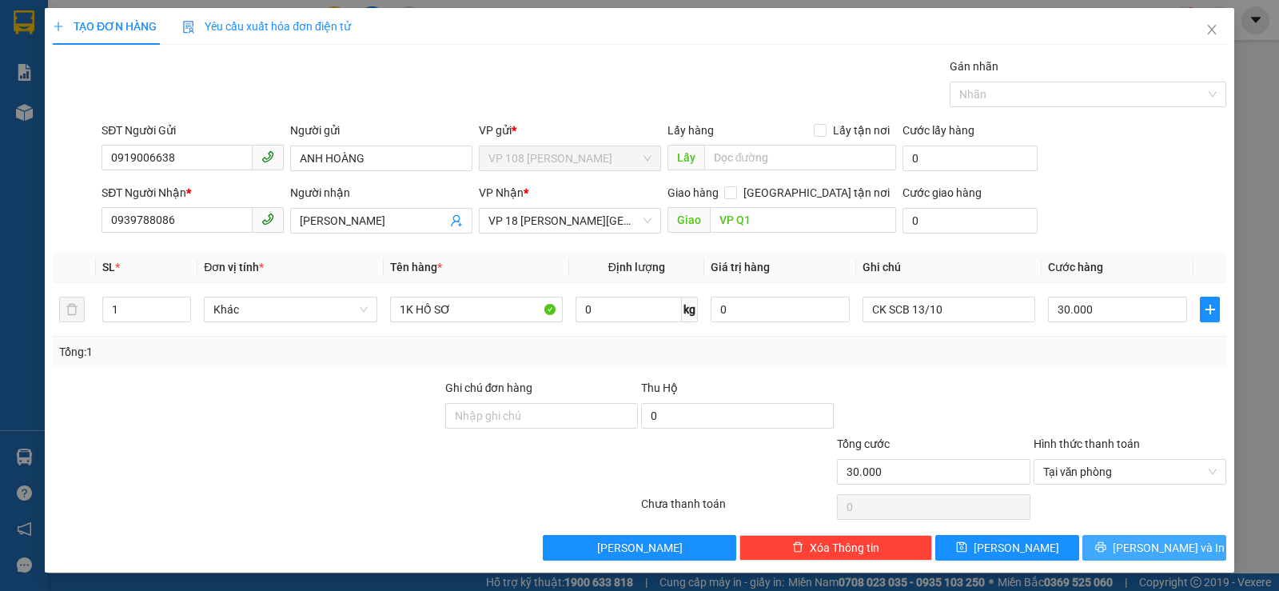
click at [1136, 554] on span "[PERSON_NAME] và In" at bounding box center [1169, 548] width 112 height 18
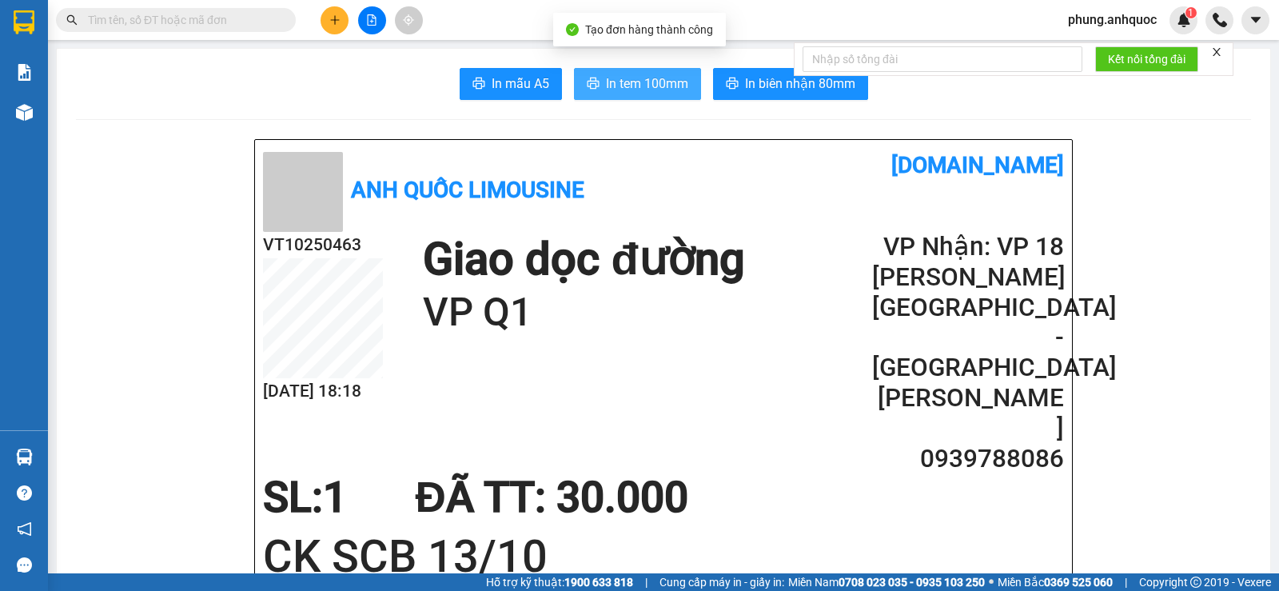
click at [630, 82] on span "In tem 100mm" at bounding box center [647, 84] width 82 height 20
click at [624, 84] on span "In tem 100mm" at bounding box center [647, 84] width 82 height 20
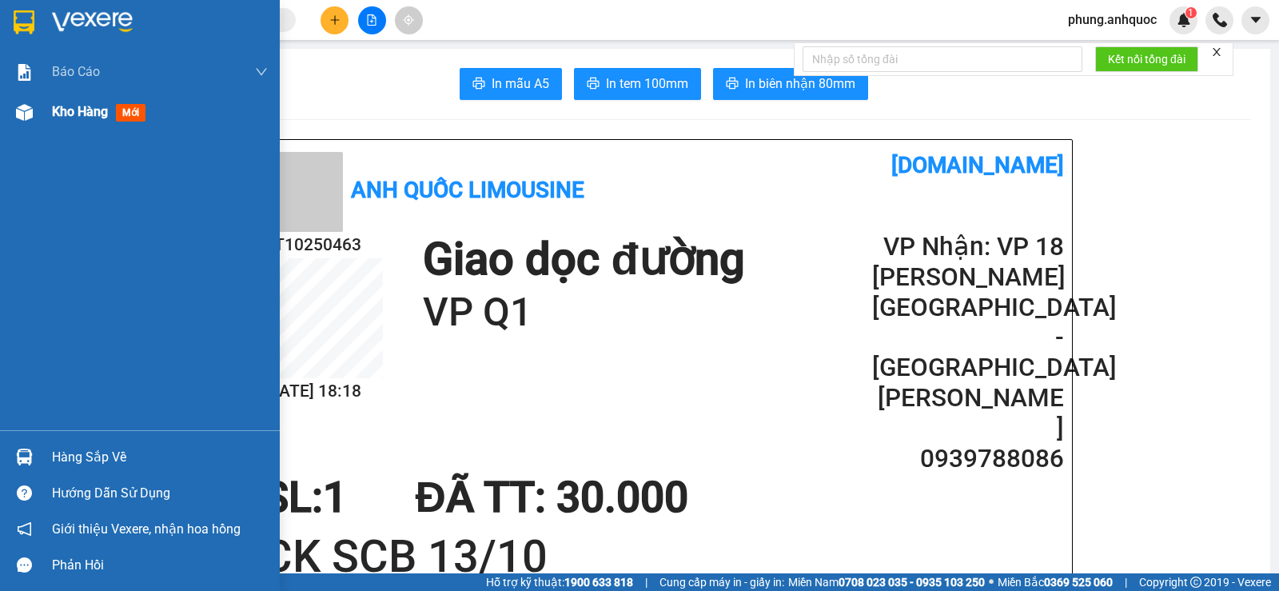
click at [61, 110] on span "Kho hàng" at bounding box center [80, 111] width 56 height 15
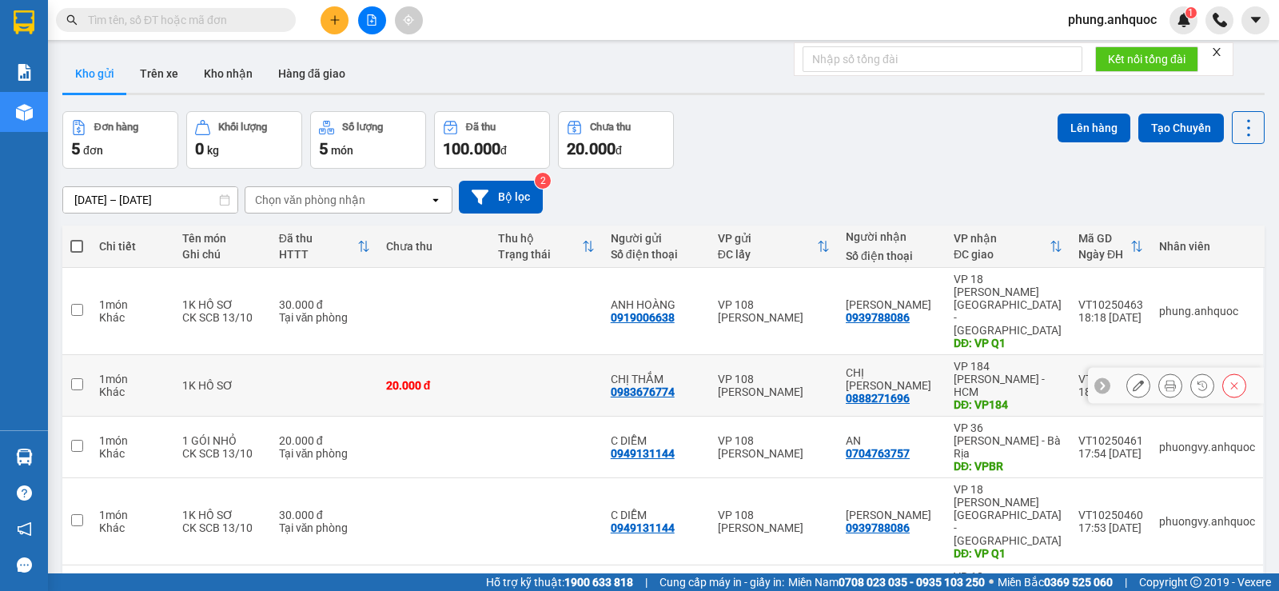
click at [78, 378] on input "checkbox" at bounding box center [77, 384] width 12 height 12
checkbox input "true"
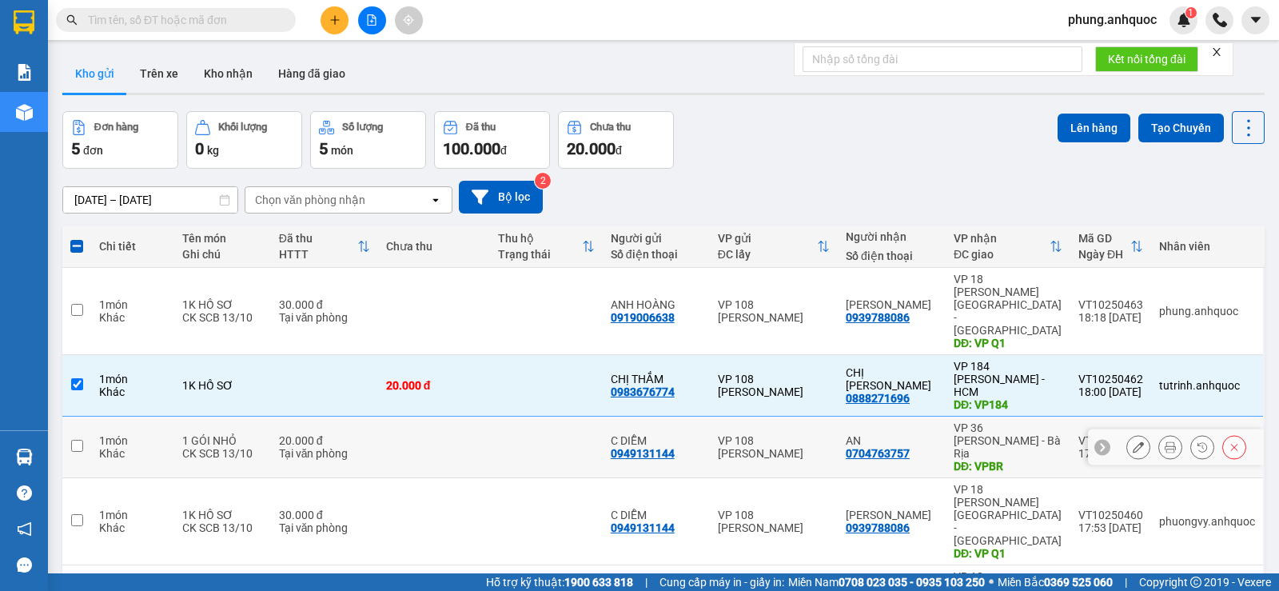
click at [78, 440] on input "checkbox" at bounding box center [77, 446] width 12 height 12
checkbox input "true"
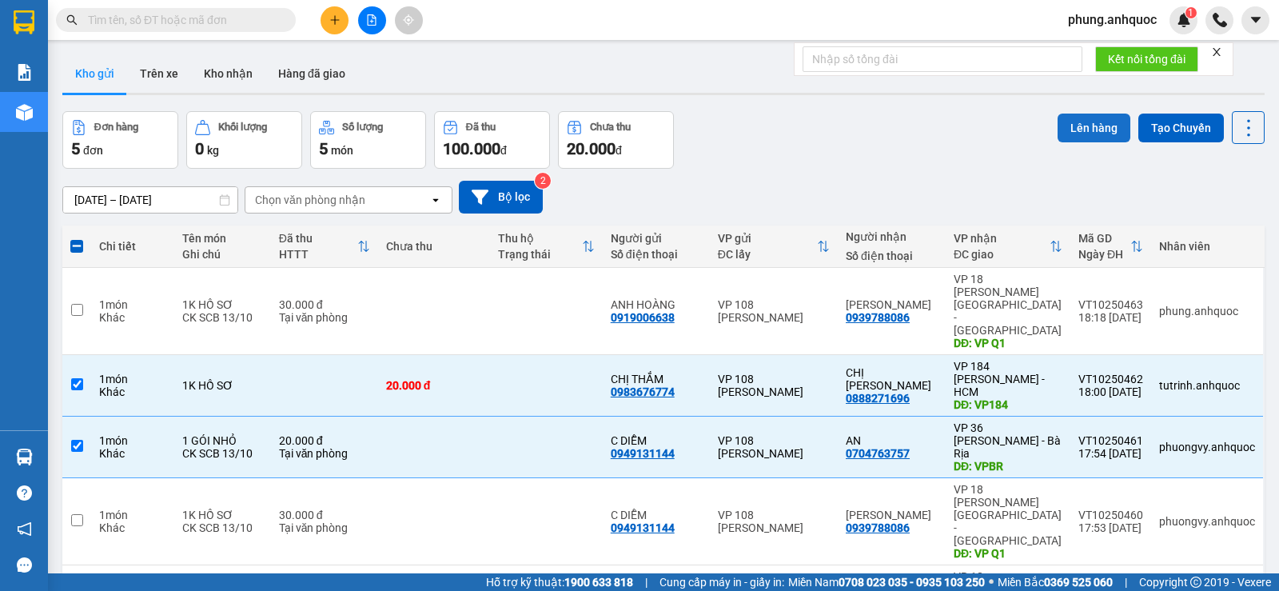
click at [1078, 136] on button "Lên hàng" at bounding box center [1094, 128] width 73 height 29
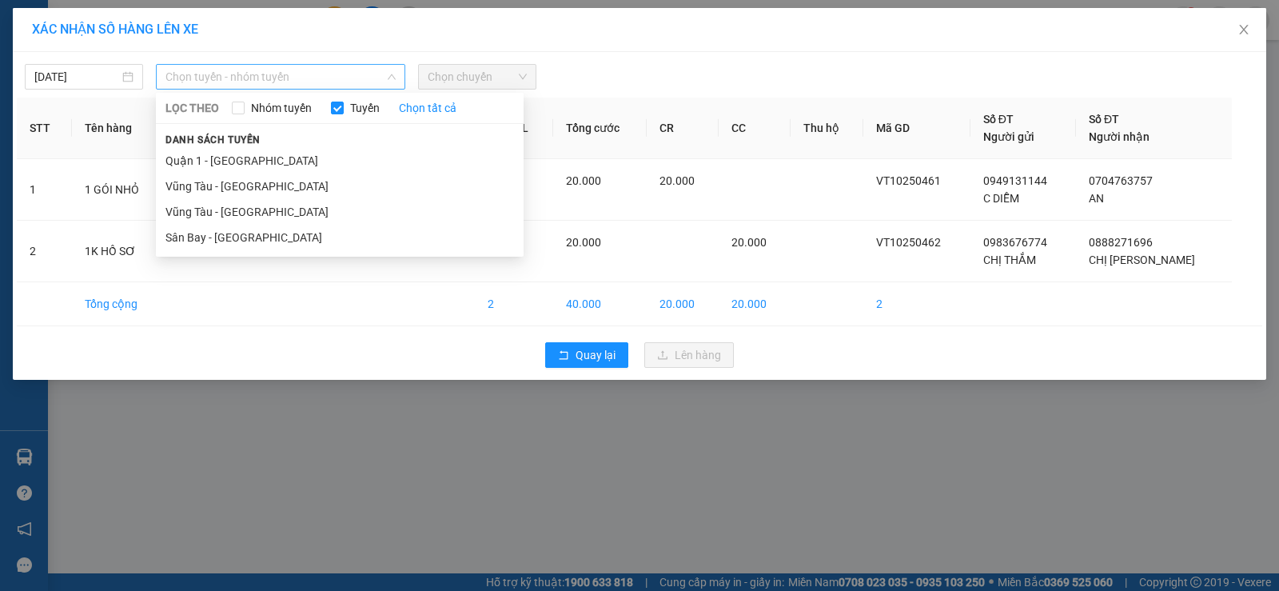
click at [243, 83] on span "Chọn tuyến - nhóm tuyến" at bounding box center [280, 77] width 230 height 24
click at [255, 211] on li "Vũng Tàu - [GEOGRAPHIC_DATA]" at bounding box center [340, 212] width 368 height 26
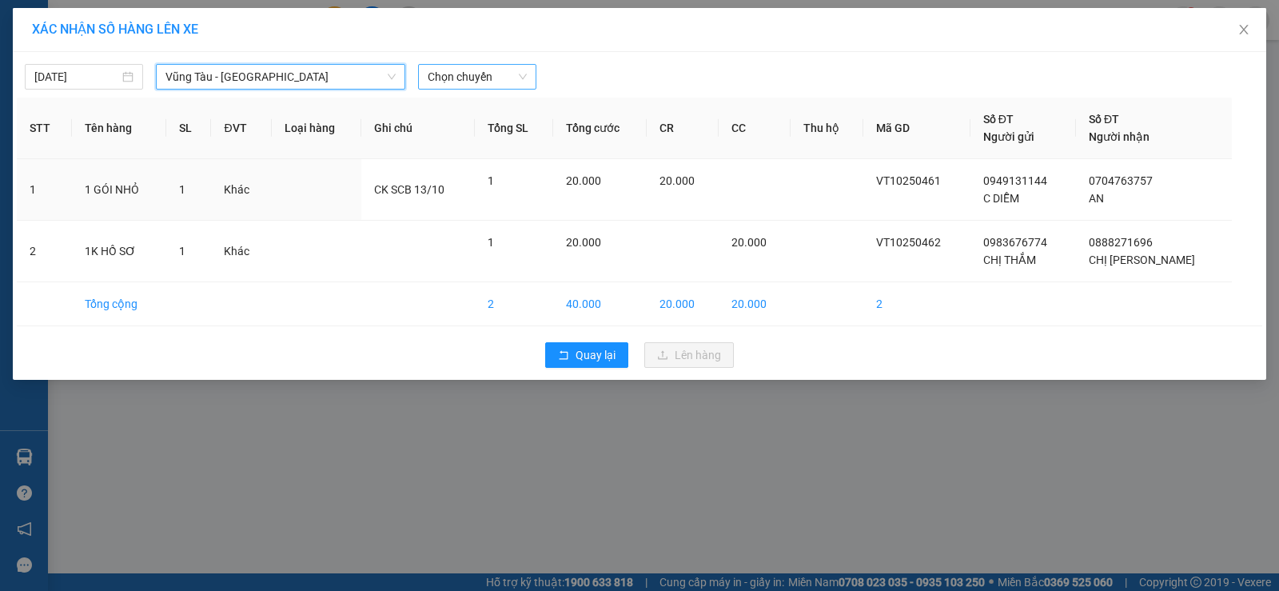
click at [438, 84] on span "Chọn chuyến" at bounding box center [477, 77] width 99 height 24
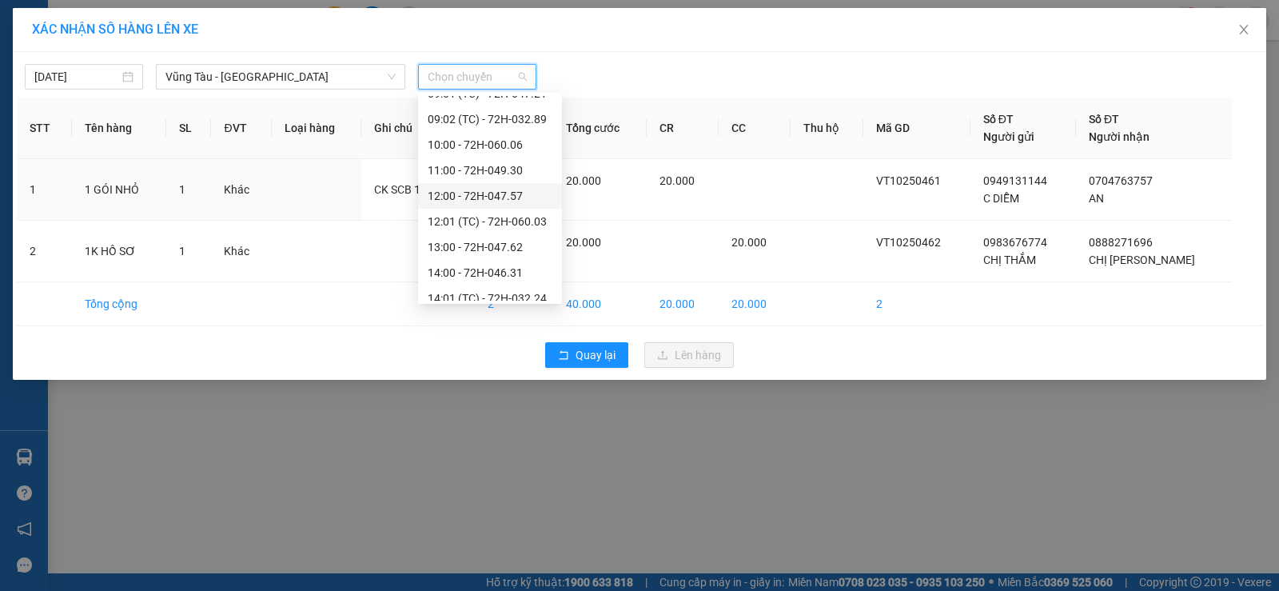
scroll to position [435, 0]
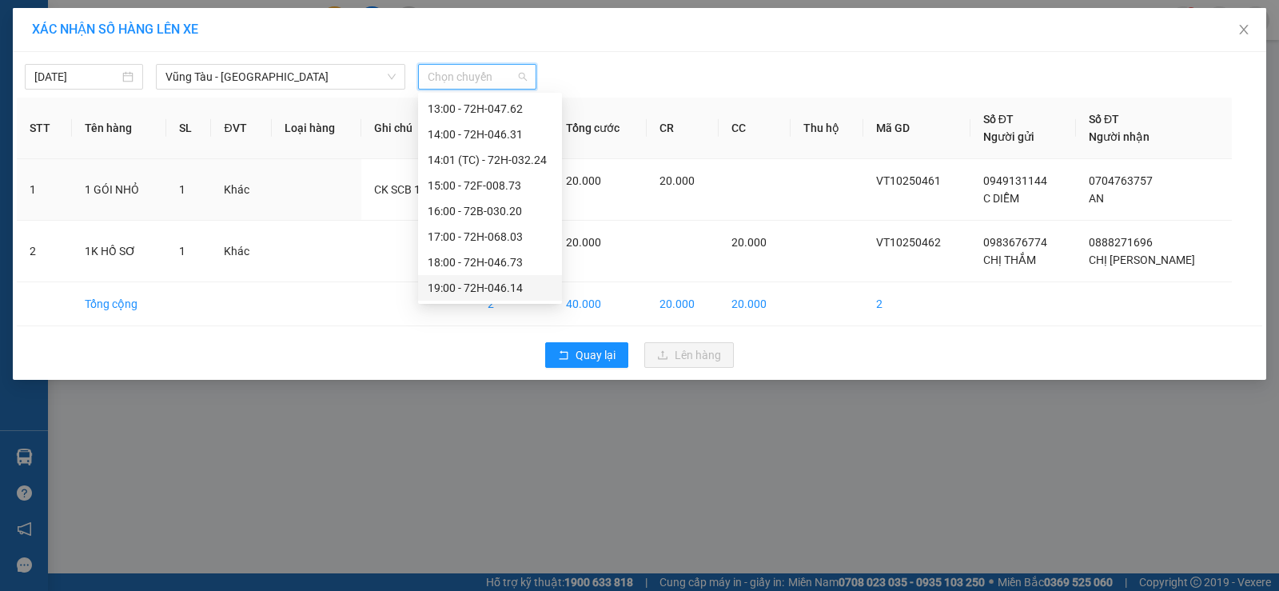
click at [488, 289] on div "19:00 - 72H-046.14" at bounding box center [490, 288] width 125 height 18
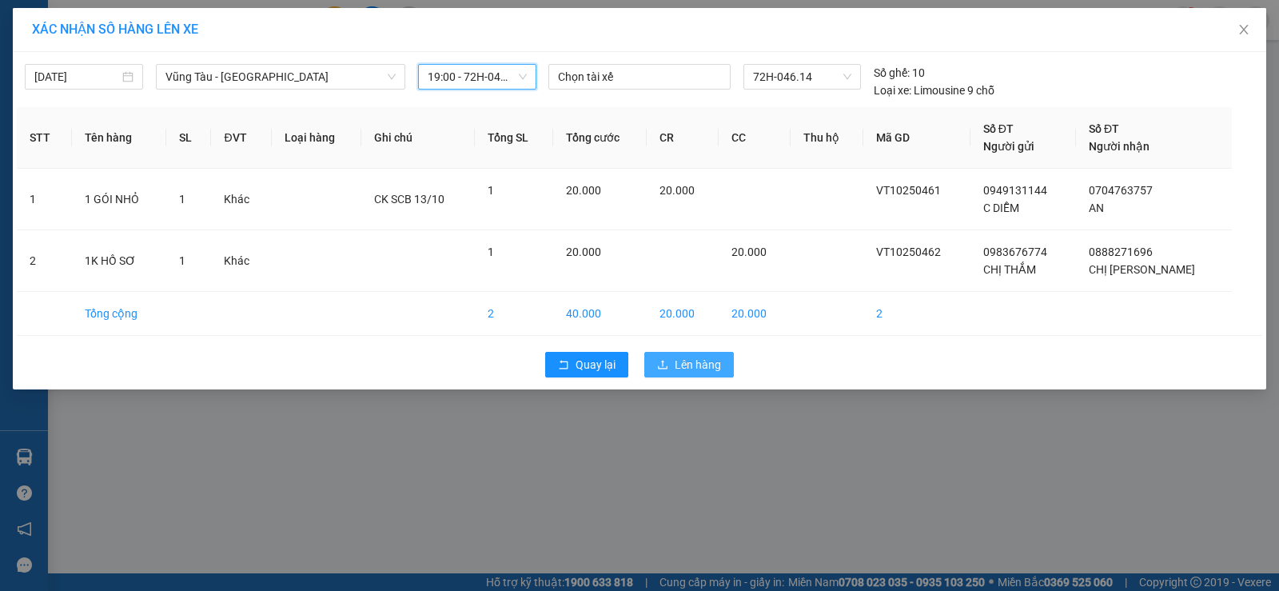
click at [693, 370] on span "Lên hàng" at bounding box center [698, 365] width 46 height 18
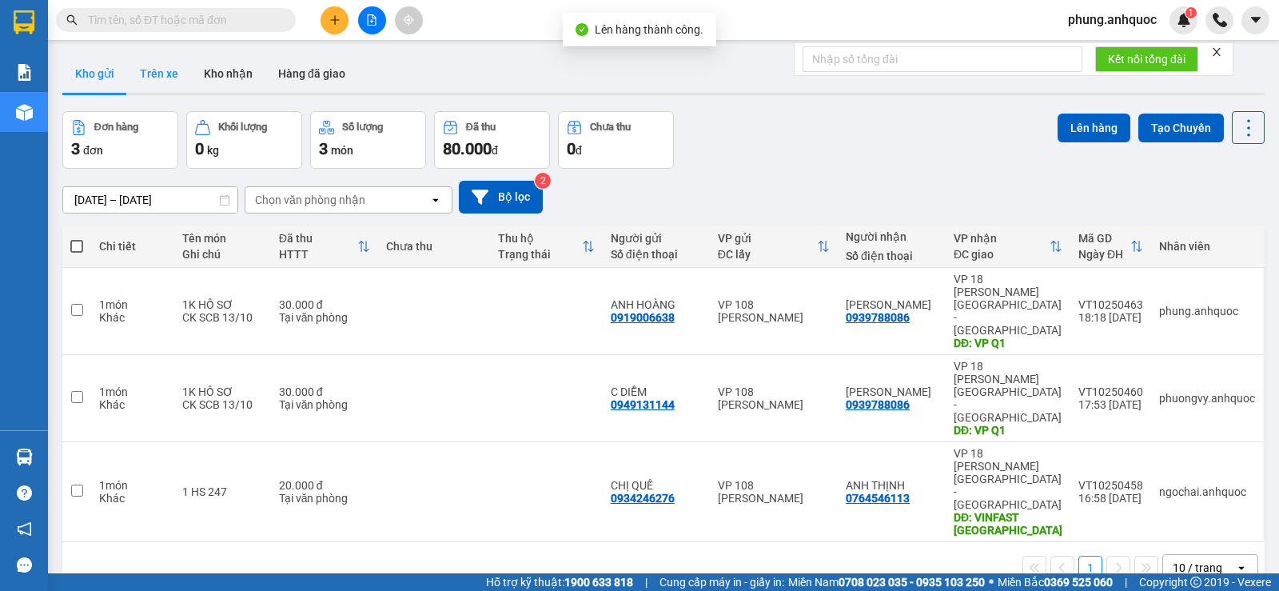
click at [167, 80] on button "Trên xe" at bounding box center [159, 73] width 64 height 38
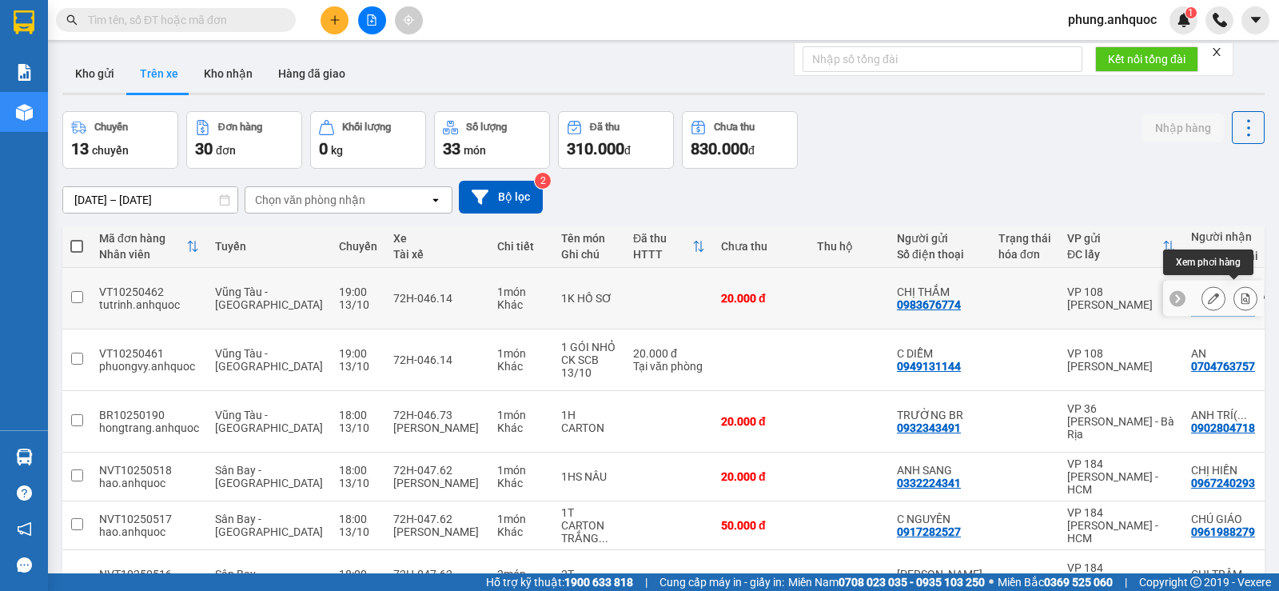
click at [1240, 296] on icon at bounding box center [1245, 298] width 11 height 11
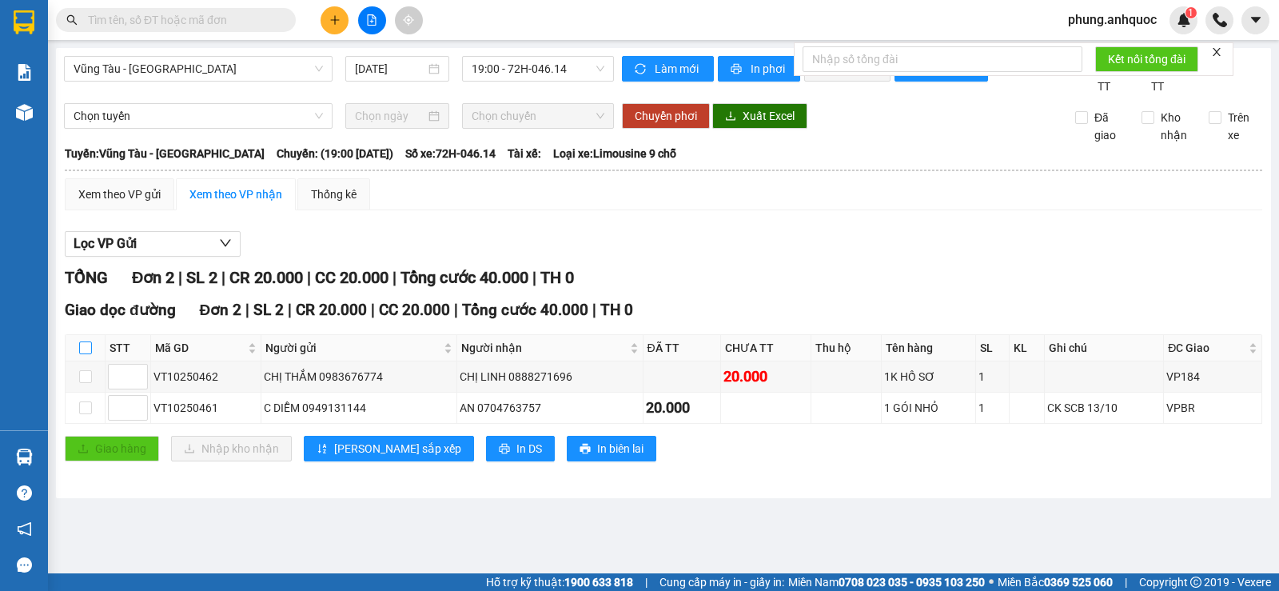
click at [85, 354] on input "checkbox" at bounding box center [85, 347] width 13 height 13
checkbox input "true"
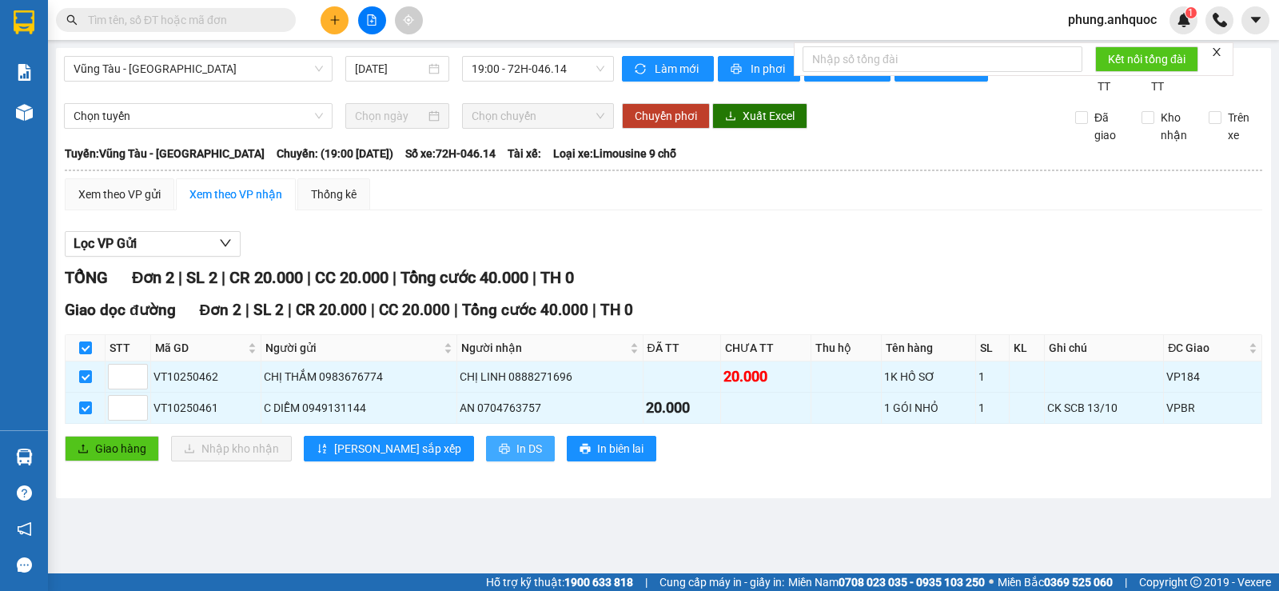
click at [516, 457] on span "In DS" at bounding box center [529, 449] width 26 height 18
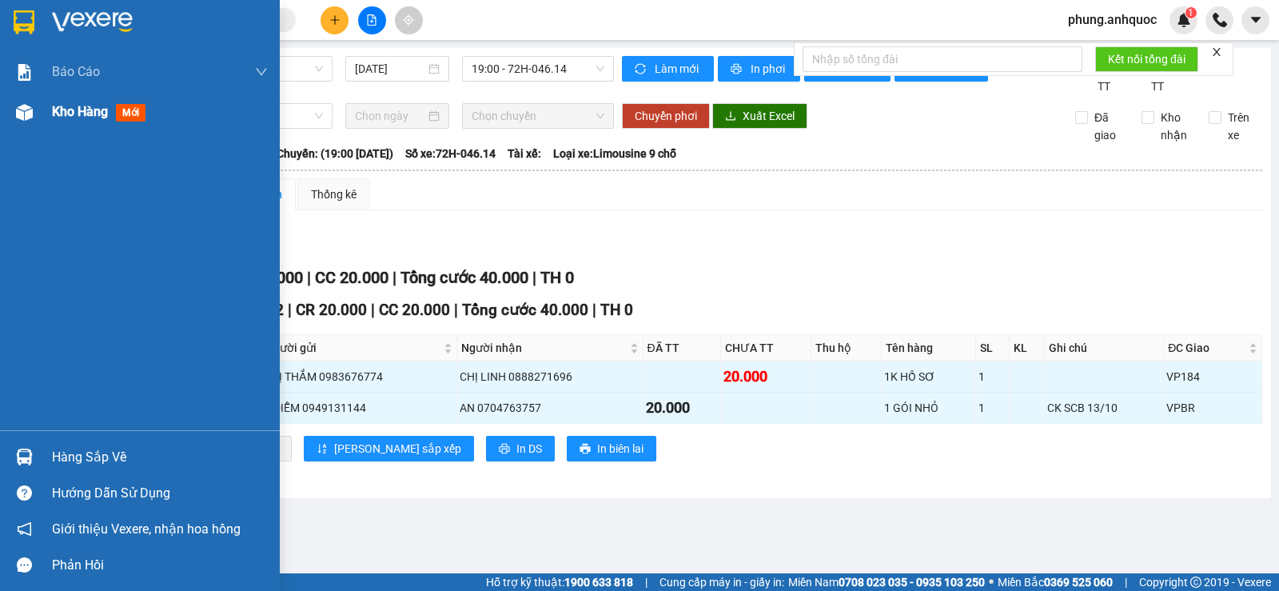
click at [34, 118] on div at bounding box center [24, 112] width 28 height 28
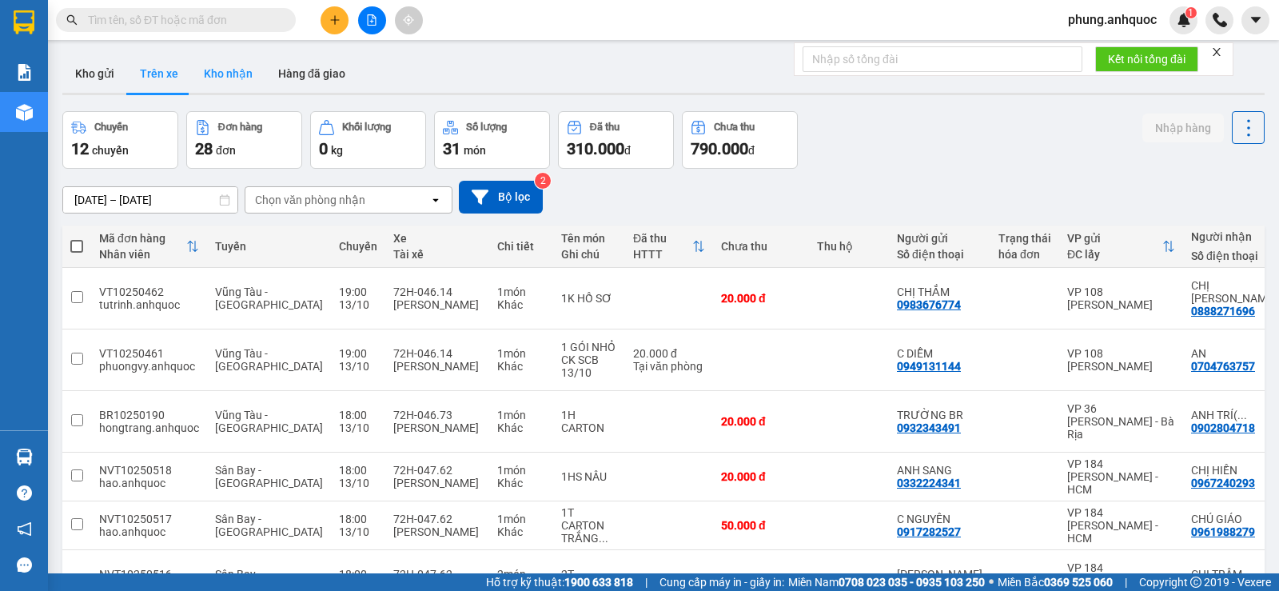
click at [242, 71] on button "Kho nhận" at bounding box center [228, 73] width 74 height 38
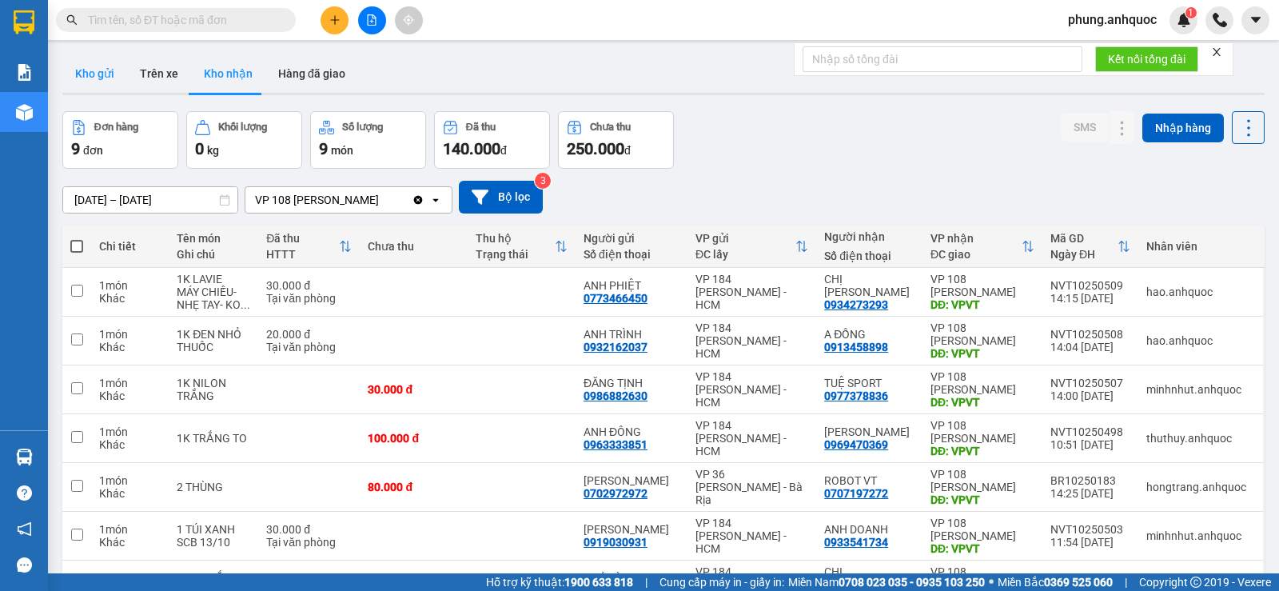
click at [95, 79] on button "Kho gửi" at bounding box center [94, 73] width 65 height 38
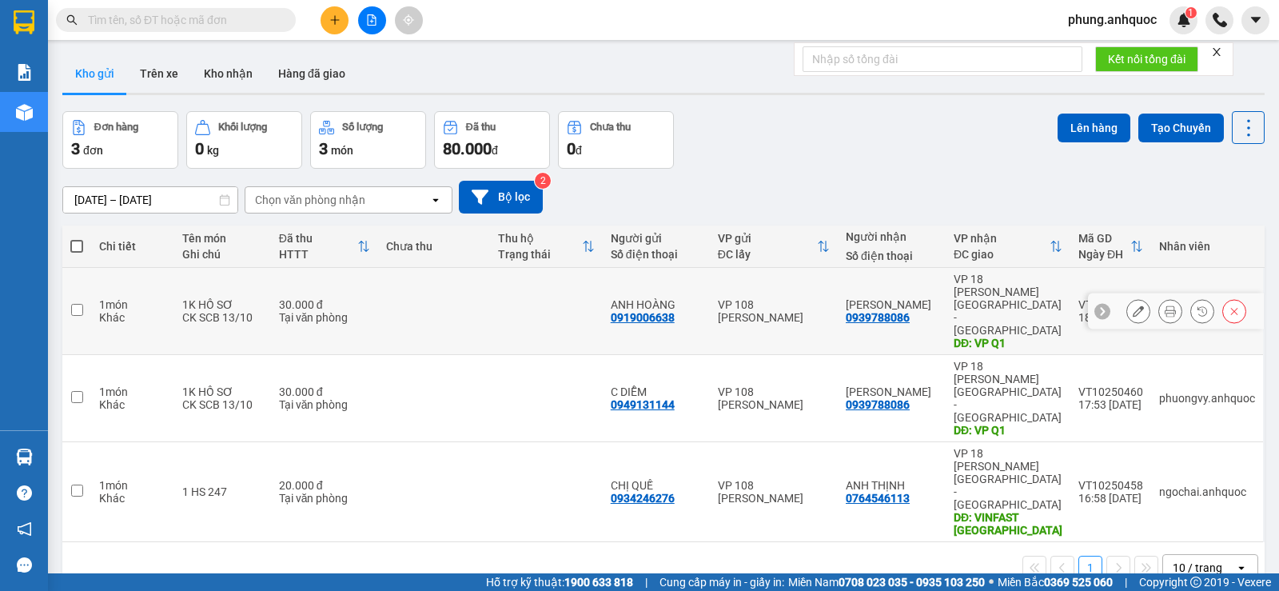
click at [1133, 305] on icon at bounding box center [1138, 310] width 11 height 11
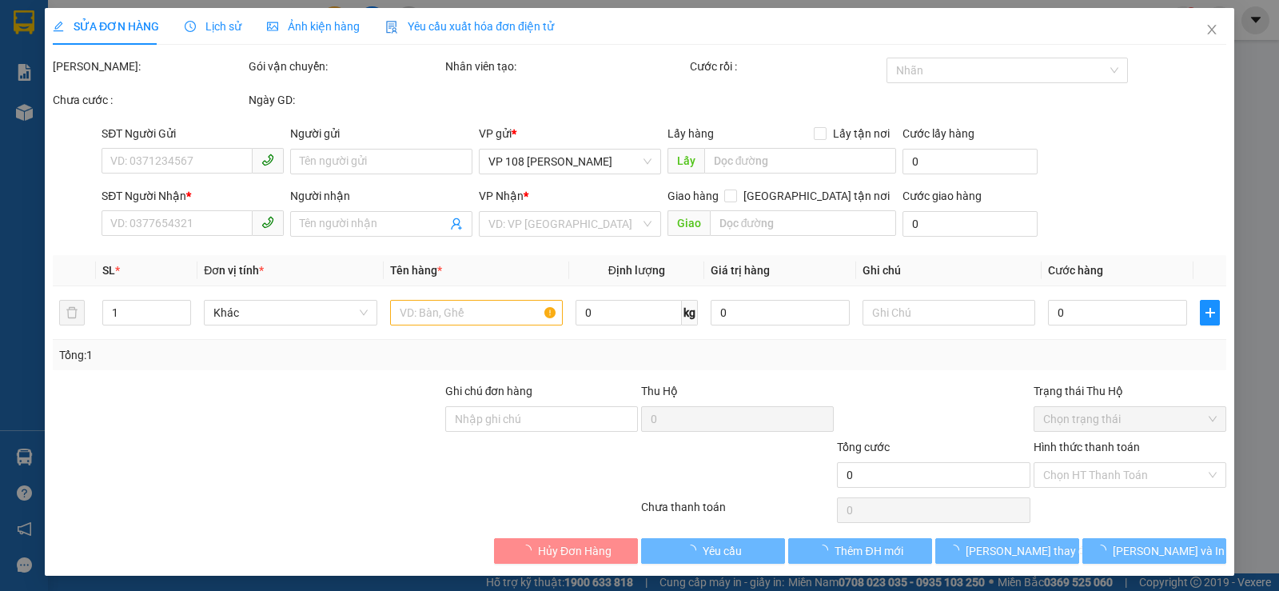
type input "0919006638"
type input "ANH HOÀNG"
type input "0939788086"
type input "[PERSON_NAME]"
type input "VP Q1"
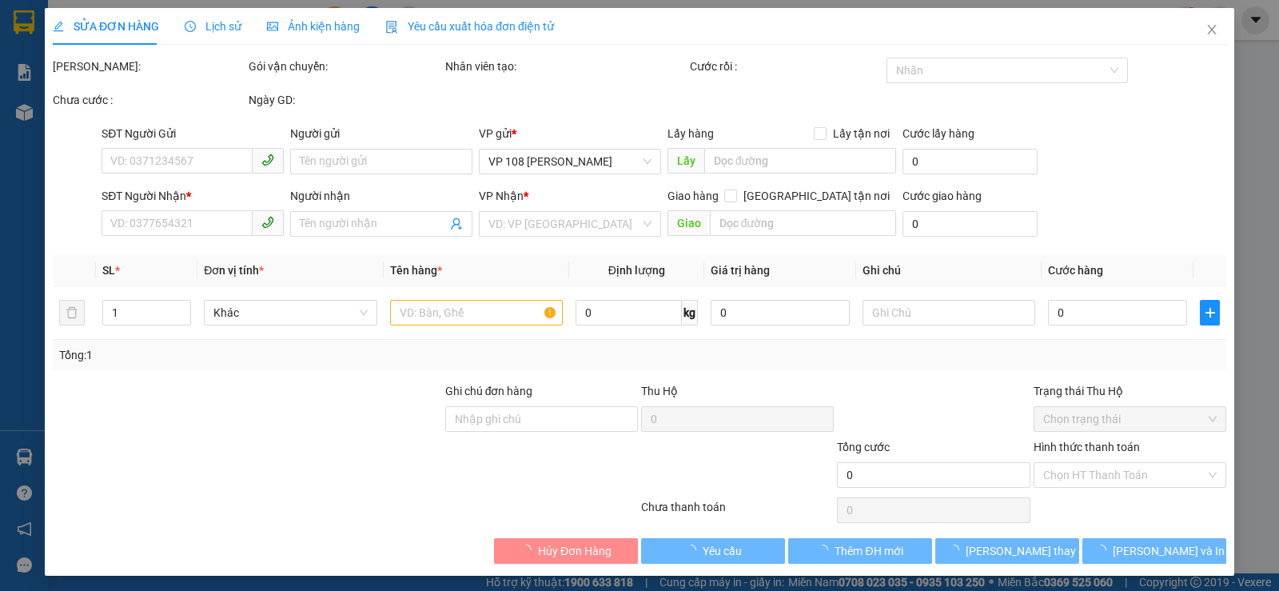
type input "30.000"
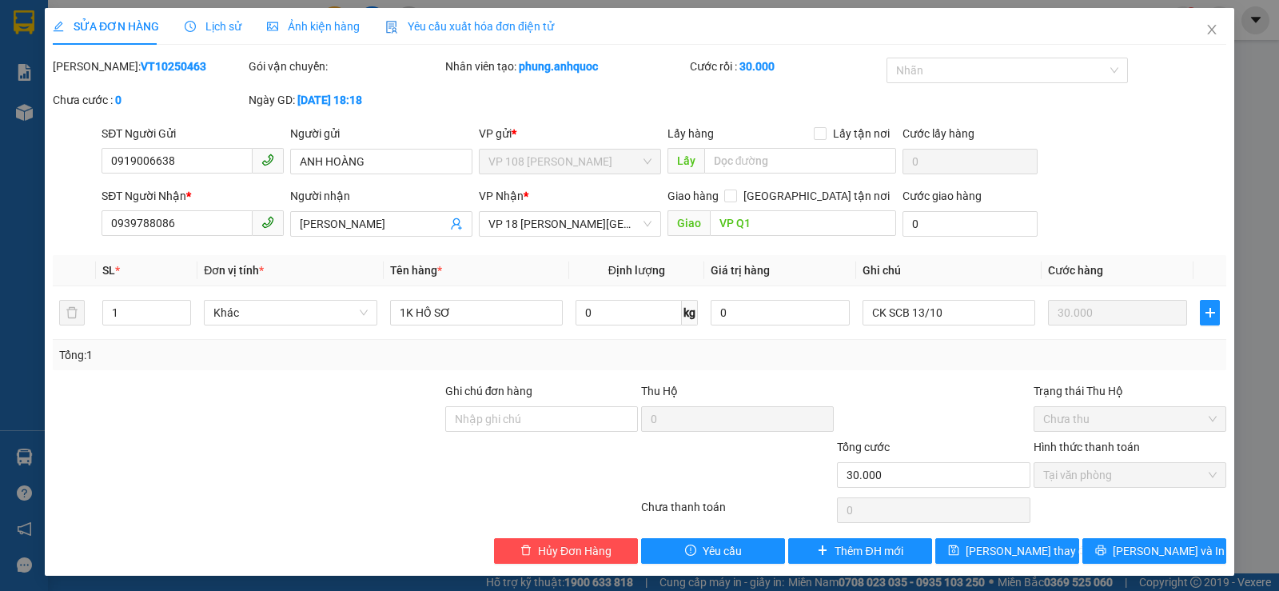
drag, startPoint x: 159, startPoint y: 62, endPoint x: 90, endPoint y: 62, distance: 68.7
click at [90, 62] on div "[PERSON_NAME]: VT10250463" at bounding box center [149, 67] width 193 height 18
copy b "VT10250463"
click at [1205, 26] on icon "close" at bounding box center [1211, 29] width 13 height 13
